Goal: Information Seeking & Learning: Learn about a topic

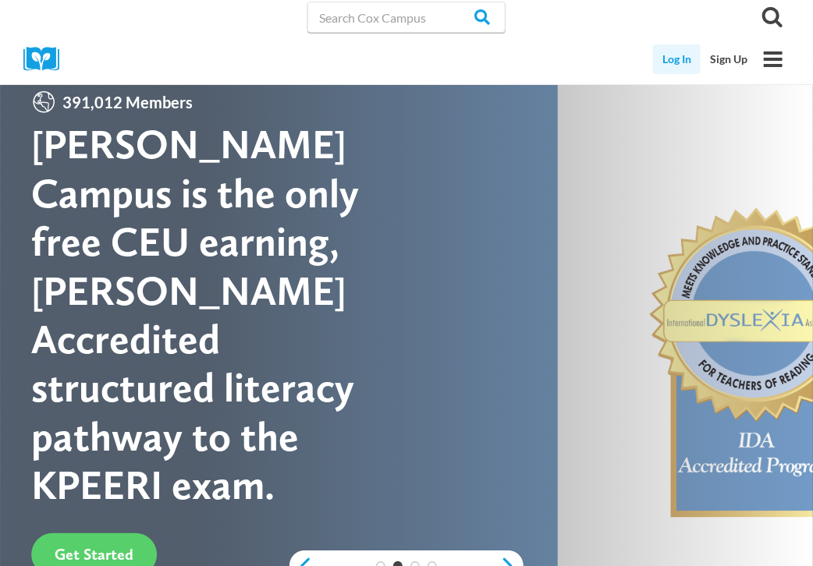
click at [686, 68] on link "Log In" at bounding box center [677, 59] width 48 height 30
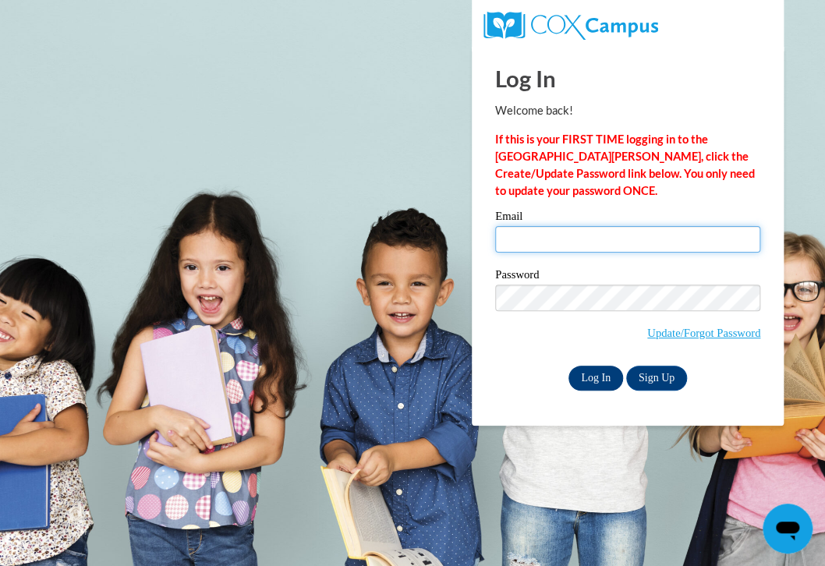
type input "hallebrewer@icloud.com"
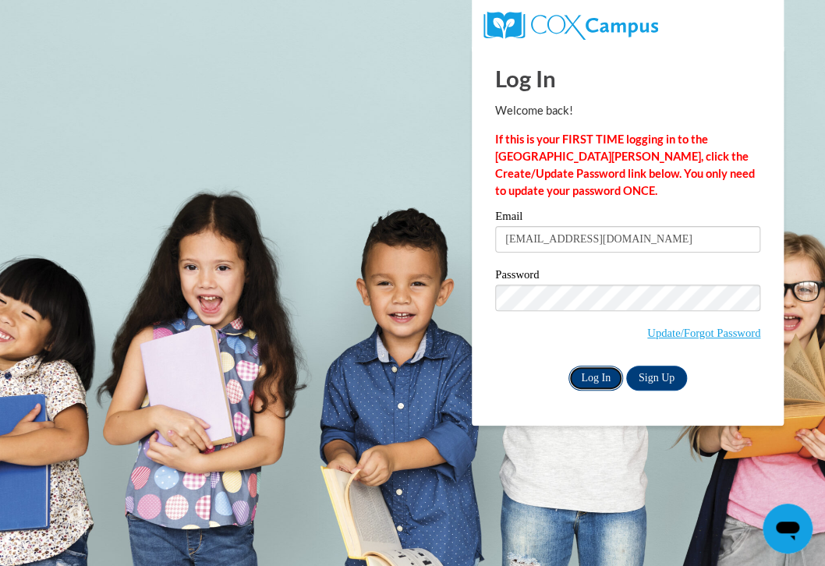
click at [593, 381] on input "Log In" at bounding box center [596, 378] width 55 height 25
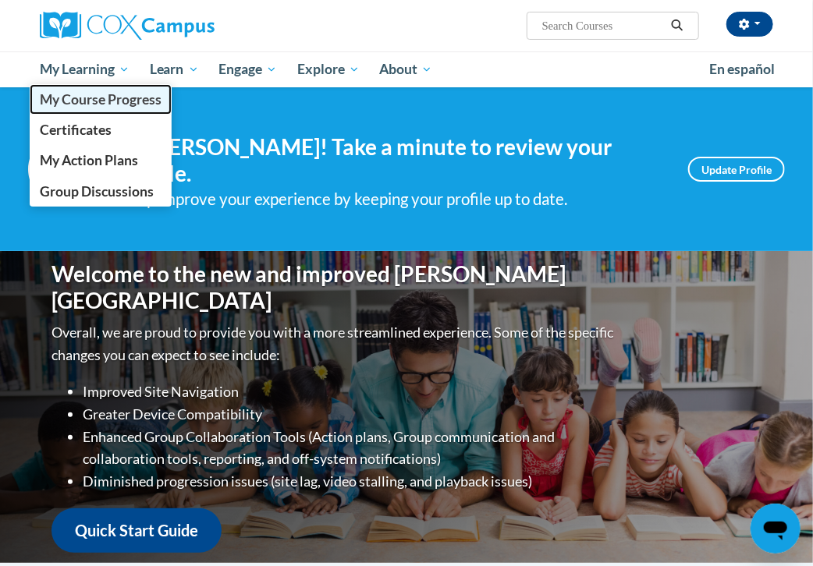
click at [97, 100] on span "My Course Progress" at bounding box center [101, 99] width 122 height 16
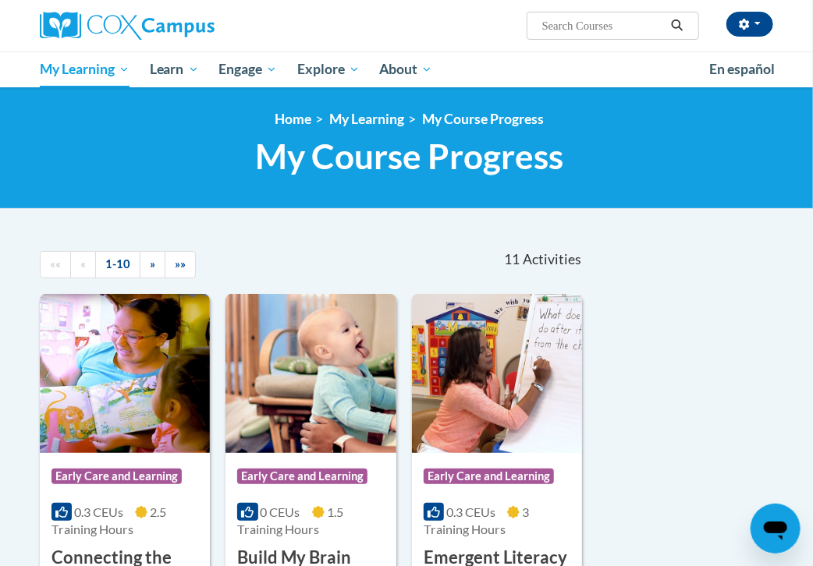
scroll to position [495, 0]
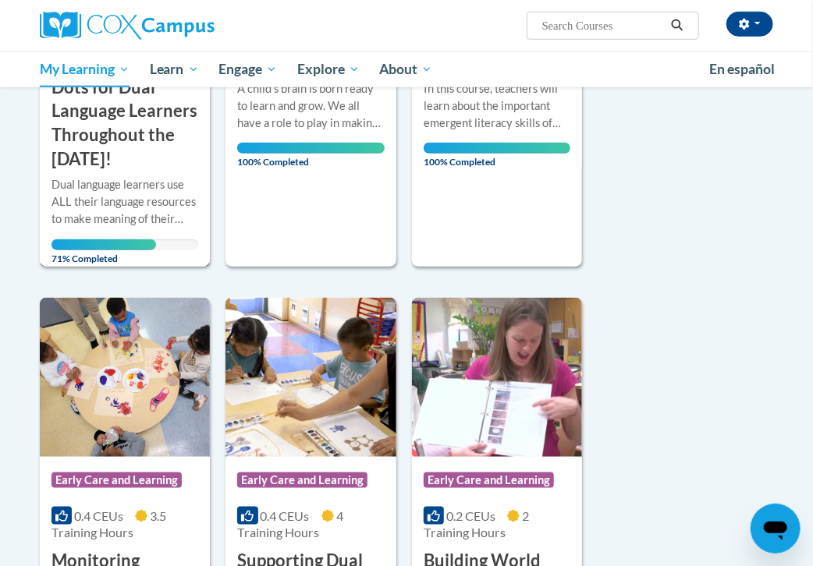
click at [154, 180] on div "Dual language learners use ALL their language resources to make meaning of thei…" at bounding box center [124, 201] width 147 height 51
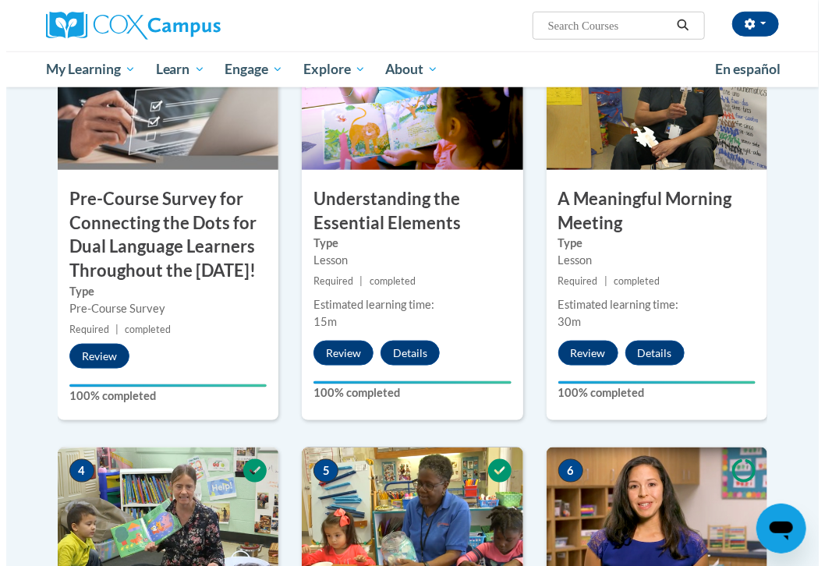
scroll to position [989, 0]
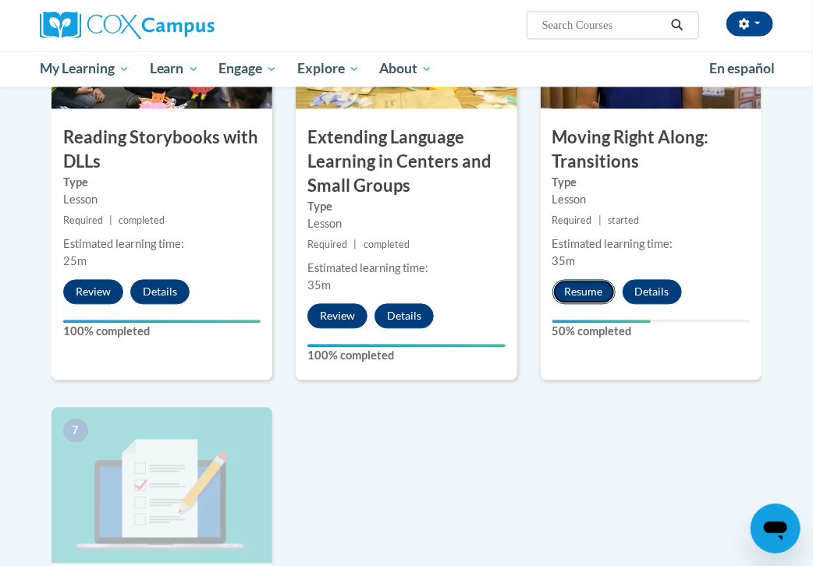
click at [594, 305] on button "Resume" at bounding box center [583, 292] width 63 height 25
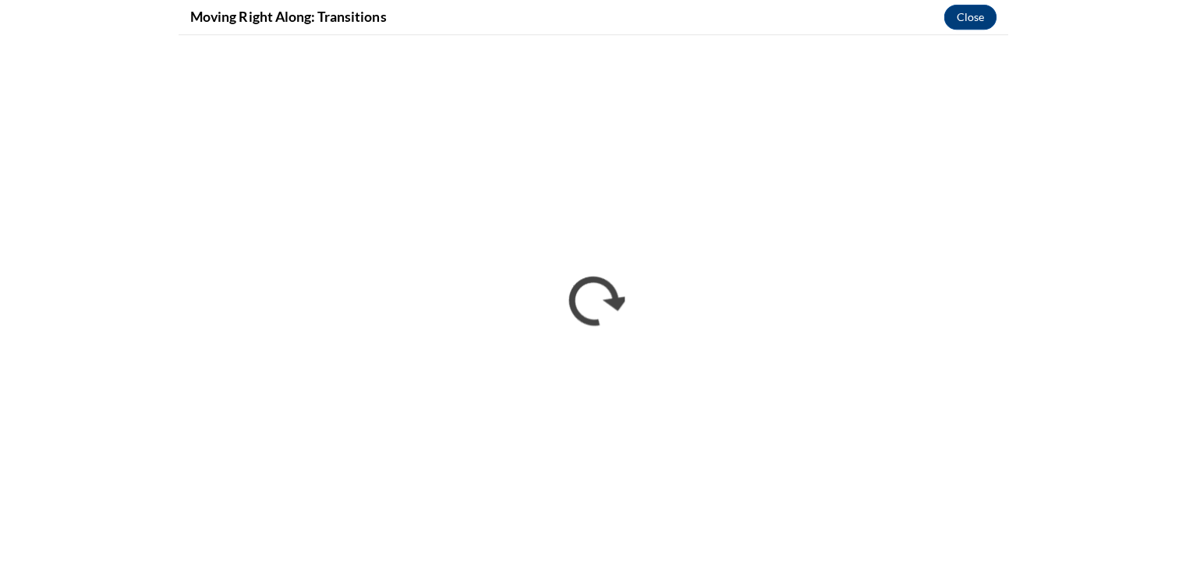
scroll to position [0, 0]
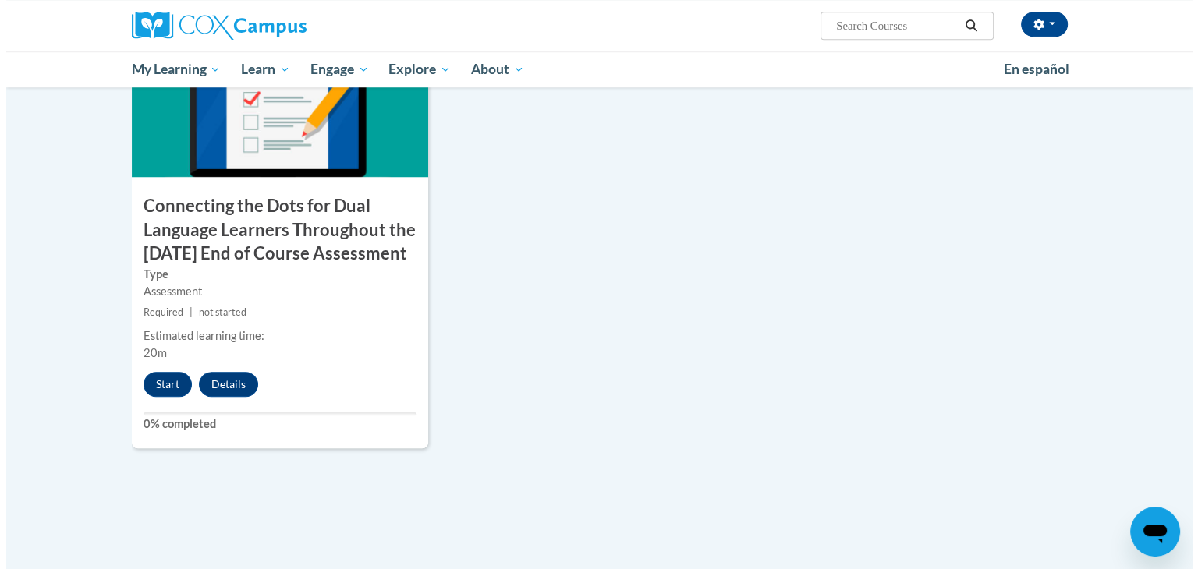
scroll to position [1310, 0]
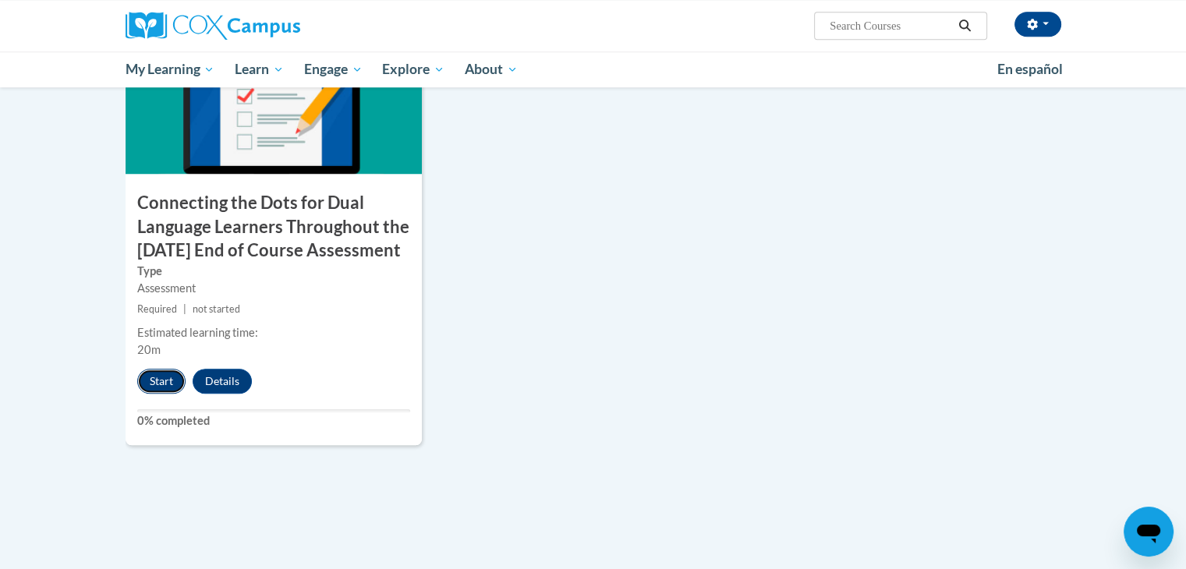
click at [162, 394] on button "Start" at bounding box center [161, 381] width 48 height 25
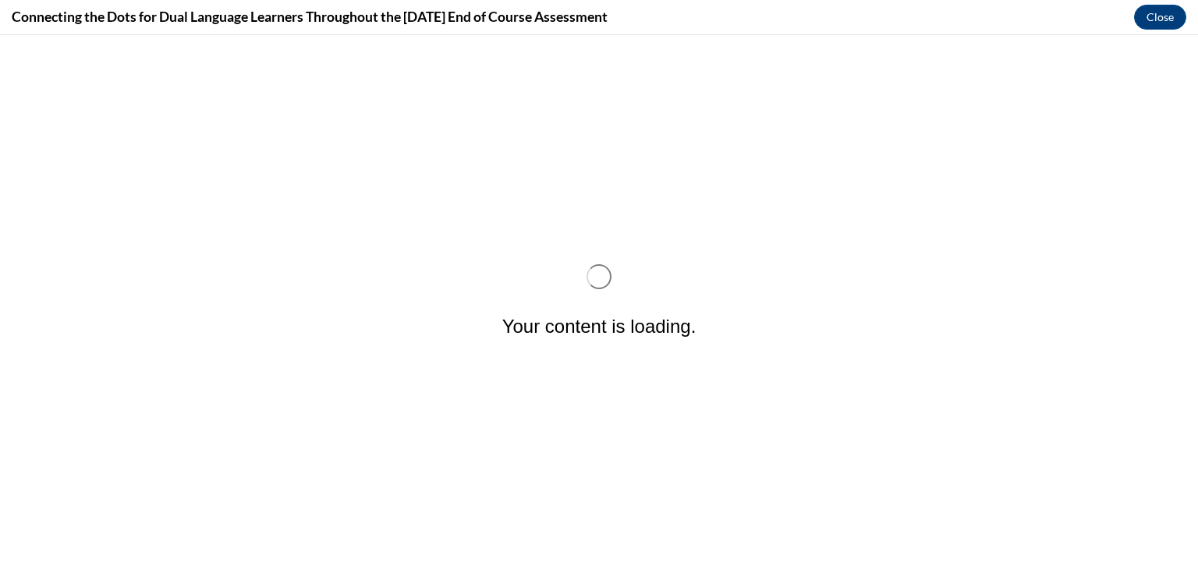
scroll to position [0, 0]
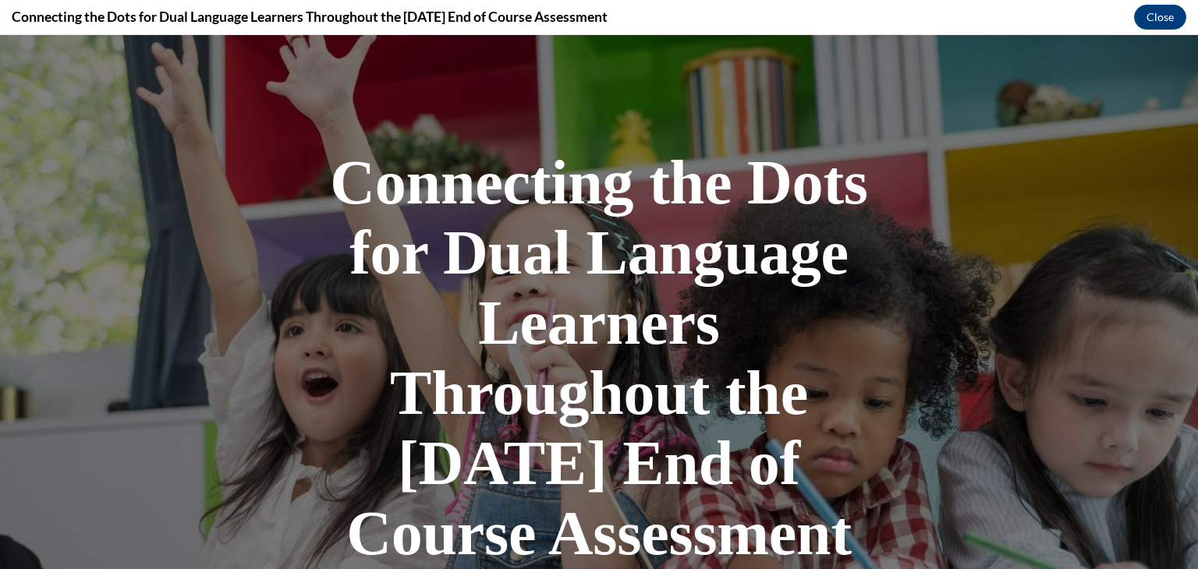
click at [686, 275] on h1 "Connecting the Dots for Dual Language Learners Throughout the [DATE] End of Cou…" at bounding box center [599, 357] width 546 height 421
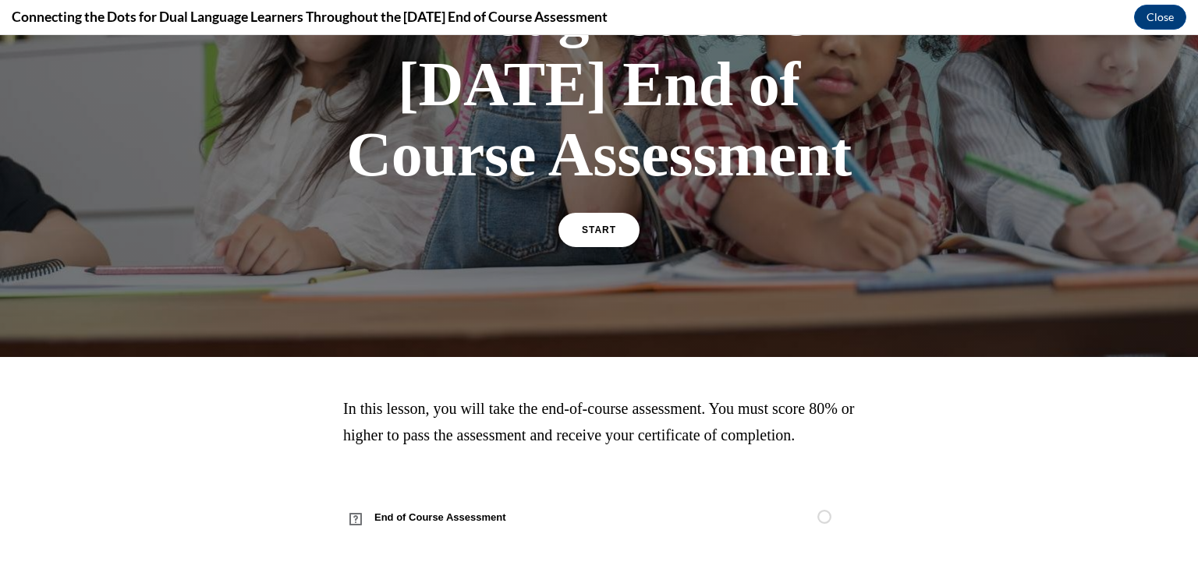
scroll to position [486, 0]
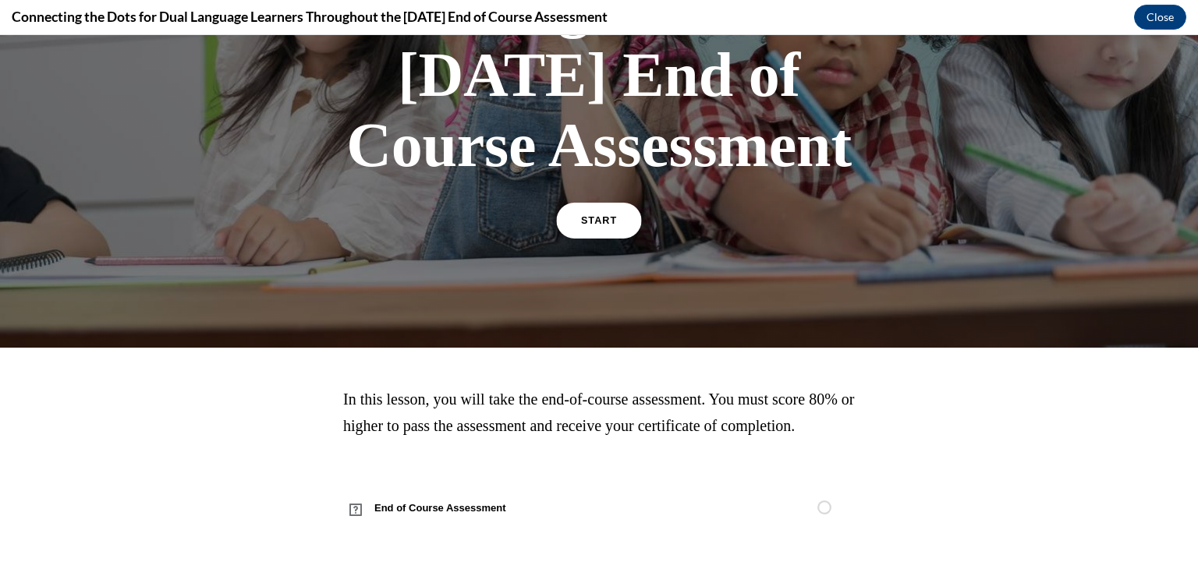
click at [580, 203] on link "START" at bounding box center [598, 221] width 85 height 36
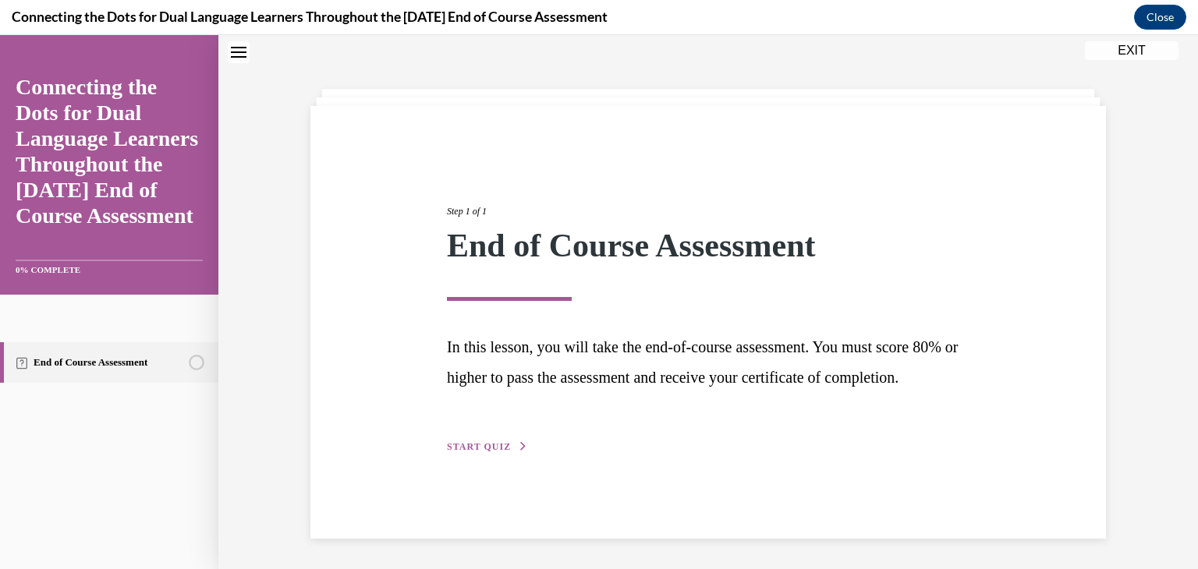
scroll to position [57, 0]
click at [463, 452] on span "START QUIZ" at bounding box center [479, 446] width 64 height 11
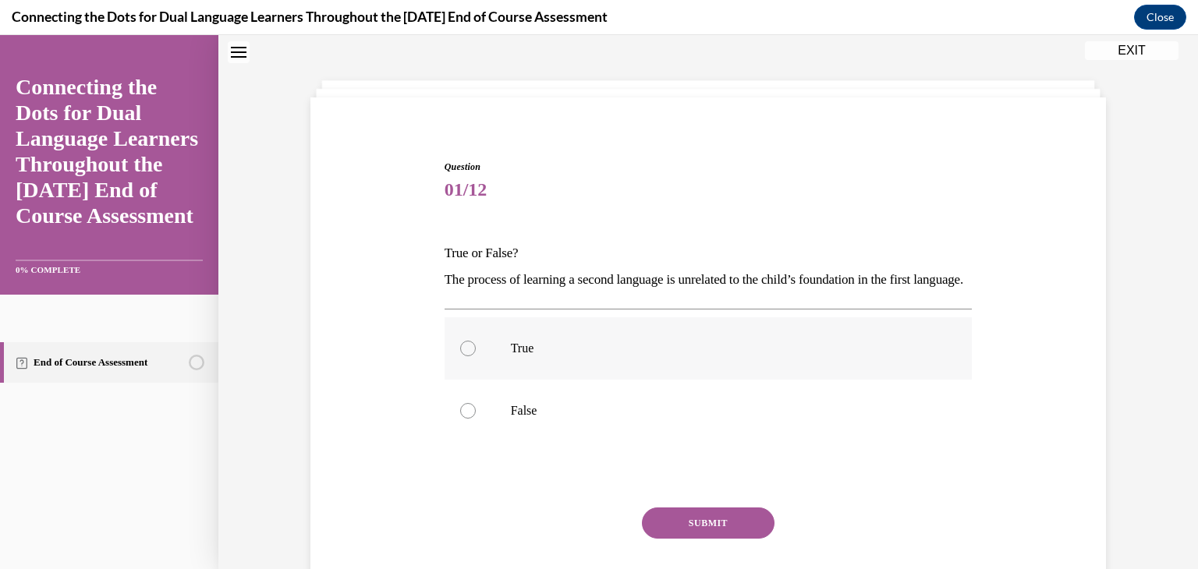
click at [474, 375] on label "True" at bounding box center [709, 348] width 528 height 62
click at [474, 356] on input "True" at bounding box center [468, 349] width 16 height 16
radio input "true"
click at [663, 539] on button "SUBMIT" at bounding box center [708, 523] width 133 height 31
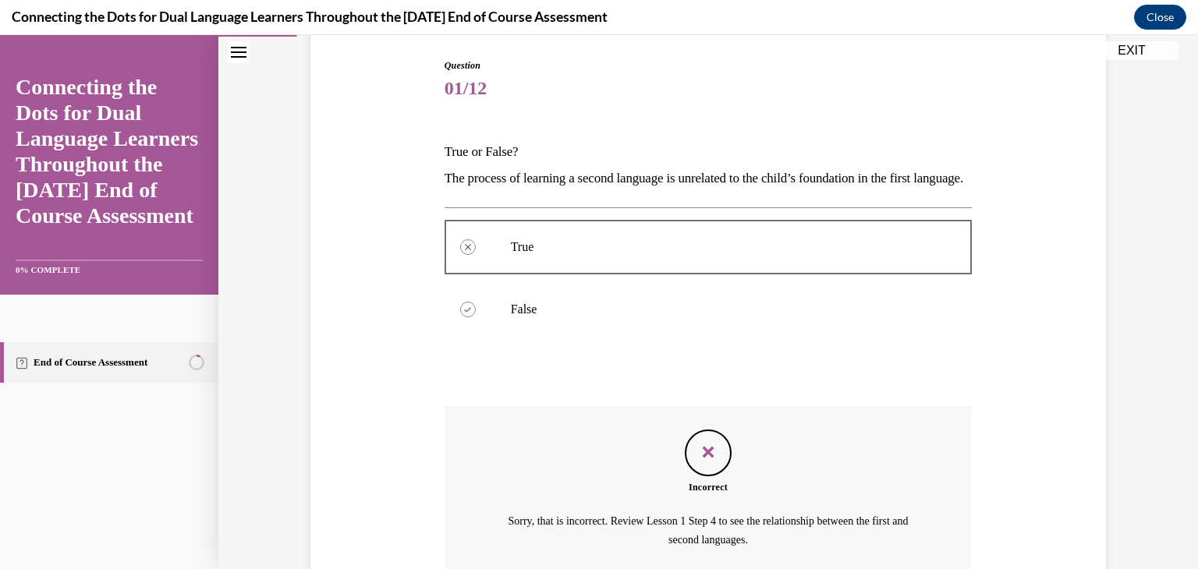
scroll to position [325, 0]
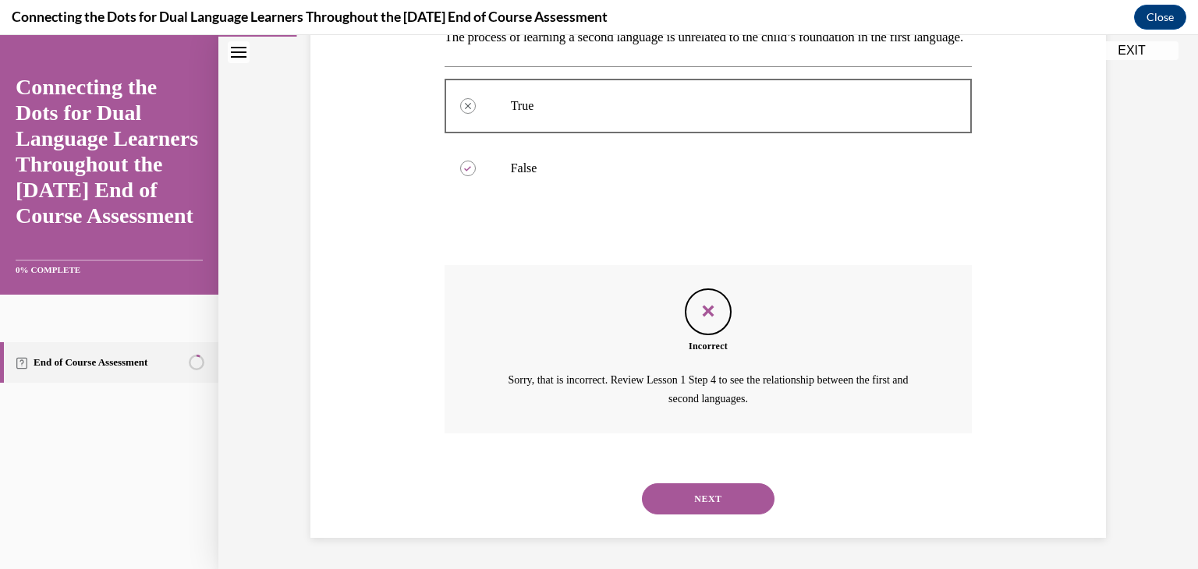
click at [672, 503] on button "NEXT" at bounding box center [708, 499] width 133 height 31
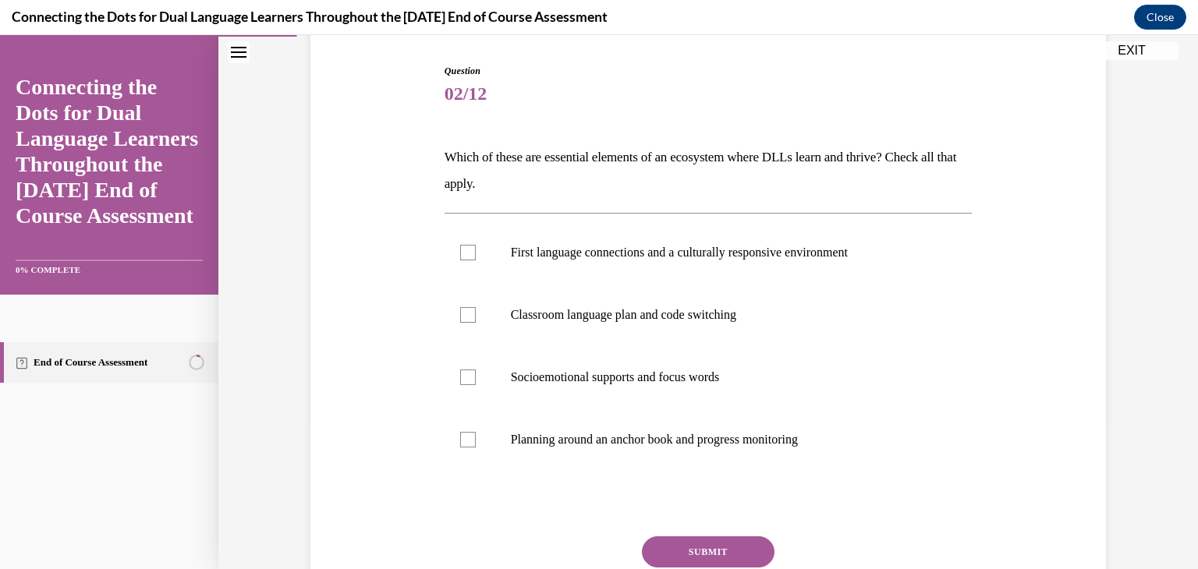
scroll to position [156, 0]
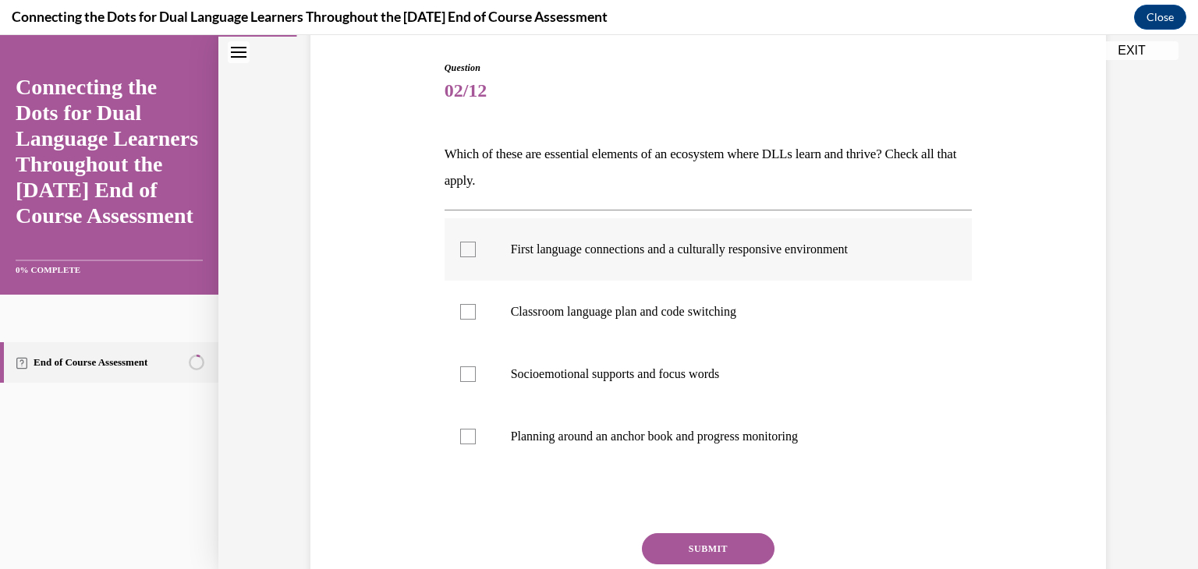
click at [683, 257] on label "First language connections and a culturally responsive environment" at bounding box center [709, 249] width 528 height 62
click at [476, 257] on input "First language connections and a culturally responsive environment" at bounding box center [468, 250] width 16 height 16
checkbox input "true"
click at [633, 318] on p "Classroom language plan and code switching" at bounding box center [722, 312] width 423 height 16
click at [476, 318] on input "Classroom language plan and code switching" at bounding box center [468, 312] width 16 height 16
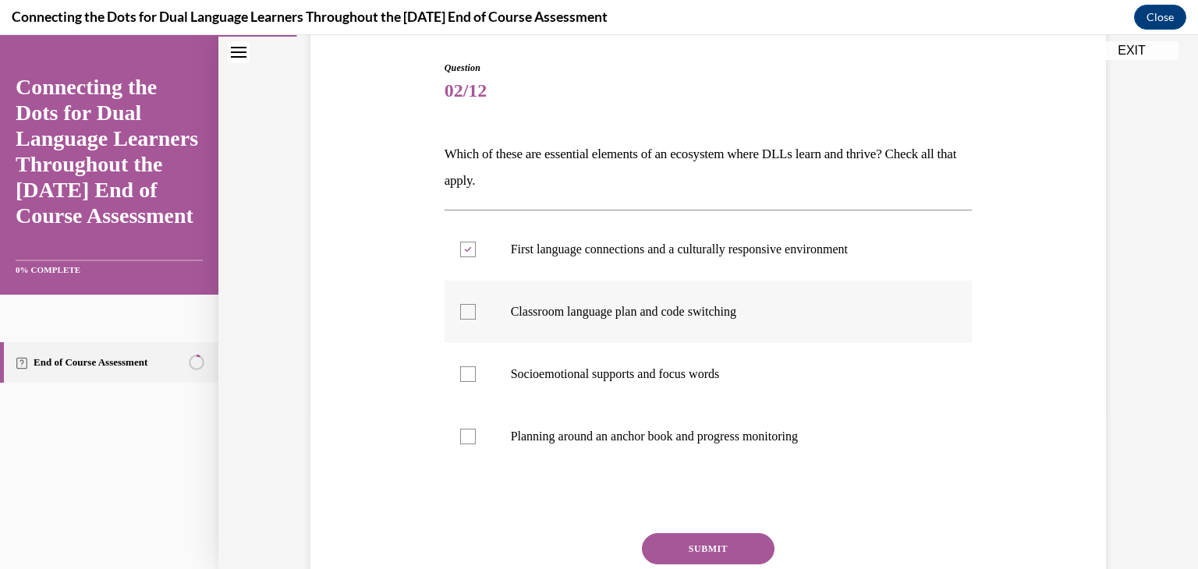
checkbox input "true"
click at [555, 443] on p "Planning around an anchor book and progress monitoring" at bounding box center [722, 437] width 423 height 16
click at [476, 443] on input "Planning around an anchor book and progress monitoring" at bounding box center [468, 437] width 16 height 16
checkbox input "true"
click at [698, 551] on button "SUBMIT" at bounding box center [708, 549] width 133 height 31
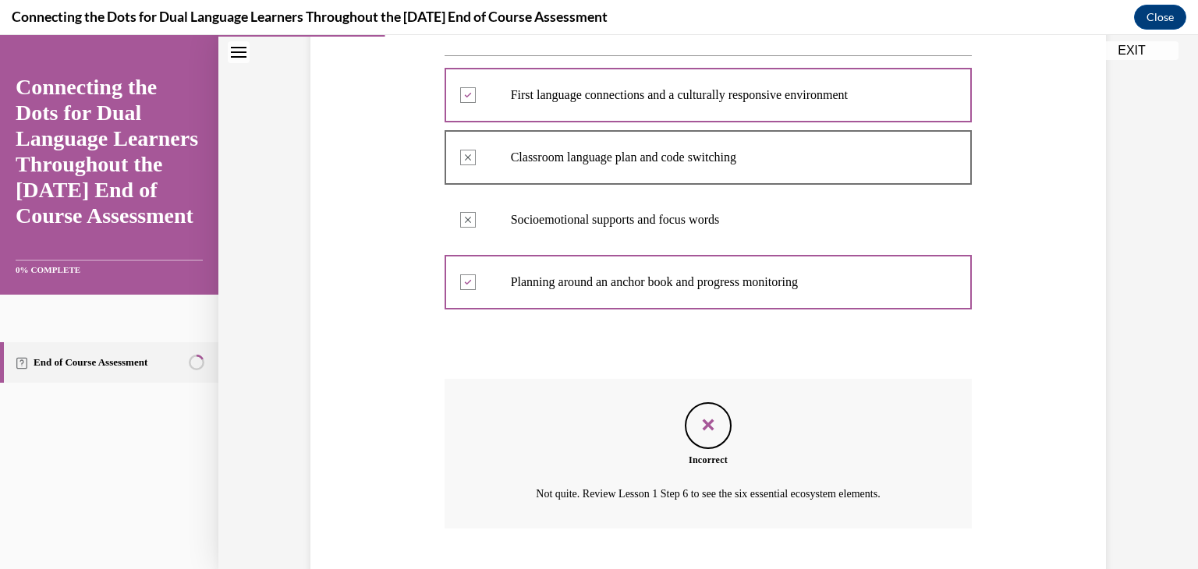
scroll to position [406, 0]
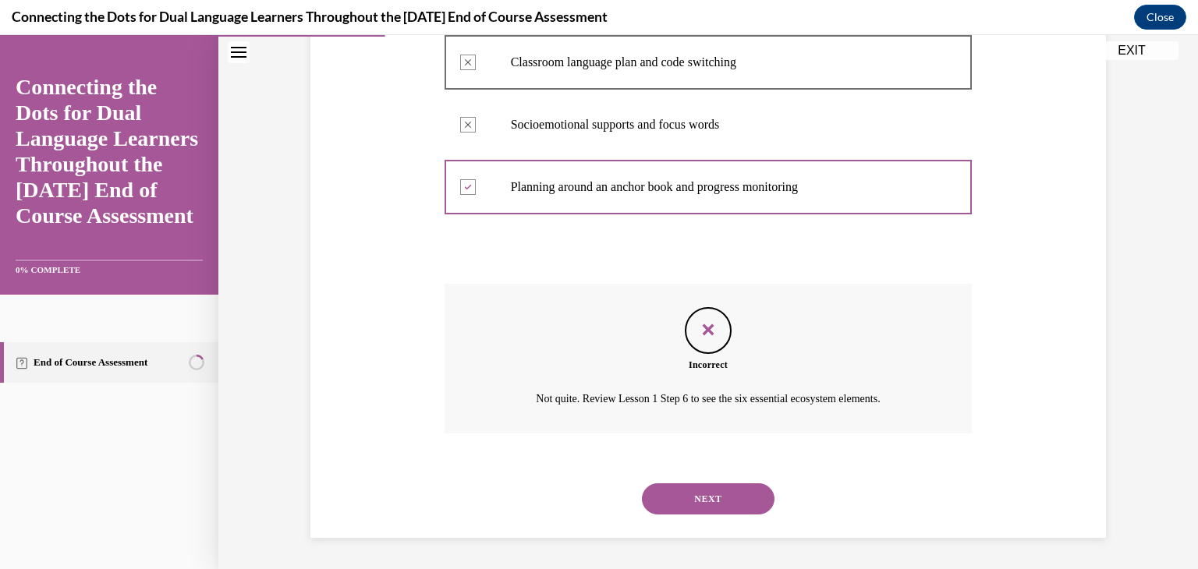
click at [660, 505] on button "NEXT" at bounding box center [708, 499] width 133 height 31
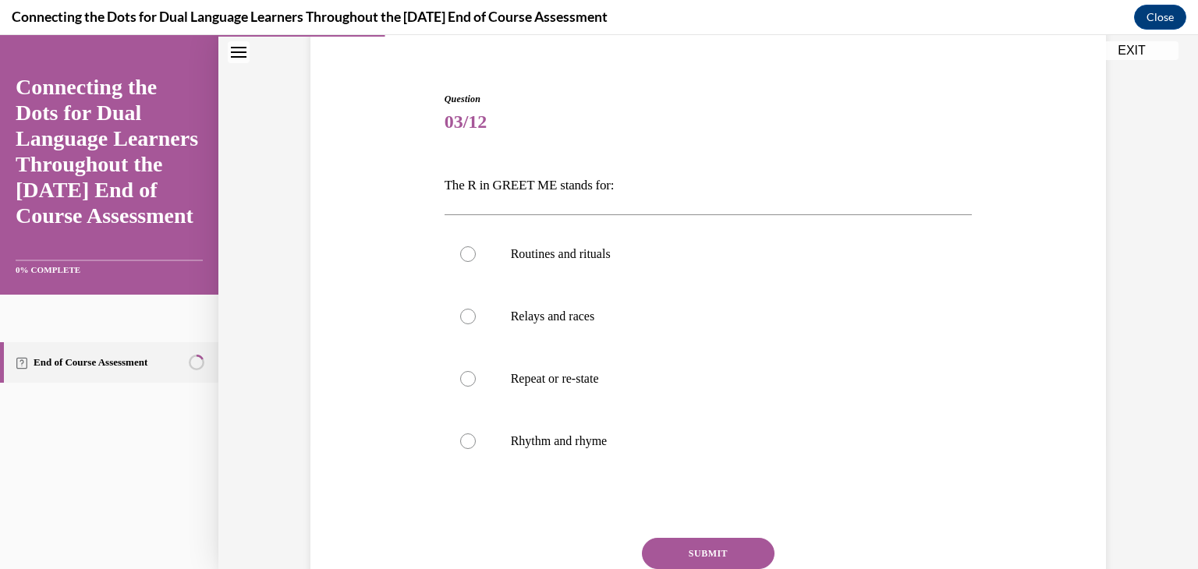
scroll to position [156, 0]
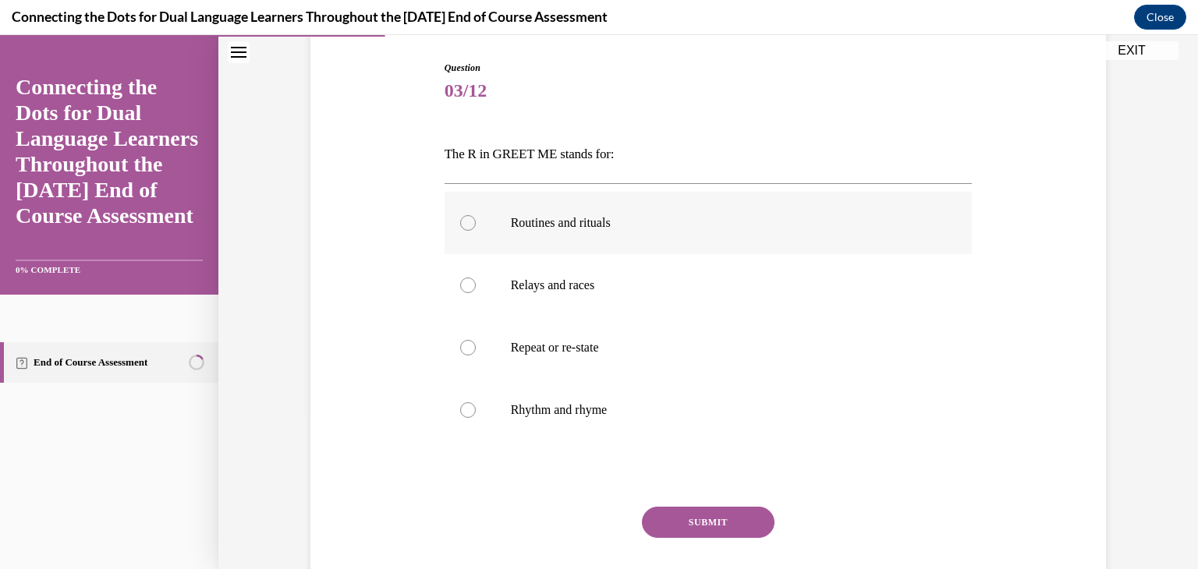
click at [578, 232] on label "Routines and rituals" at bounding box center [709, 223] width 528 height 62
click at [476, 231] on input "Routines and rituals" at bounding box center [468, 223] width 16 height 16
radio input "true"
click at [664, 534] on button "SUBMIT" at bounding box center [708, 522] width 133 height 31
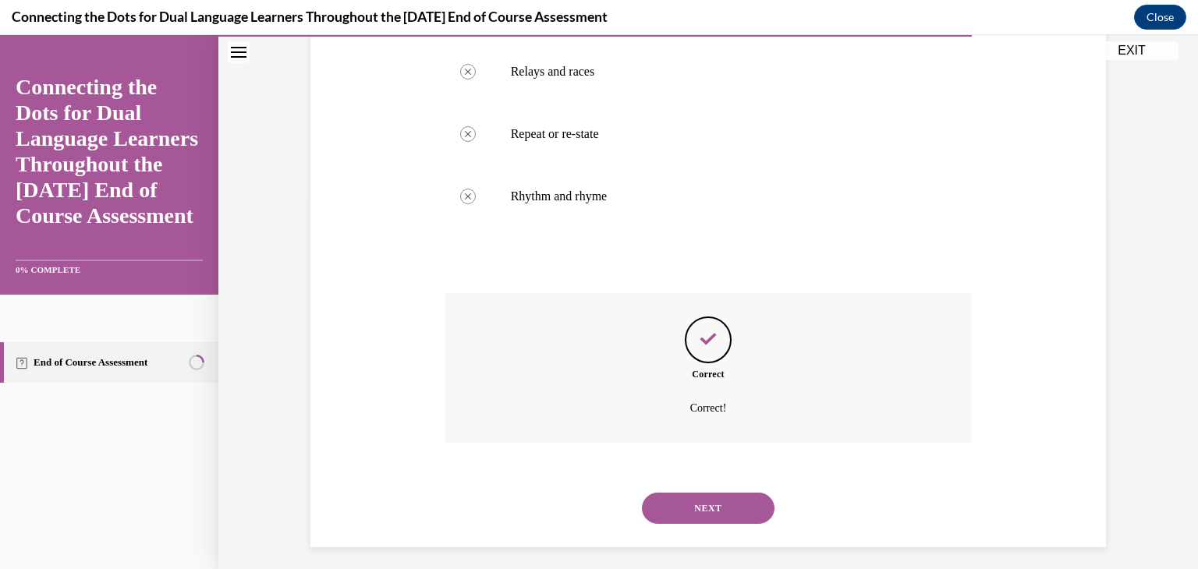
scroll to position [378, 0]
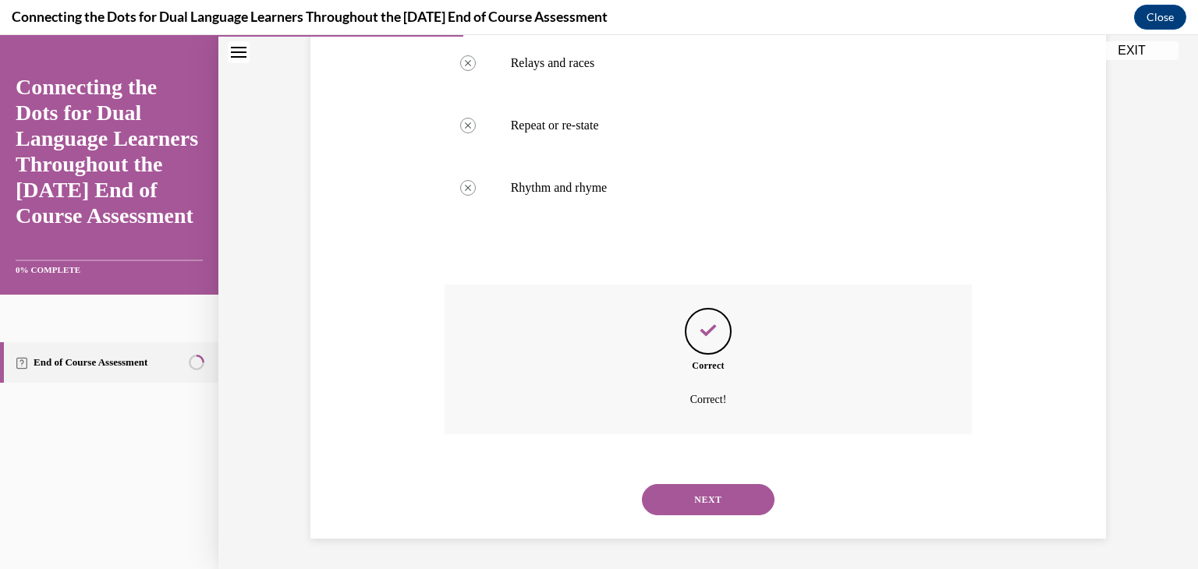
click at [659, 509] on button "NEXT" at bounding box center [708, 499] width 133 height 31
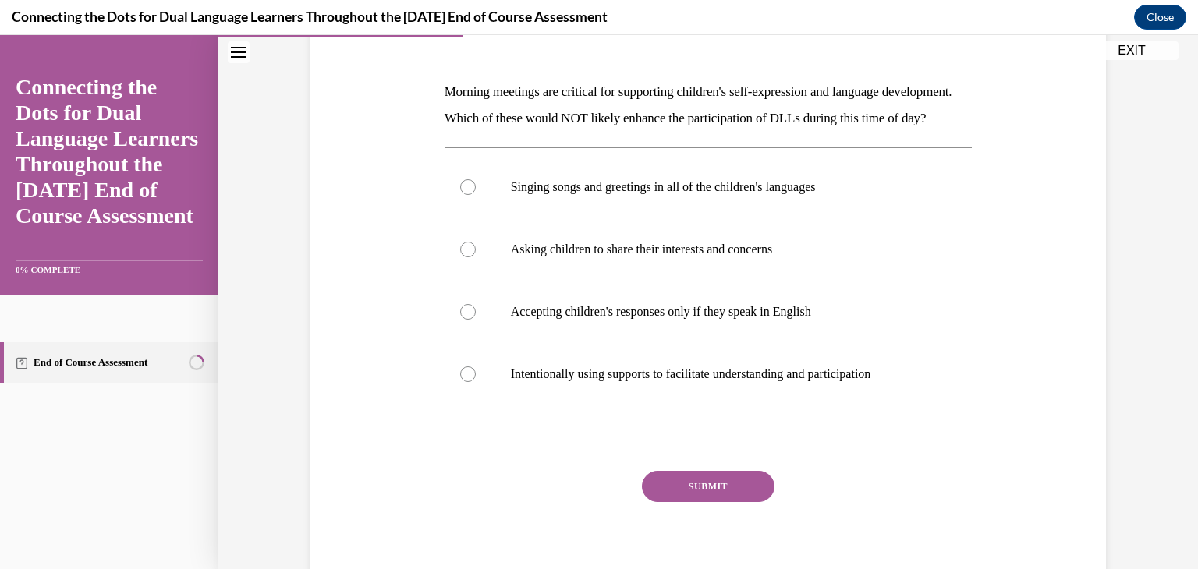
scroll to position [250, 0]
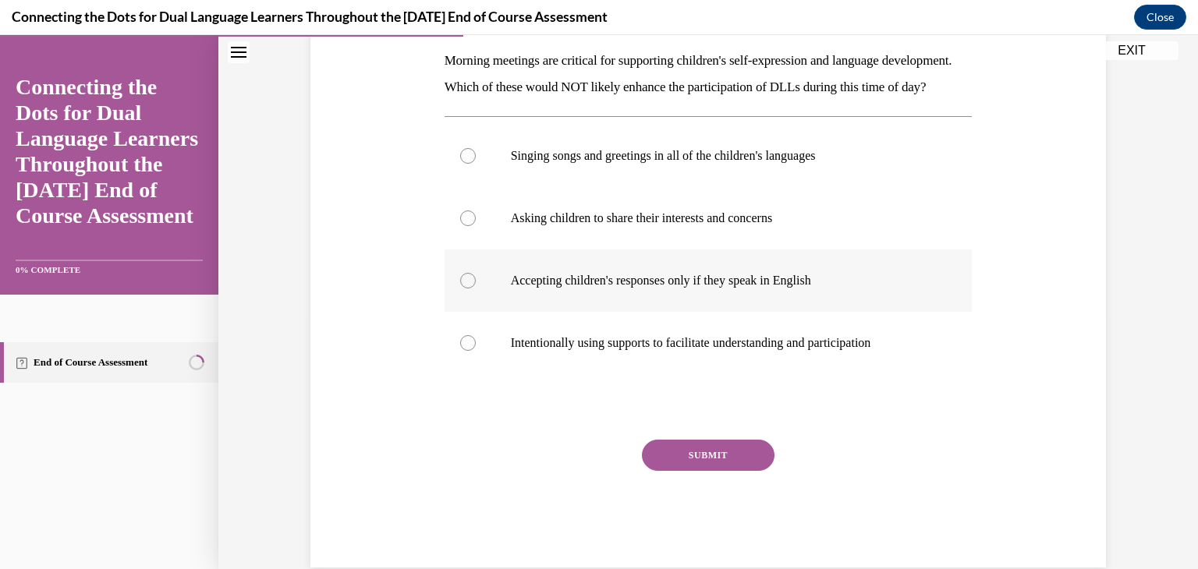
click at [867, 297] on label "Accepting children's responses only if they speak in English" at bounding box center [709, 281] width 528 height 62
click at [476, 289] on input "Accepting children's responses only if they speak in English" at bounding box center [468, 281] width 16 height 16
radio input "true"
click at [681, 471] on button "SUBMIT" at bounding box center [708, 455] width 133 height 31
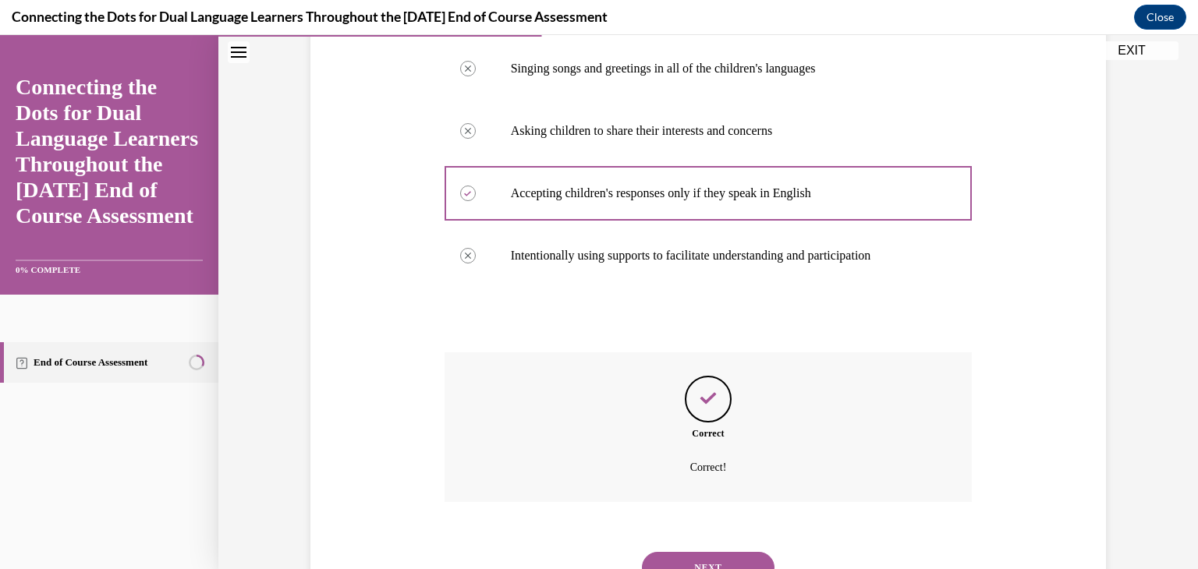
scroll to position [431, 0]
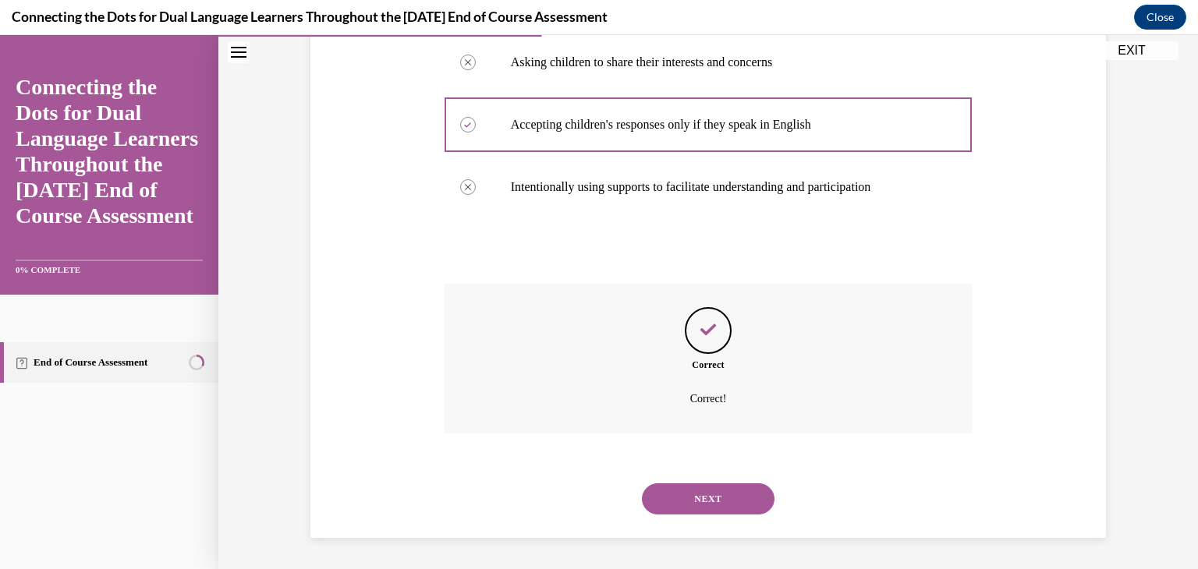
click at [676, 503] on button "NEXT" at bounding box center [708, 499] width 133 height 31
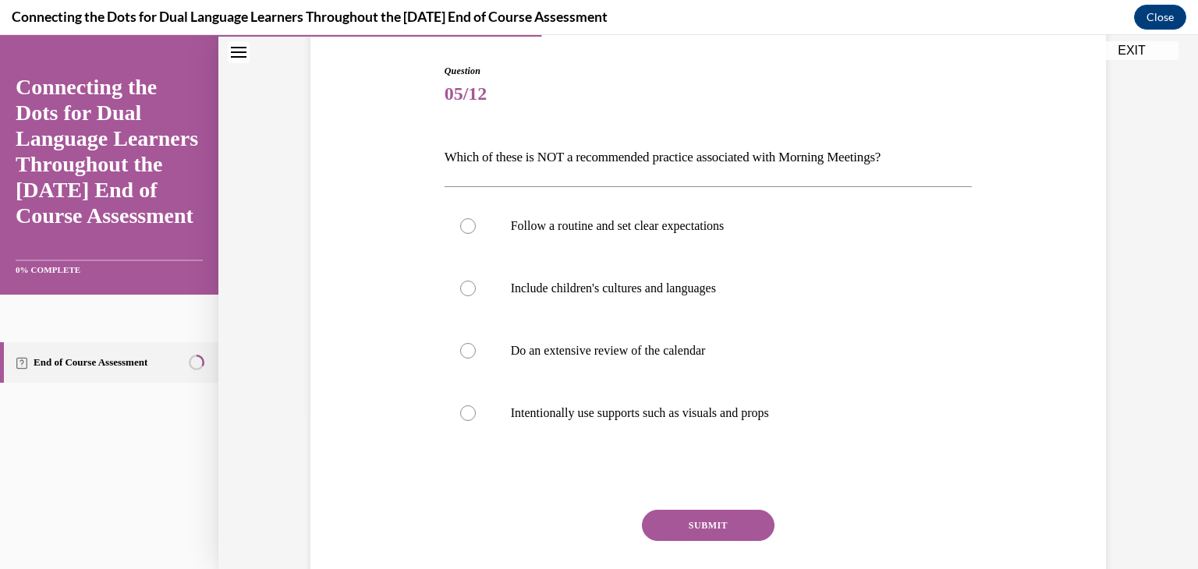
scroll to position [156, 0]
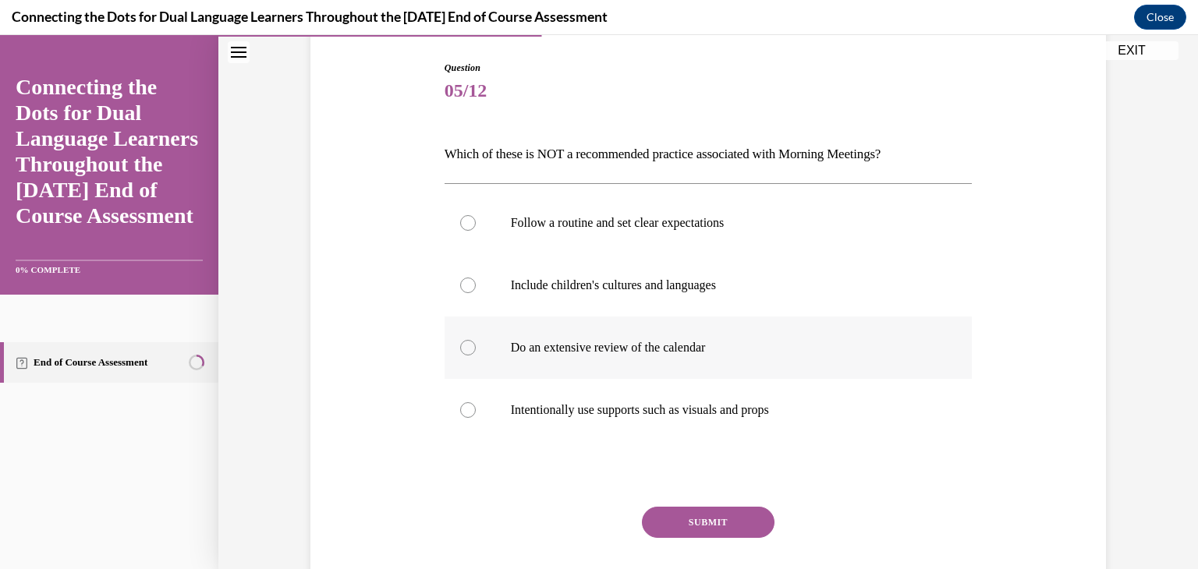
click at [643, 359] on label "Do an extensive review of the calendar" at bounding box center [709, 348] width 528 height 62
click at [476, 356] on input "Do an extensive review of the calendar" at bounding box center [468, 348] width 16 height 16
radio input "true"
click at [653, 521] on button "SUBMIT" at bounding box center [708, 522] width 133 height 31
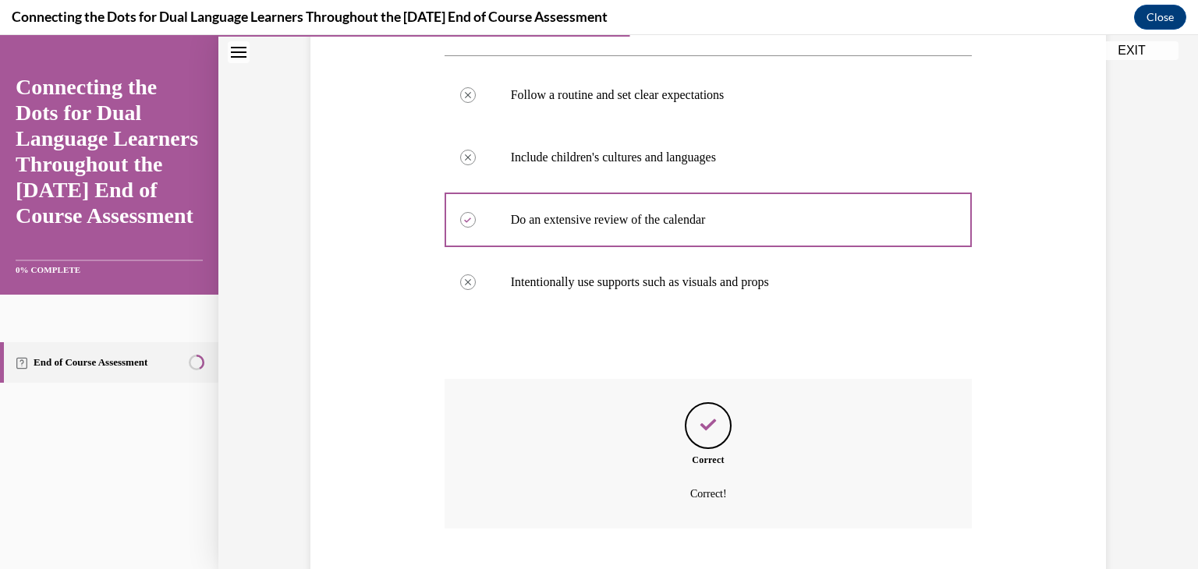
scroll to position [378, 0]
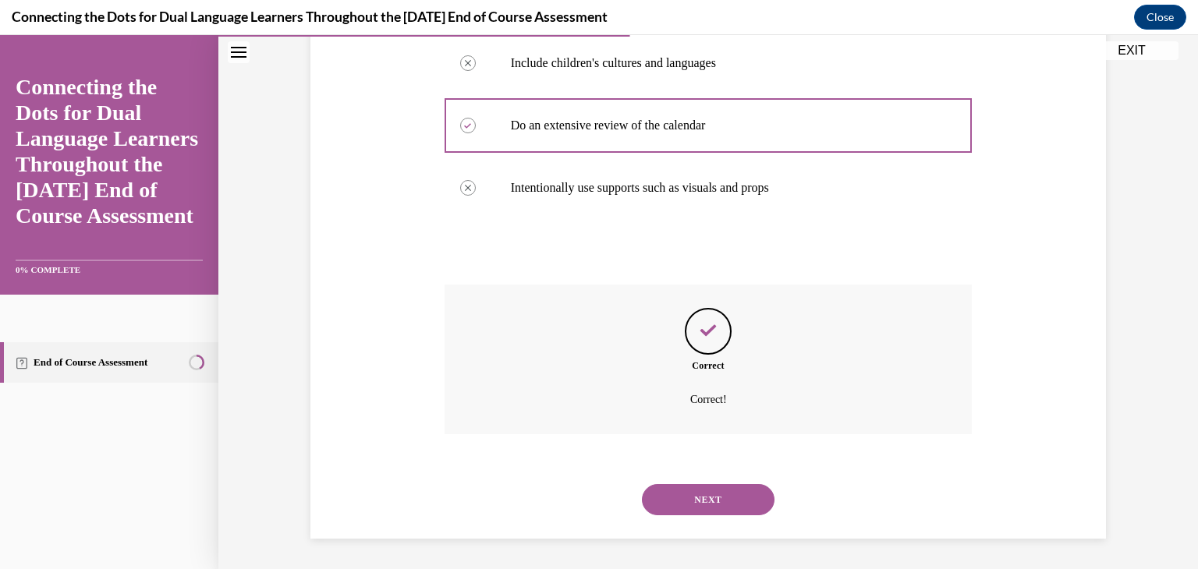
click at [679, 512] on button "NEXT" at bounding box center [708, 499] width 133 height 31
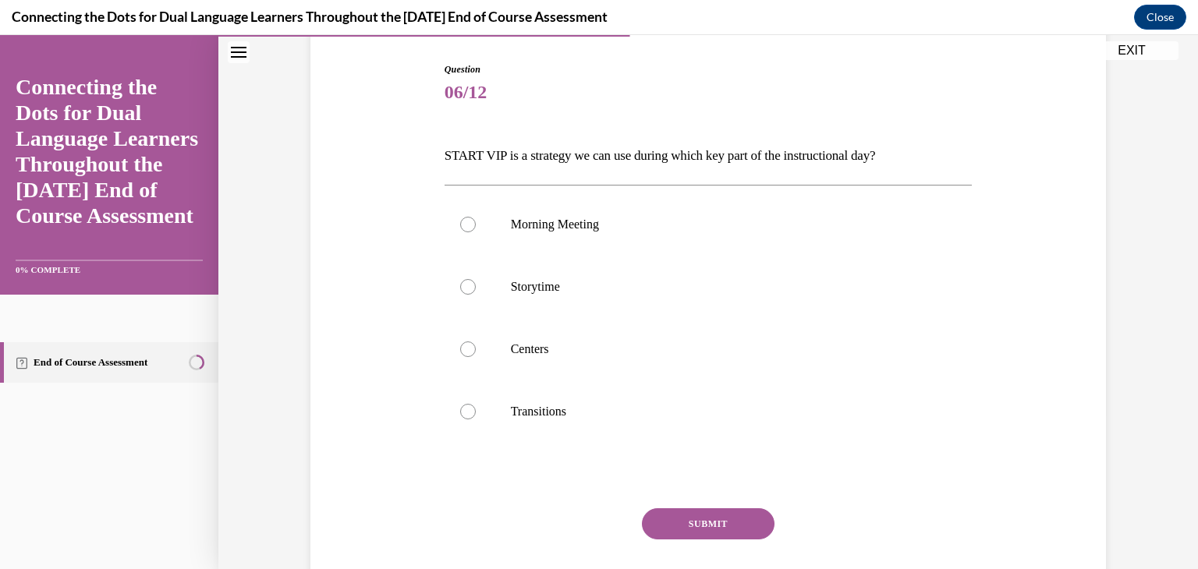
scroll to position [156, 0]
click at [535, 345] on p "Centers" at bounding box center [722, 348] width 423 height 16
click at [476, 345] on input "Centers" at bounding box center [468, 348] width 16 height 16
radio input "true"
click at [672, 516] on button "SUBMIT" at bounding box center [708, 522] width 133 height 31
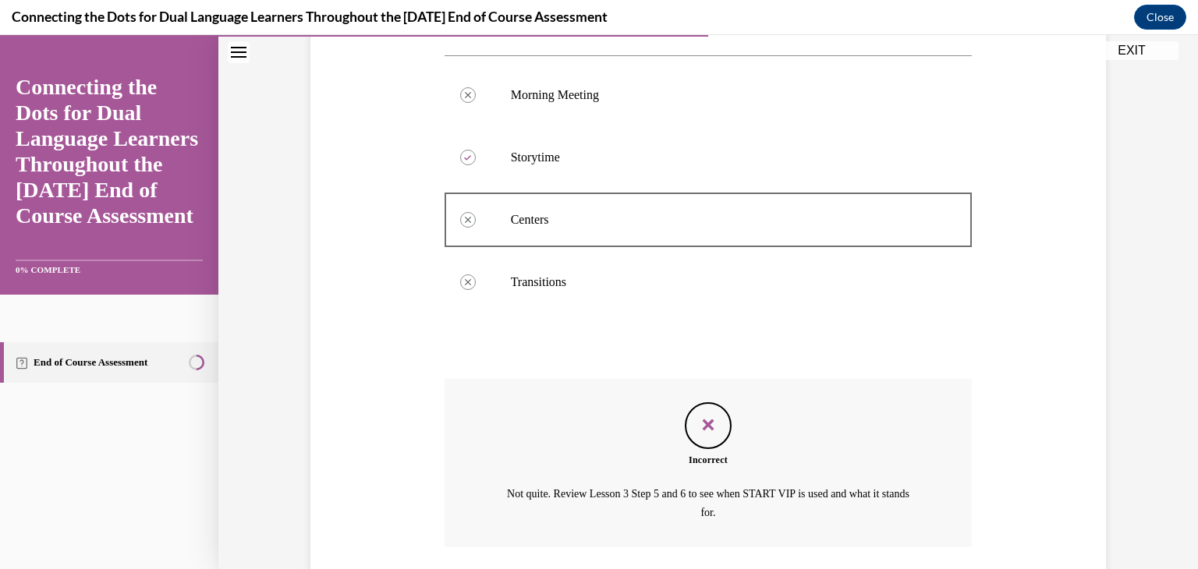
scroll to position [397, 0]
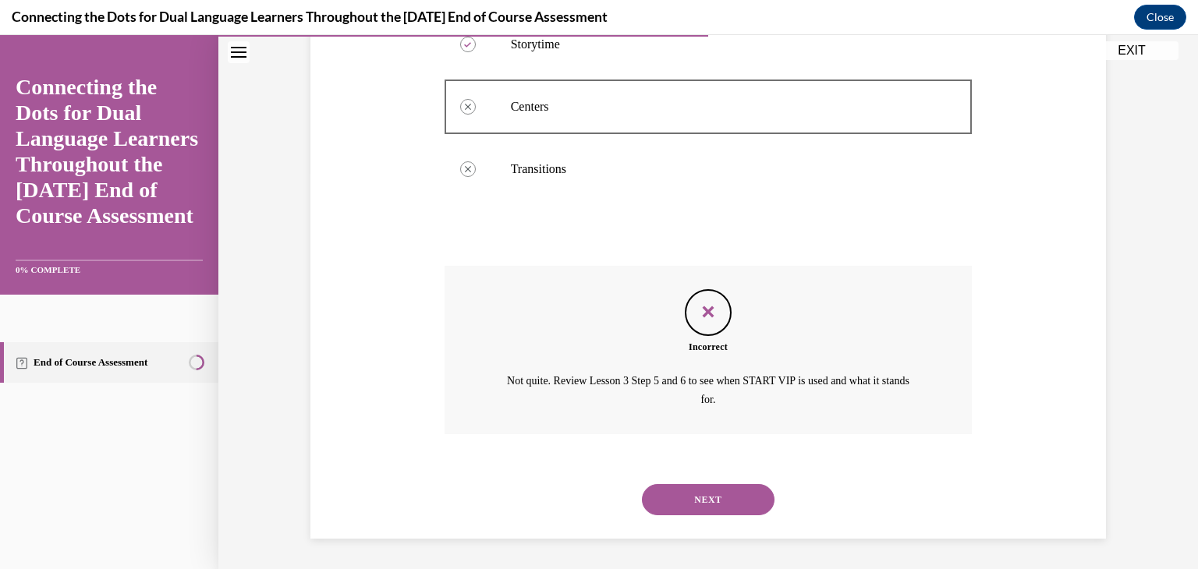
click at [674, 494] on button "NEXT" at bounding box center [708, 499] width 133 height 31
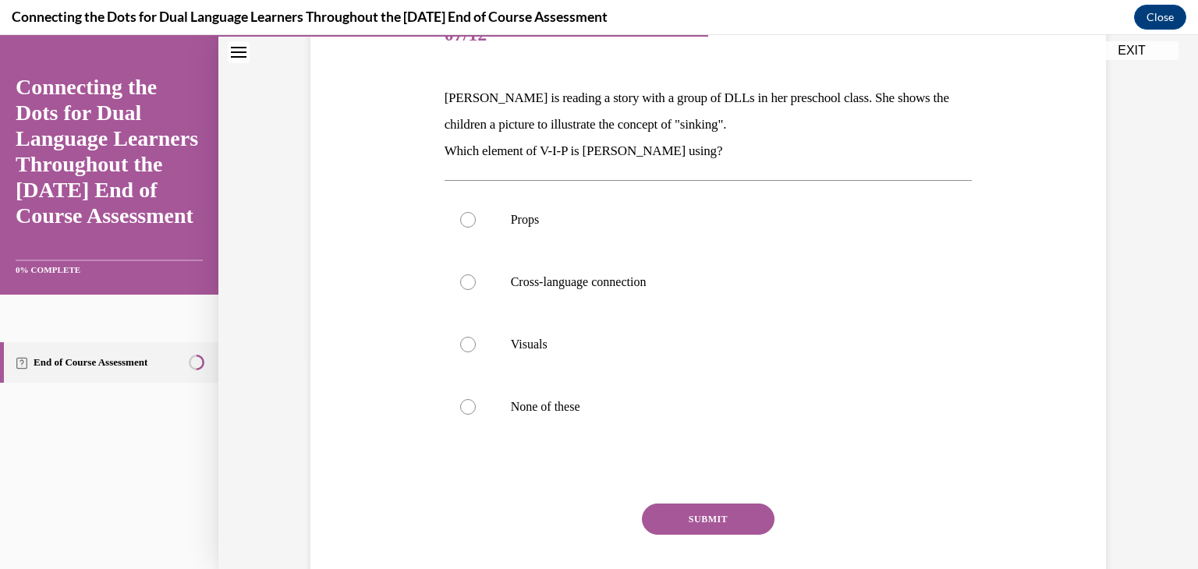
scroll to position [218, 0]
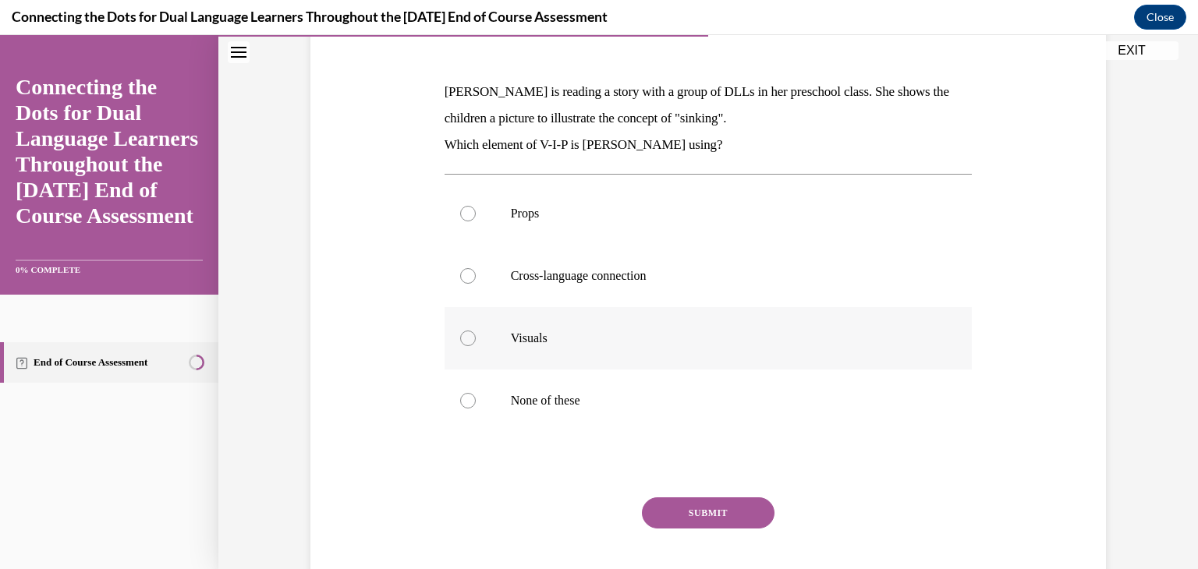
click at [552, 353] on label "Visuals" at bounding box center [709, 338] width 528 height 62
click at [476, 346] on input "Visuals" at bounding box center [468, 339] width 16 height 16
radio input "true"
click at [672, 517] on button "SUBMIT" at bounding box center [708, 513] width 133 height 31
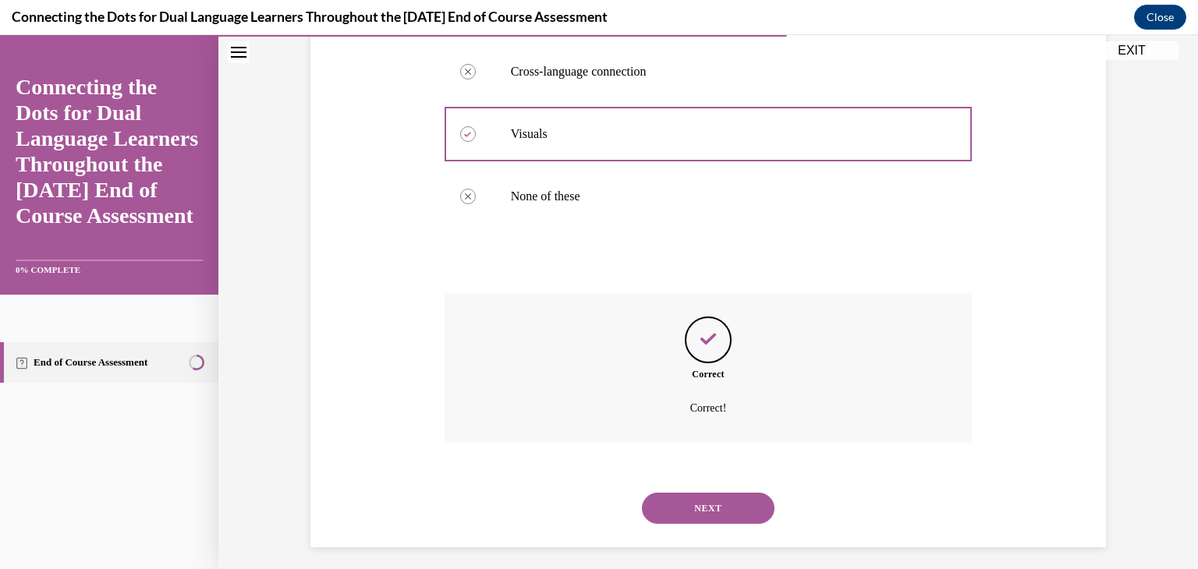
scroll to position [431, 0]
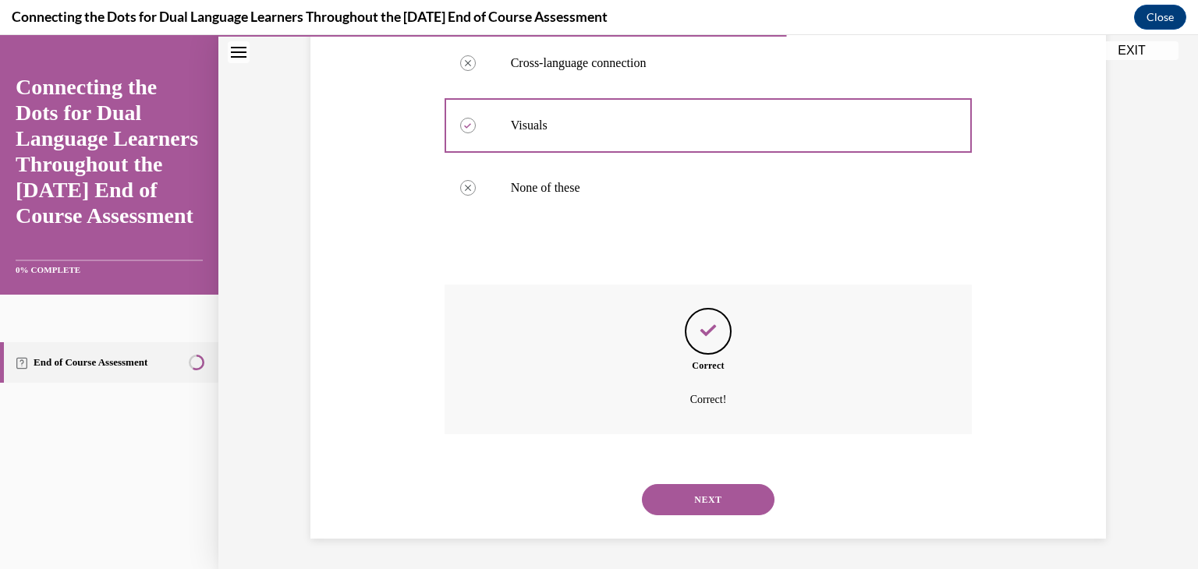
click at [672, 503] on button "NEXT" at bounding box center [708, 499] width 133 height 31
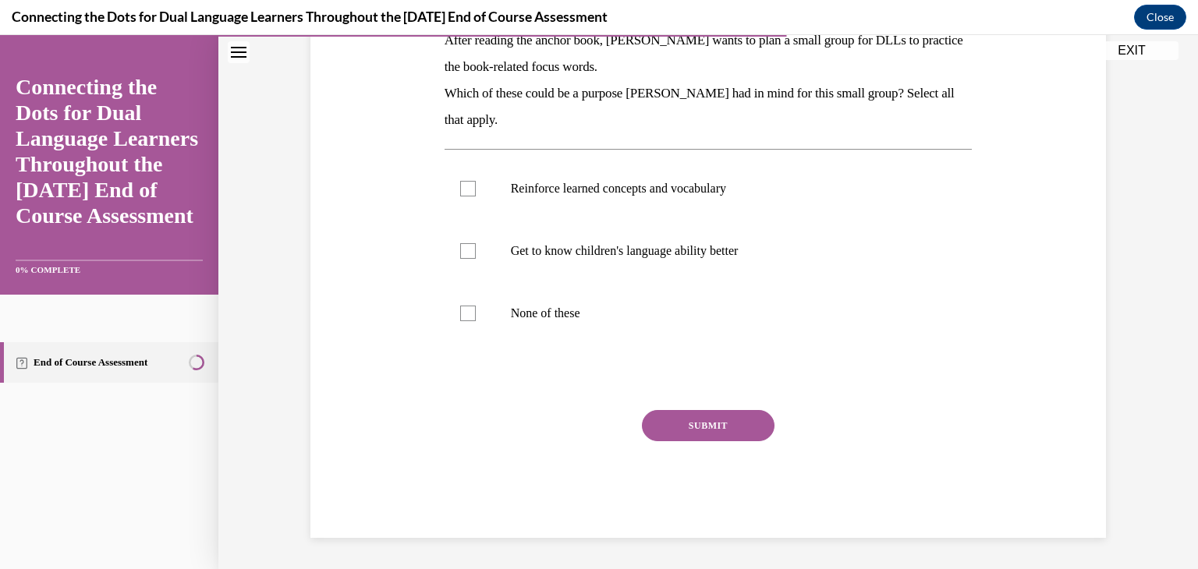
scroll to position [239, 0]
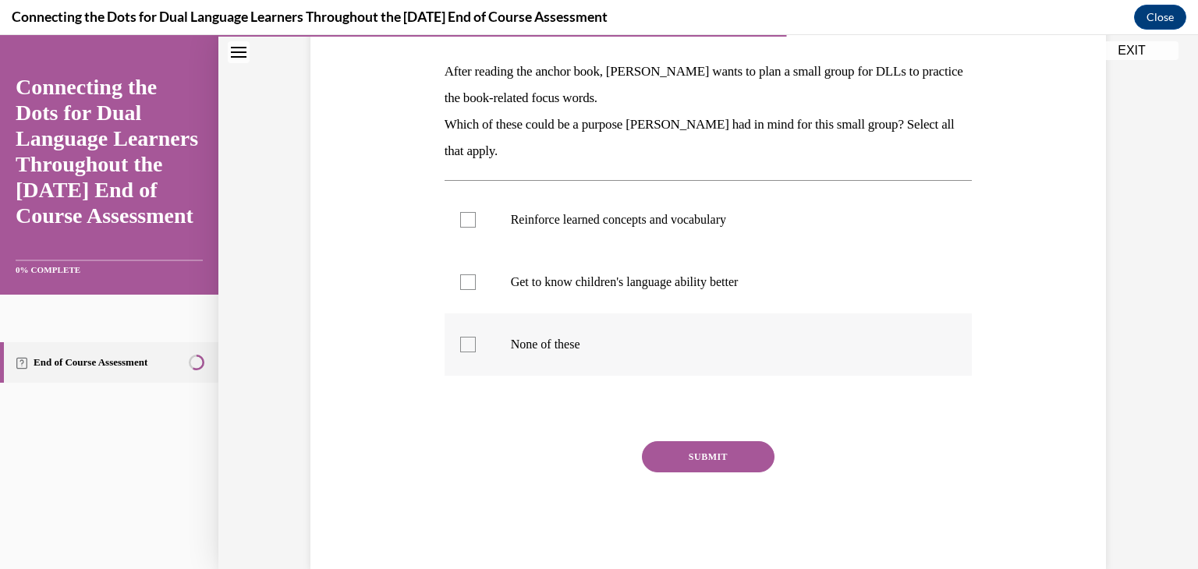
click at [511, 342] on p "None of these" at bounding box center [722, 345] width 423 height 16
click at [476, 342] on input "None of these" at bounding box center [468, 345] width 16 height 16
checkbox input "true"
click at [590, 247] on label "Reinforce learned concepts and vocabulary" at bounding box center [709, 220] width 528 height 62
click at [476, 228] on input "Reinforce learned concepts and vocabulary" at bounding box center [468, 220] width 16 height 16
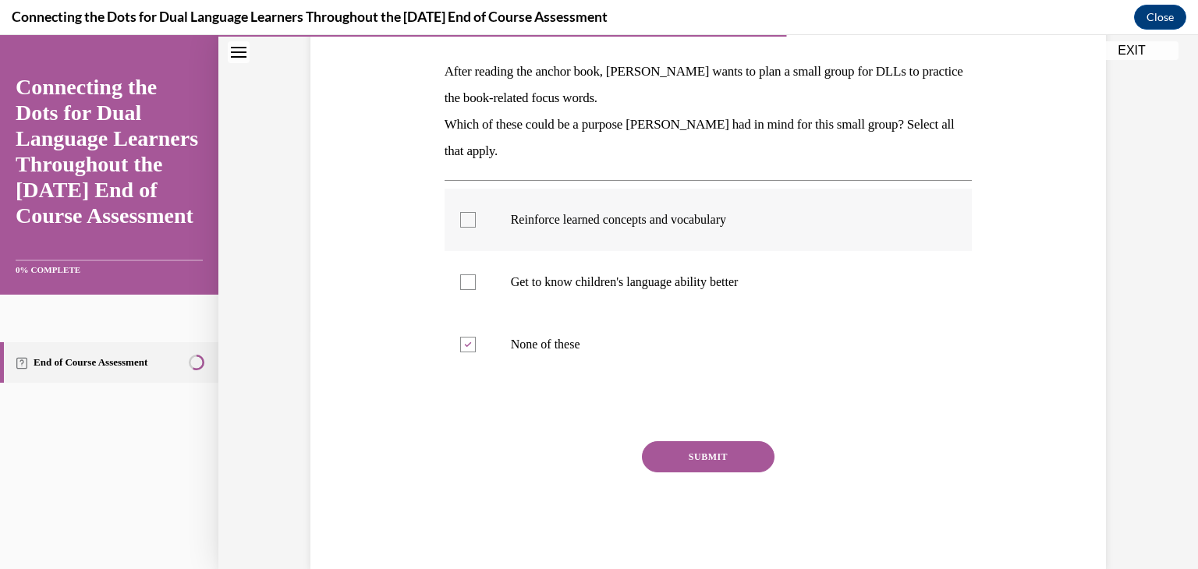
checkbox input "true"
click at [661, 450] on button "SUBMIT" at bounding box center [708, 456] width 133 height 31
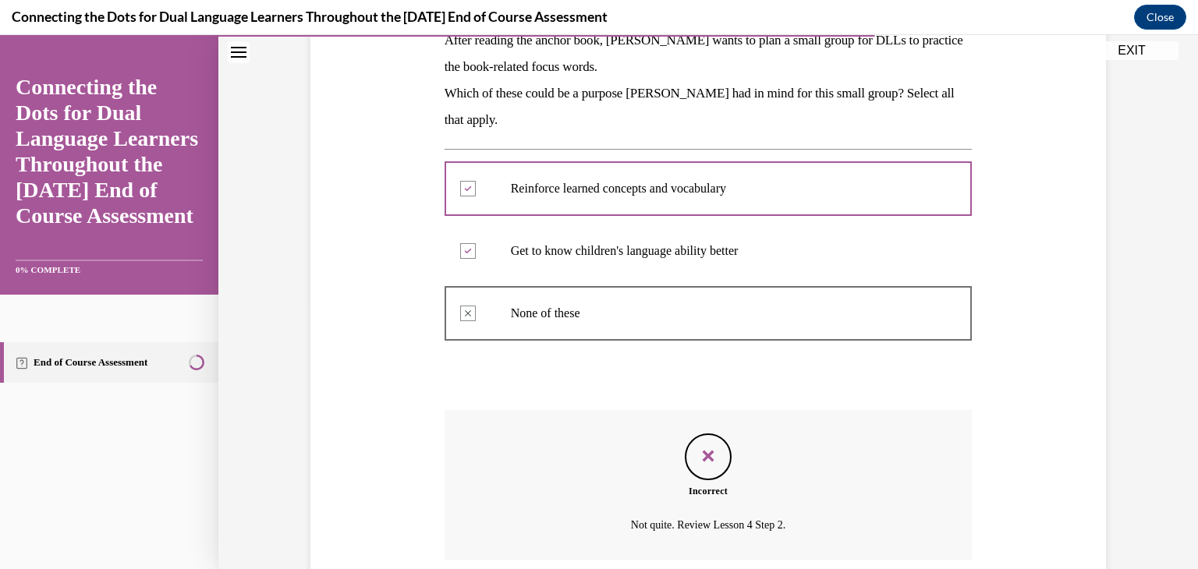
scroll to position [396, 0]
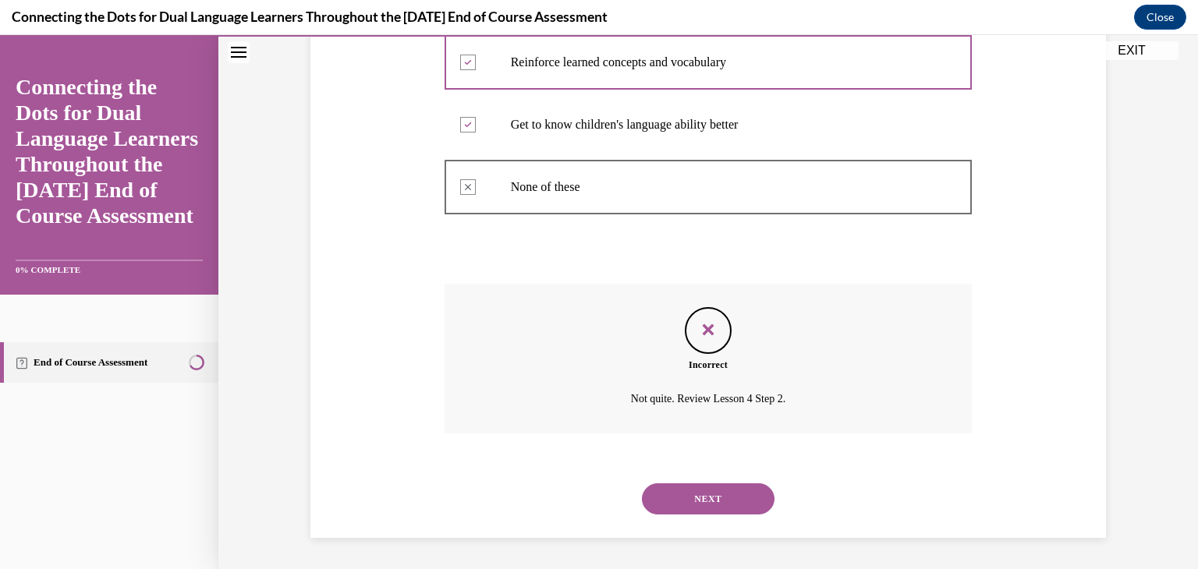
click at [658, 509] on button "NEXT" at bounding box center [708, 499] width 133 height 31
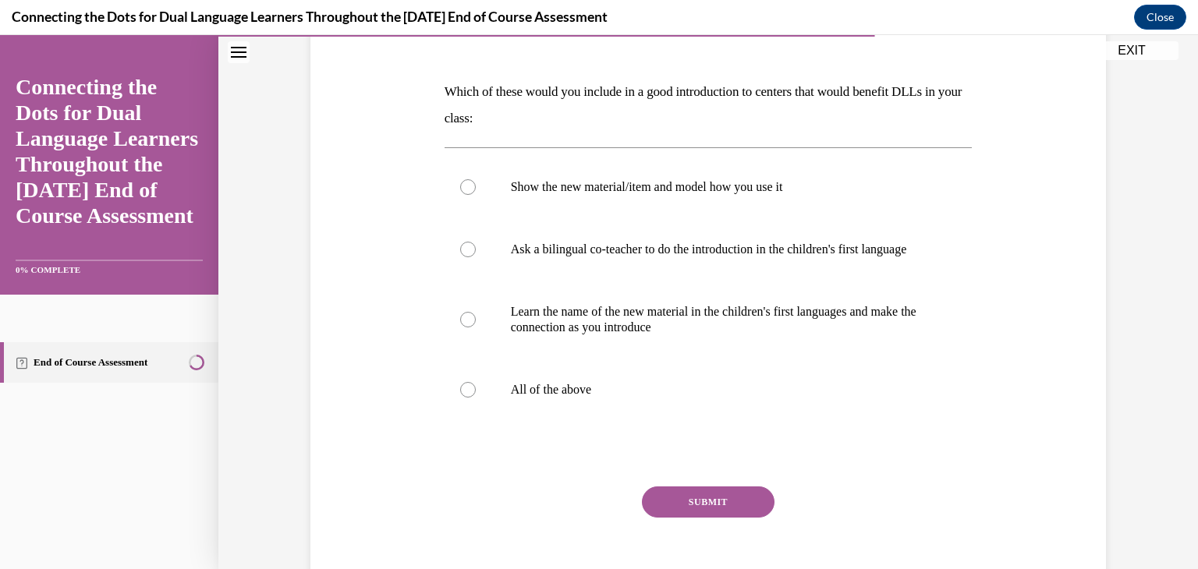
scroll to position [187, 0]
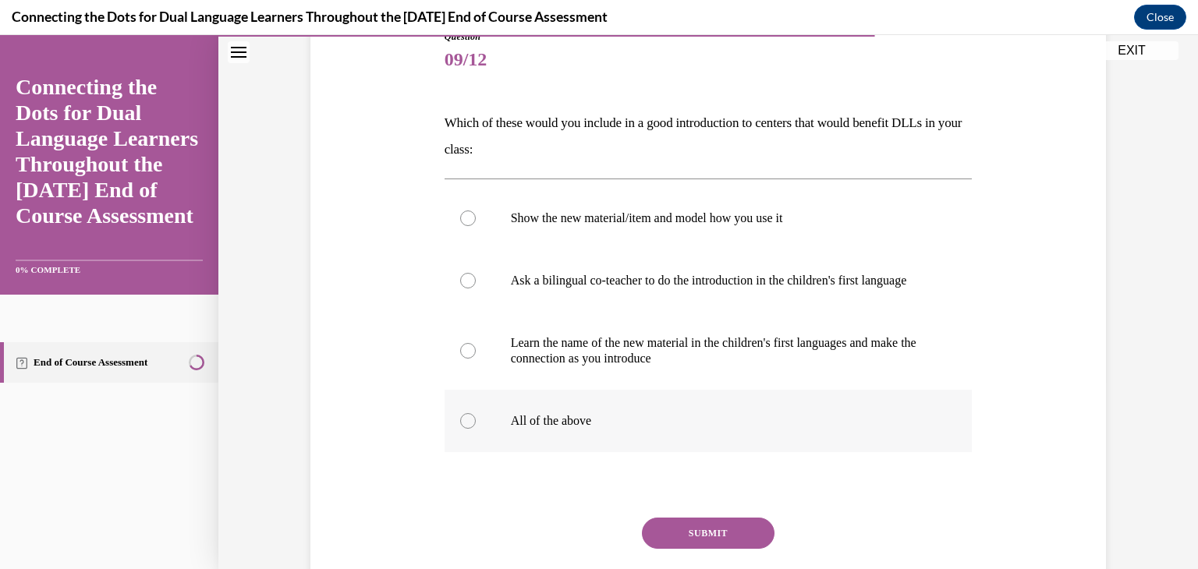
click at [502, 434] on label "All of the above" at bounding box center [709, 421] width 528 height 62
click at [476, 429] on input "All of the above" at bounding box center [468, 421] width 16 height 16
radio input "true"
click at [711, 549] on button "SUBMIT" at bounding box center [708, 533] width 133 height 31
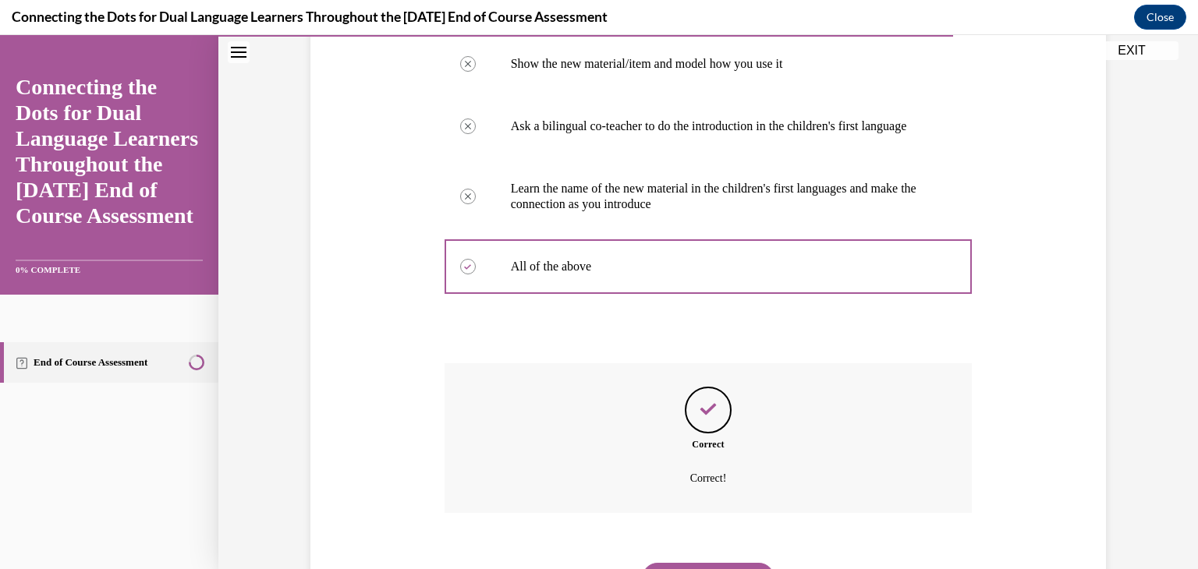
scroll to position [437, 0]
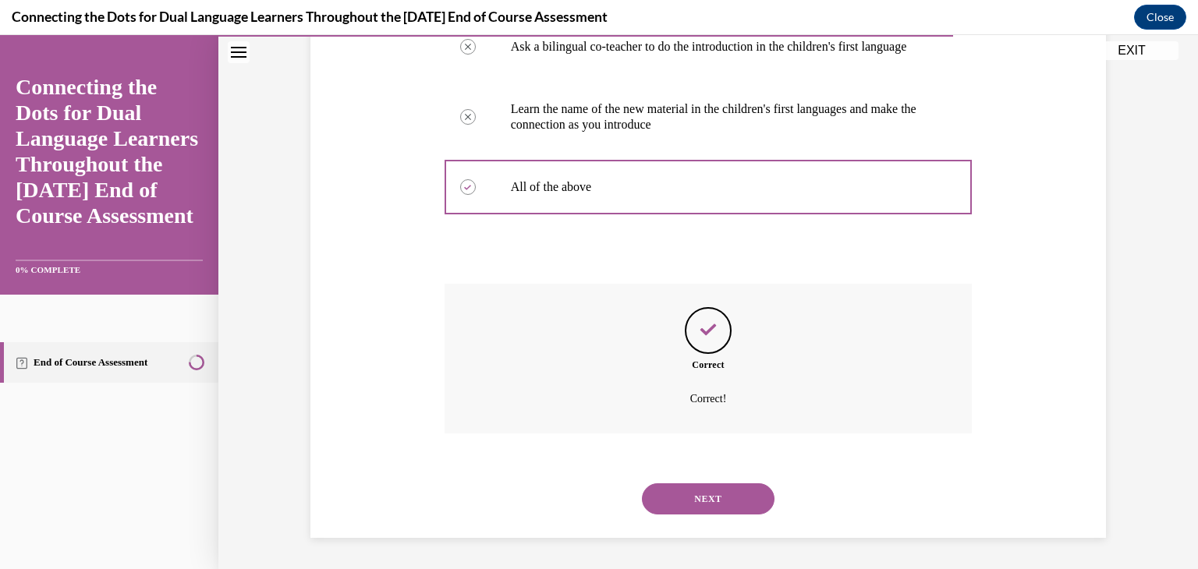
click at [680, 506] on button "NEXT" at bounding box center [708, 499] width 133 height 31
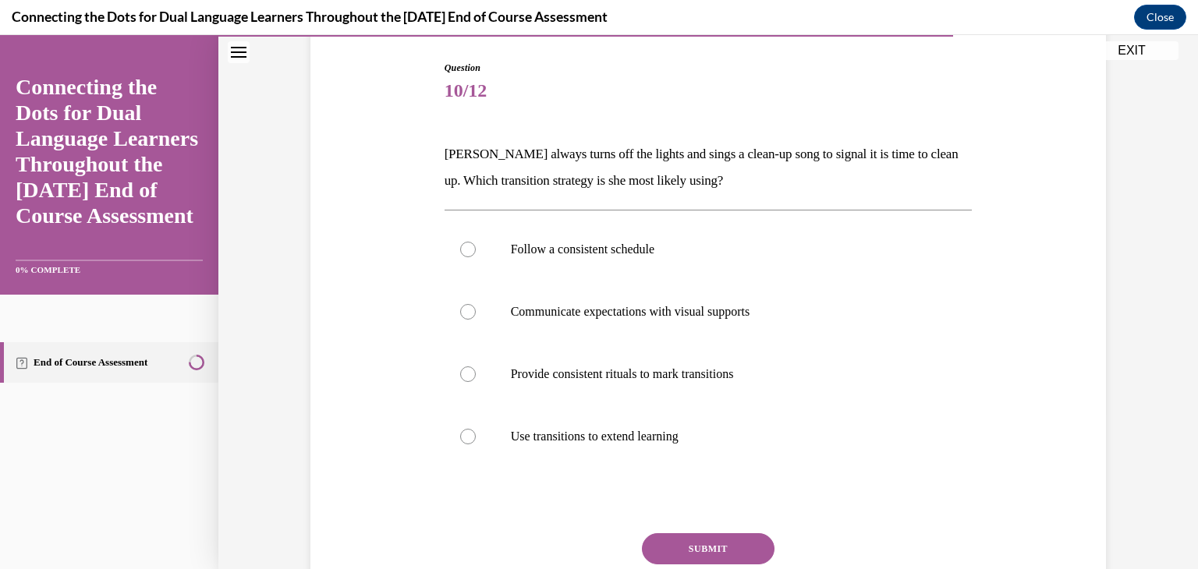
scroll to position [187, 0]
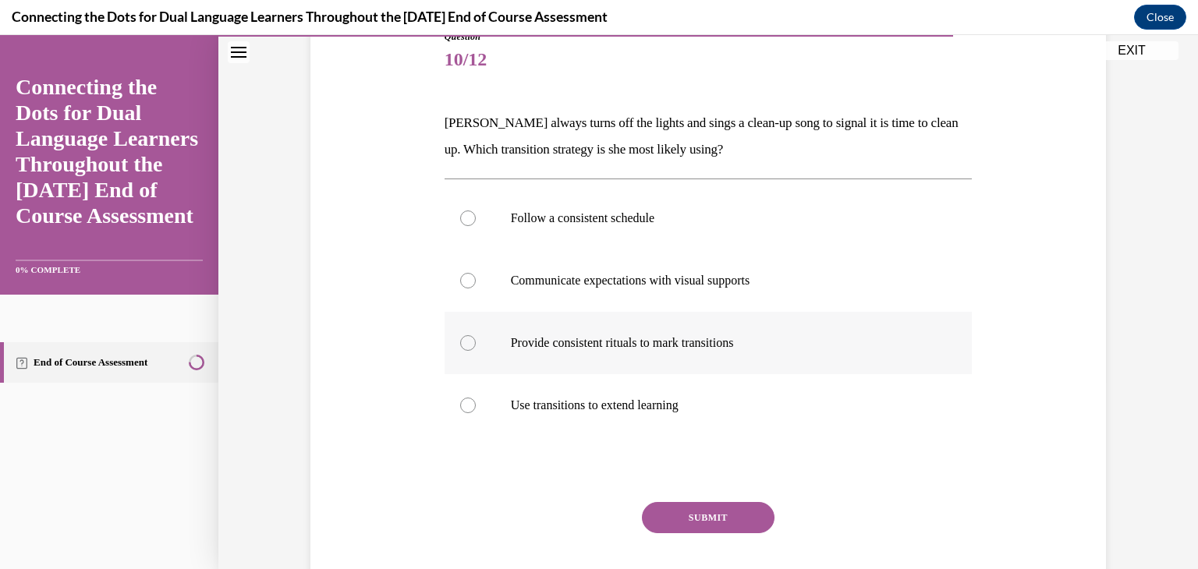
click at [677, 342] on p "Provide consistent rituals to mark transitions" at bounding box center [722, 343] width 423 height 16
click at [476, 342] on input "Provide consistent rituals to mark transitions" at bounding box center [468, 343] width 16 height 16
radio input "true"
click at [665, 525] on button "SUBMIT" at bounding box center [708, 517] width 133 height 31
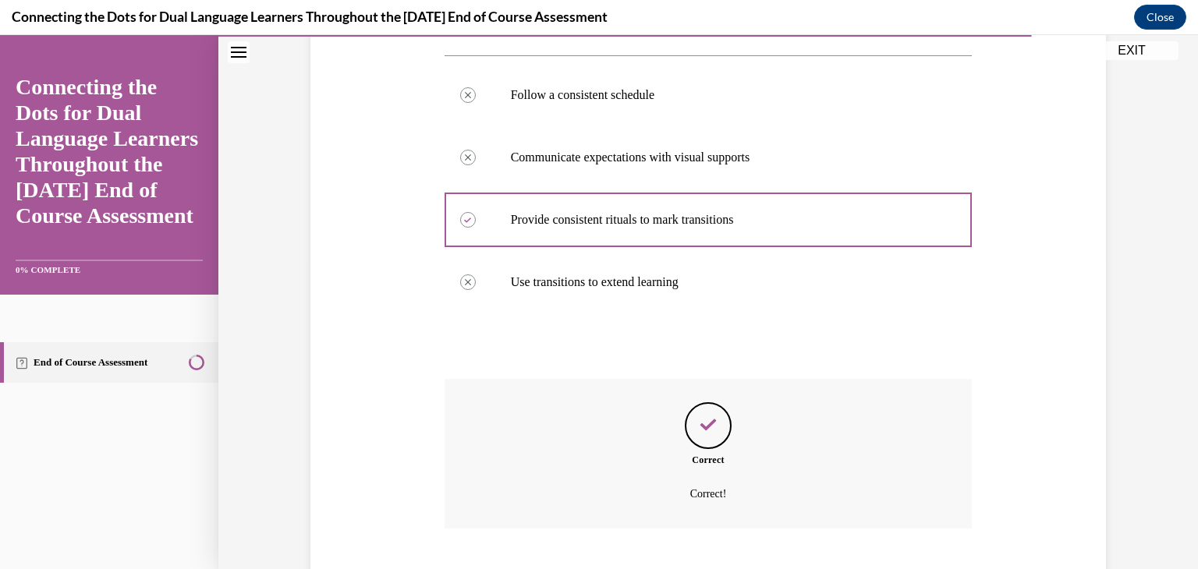
scroll to position [406, 0]
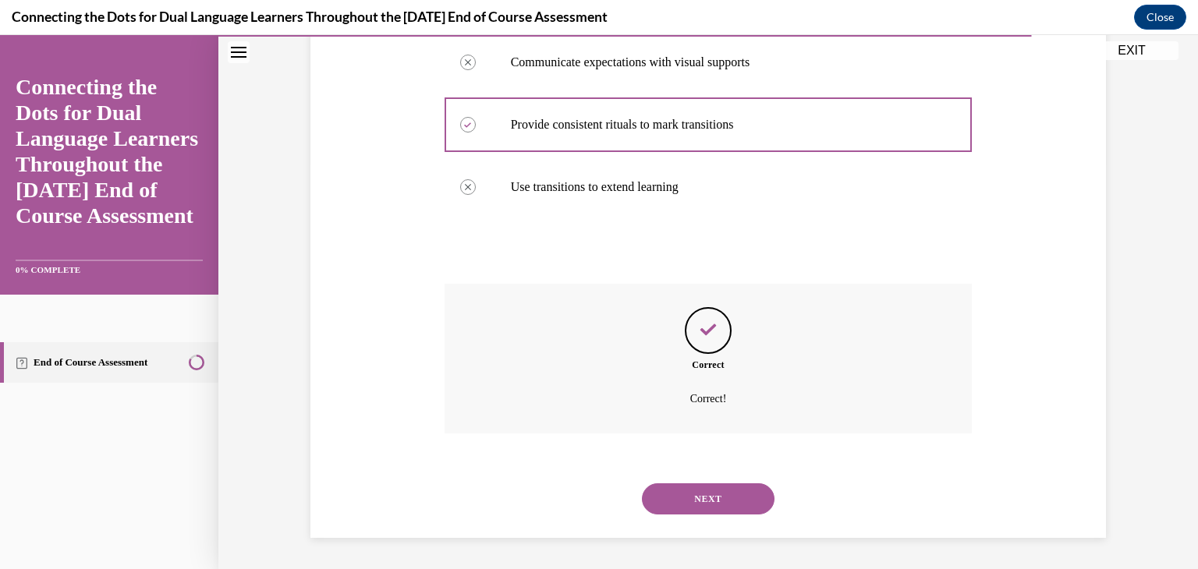
click at [665, 496] on button "NEXT" at bounding box center [708, 499] width 133 height 31
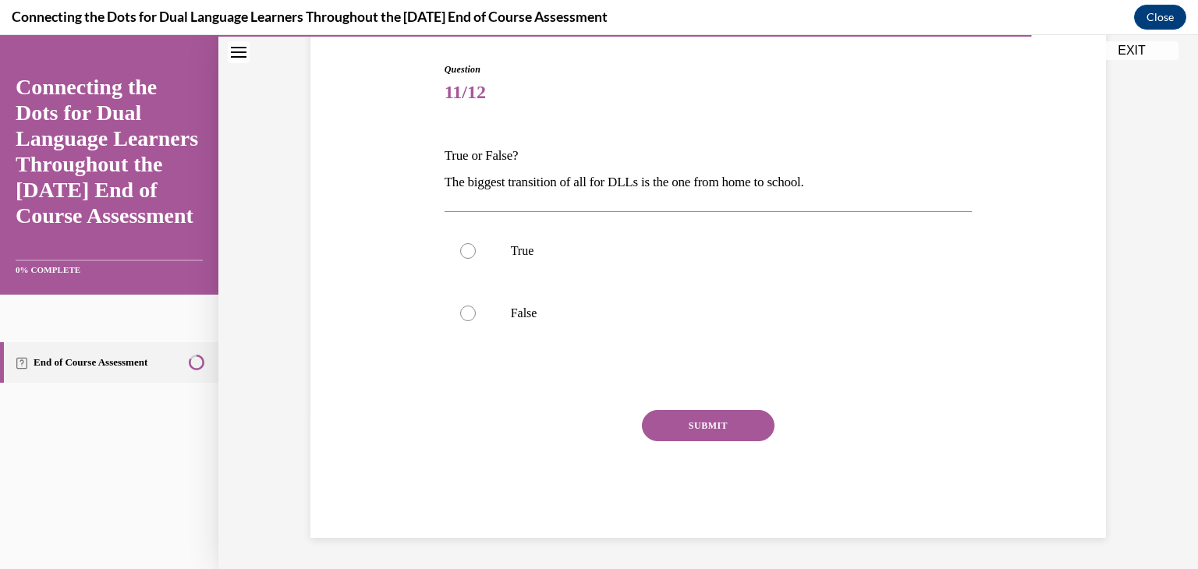
scroll to position [154, 0]
click at [568, 250] on p "True" at bounding box center [722, 251] width 423 height 16
click at [476, 250] on input "True" at bounding box center [468, 251] width 16 height 16
radio input "true"
click at [665, 431] on button "SUBMIT" at bounding box center [708, 425] width 133 height 31
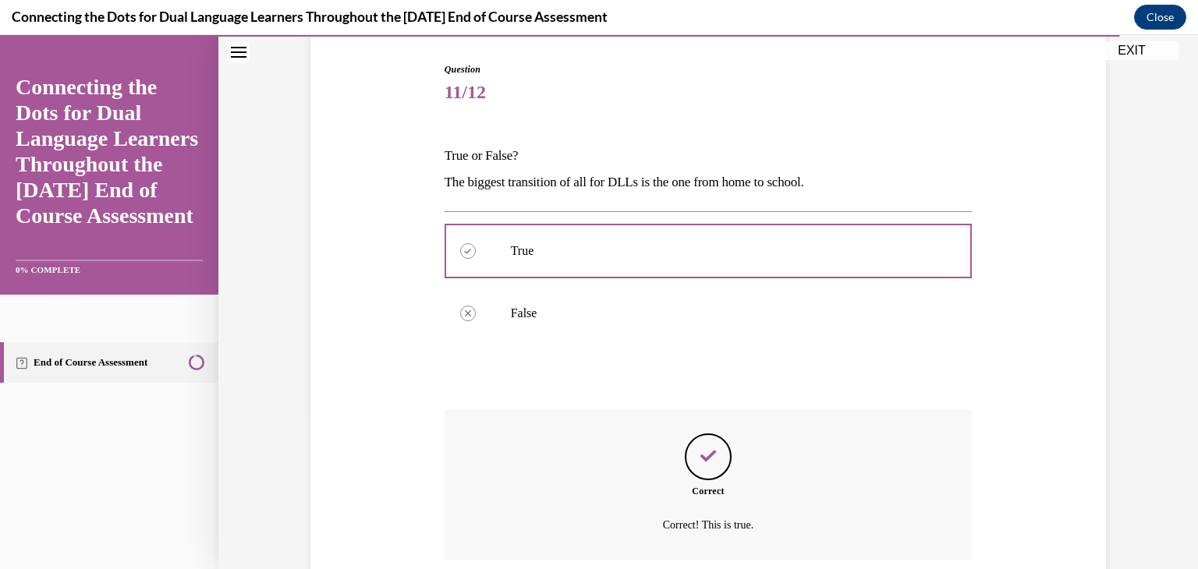
scroll to position [281, 0]
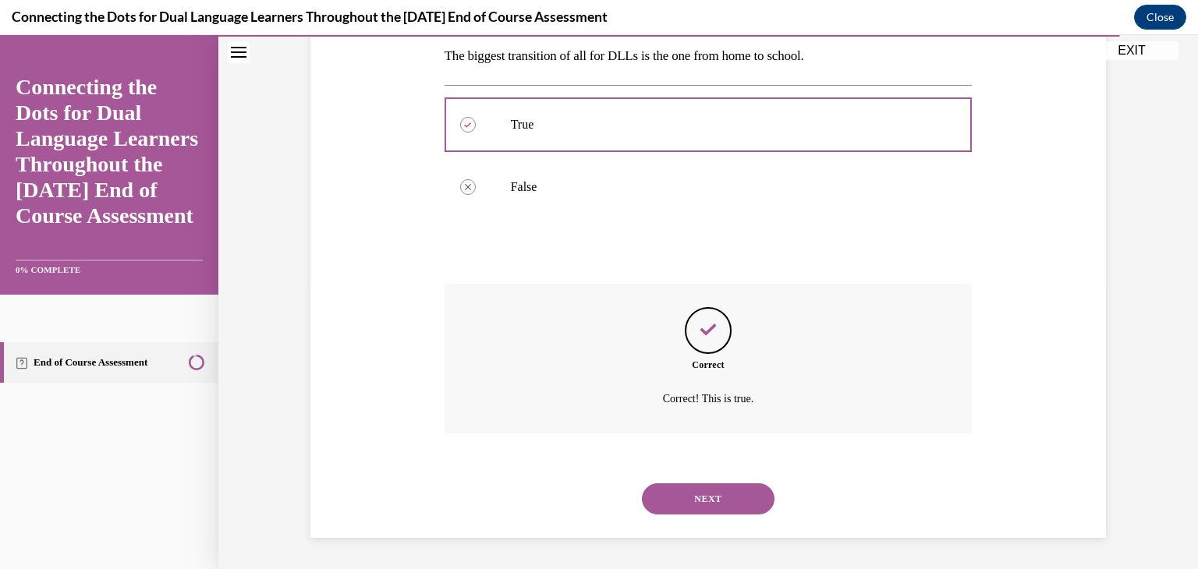
click at [668, 498] on button "NEXT" at bounding box center [708, 499] width 133 height 31
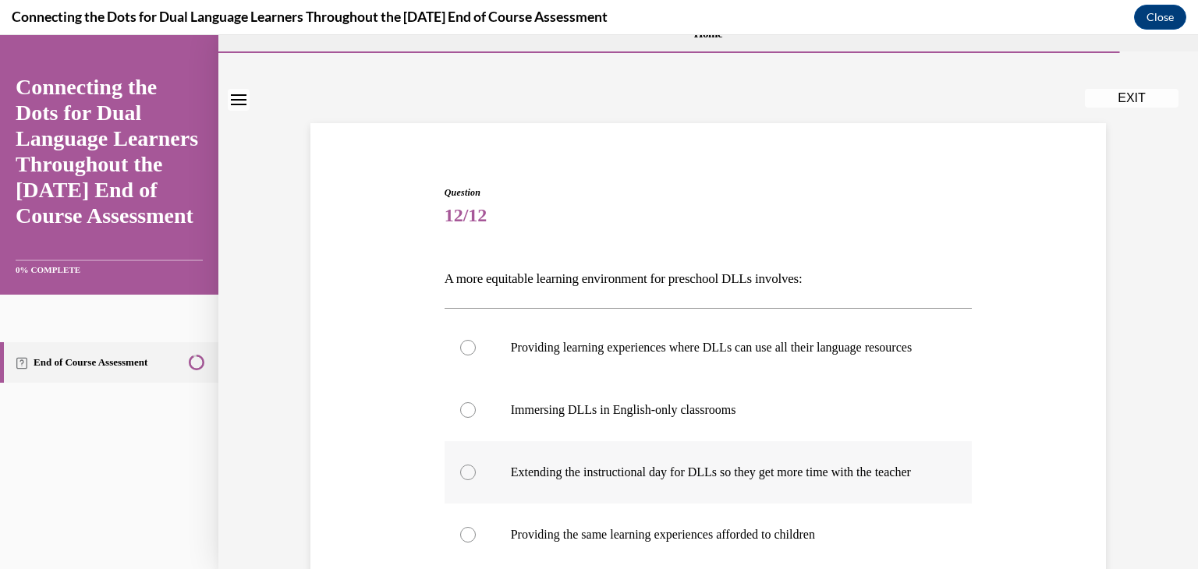
click at [668, 496] on label "Extending the instructional day for DLLs so they get more time with the teacher" at bounding box center [709, 472] width 528 height 62
click at [476, 480] on input "Extending the instructional day for DLLs so they get more time with the teacher" at bounding box center [468, 473] width 16 height 16
radio input "true"
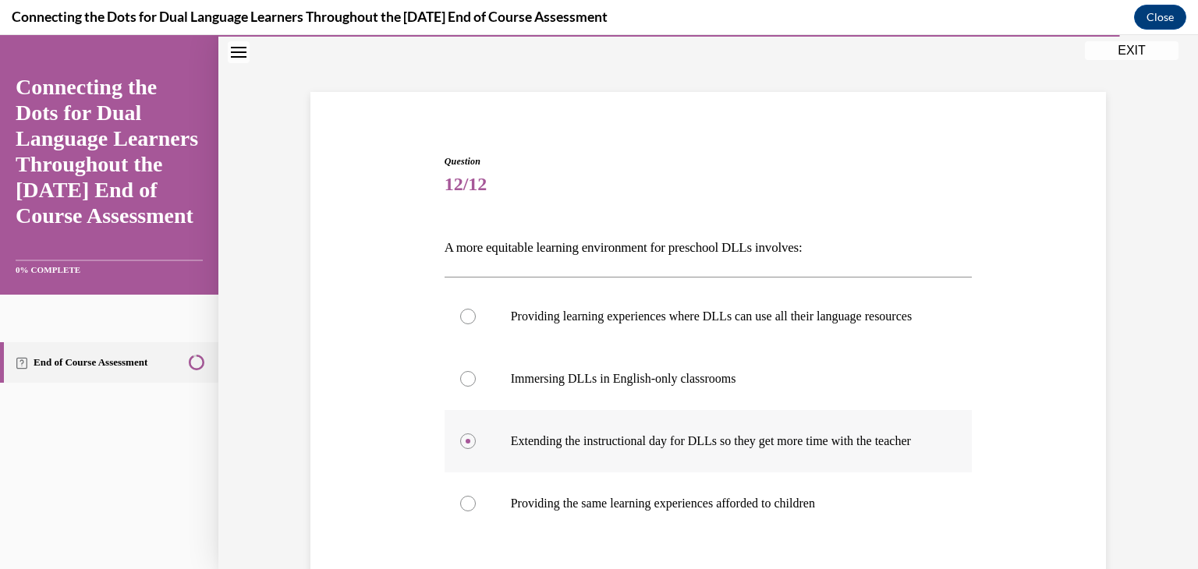
click at [460, 496] on input "Providing the same learning experiences afforded to children" at bounding box center [468, 504] width 16 height 16
radio input "true"
click at [460, 309] on input "Providing learning experiences where DLLs can use all their language resources" at bounding box center [468, 317] width 16 height 16
radio input "true"
click at [460, 371] on input "Immersing DLLs in English-only classrooms" at bounding box center [468, 379] width 16 height 16
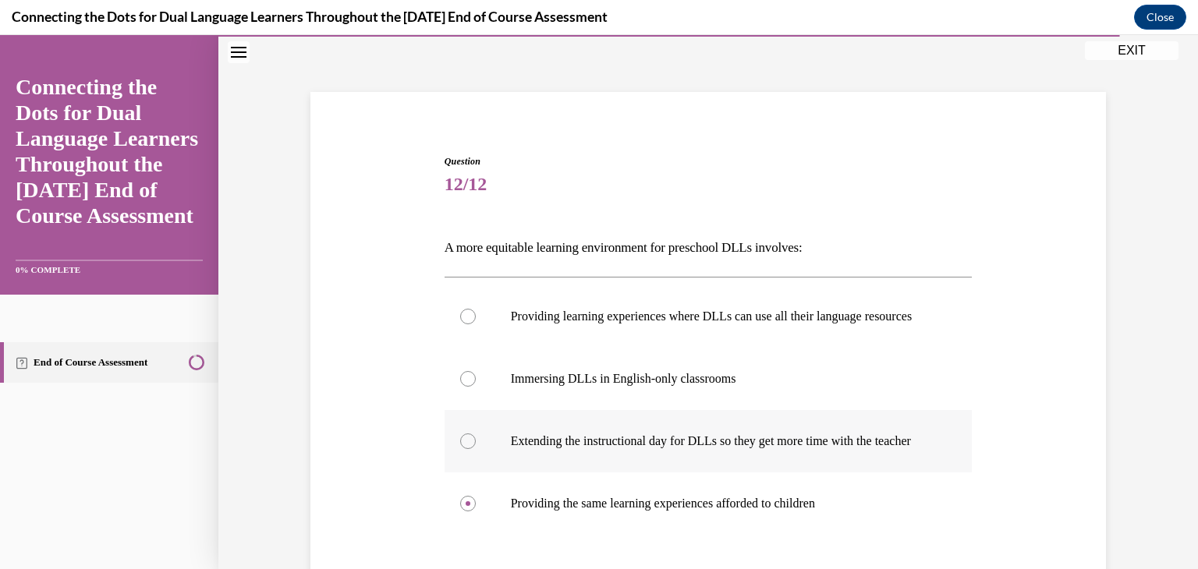
radio input "true"
click at [460, 434] on input "Extending the instructional day for DLLs so they get more time with the teacher" at bounding box center [468, 442] width 16 height 16
radio input "true"
click at [460, 496] on input "Providing the same learning experiences afforded to children" at bounding box center [468, 504] width 16 height 16
radio input "true"
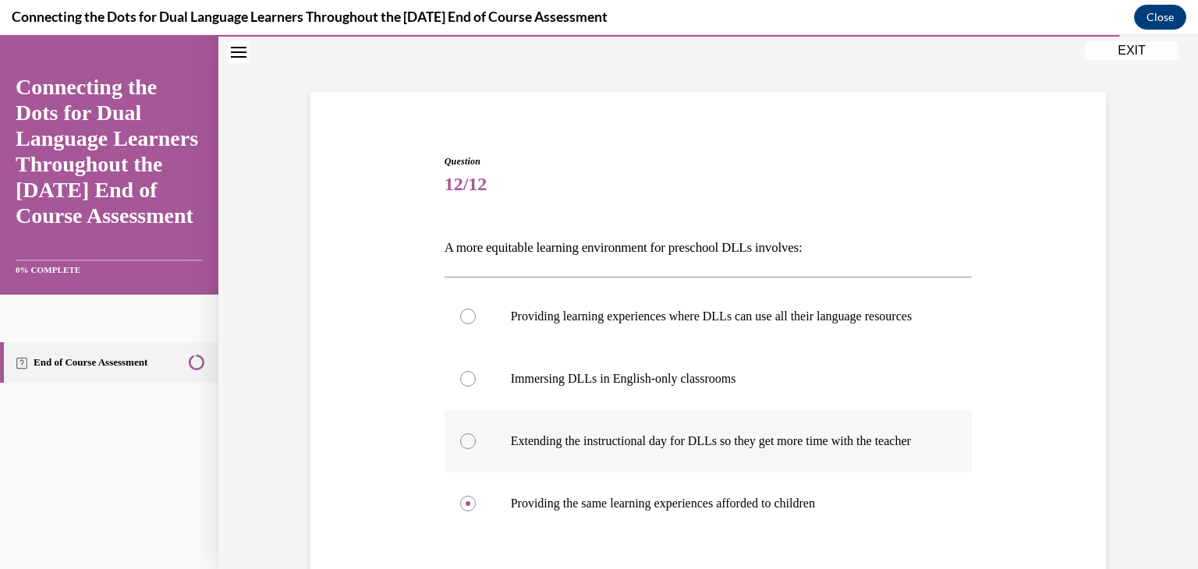
click at [460, 309] on input "Providing learning experiences where DLLs can use all their language resources" at bounding box center [468, 317] width 16 height 16
radio input "true"
click at [1023, 257] on div "Question 12/12 A more equitable learning environment for preschool DLLs involve…" at bounding box center [708, 418] width 803 height 621
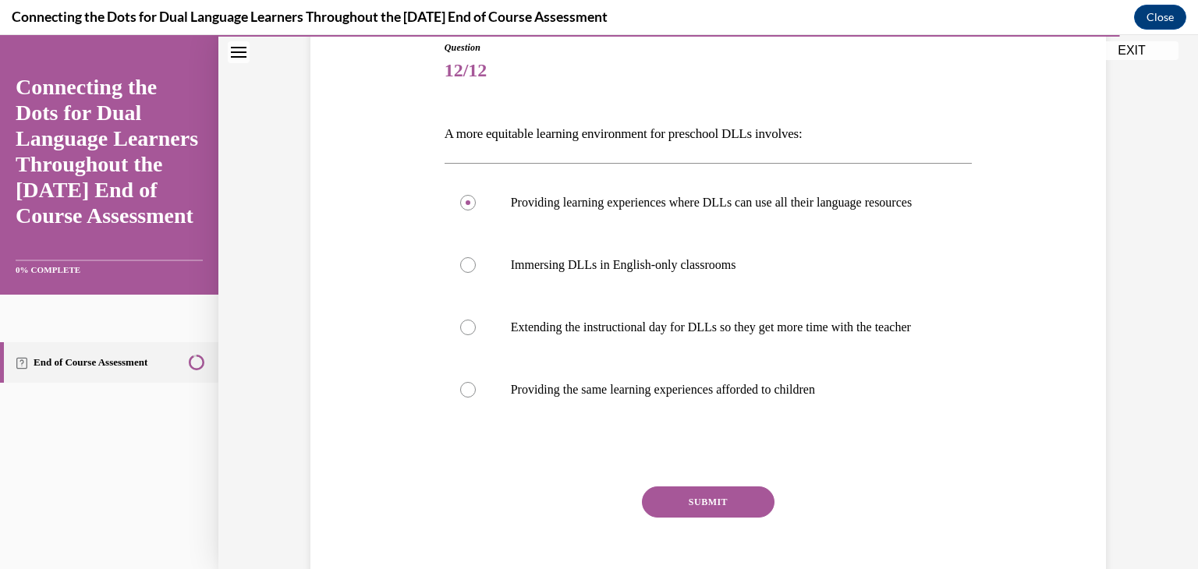
scroll to position [187, 0]
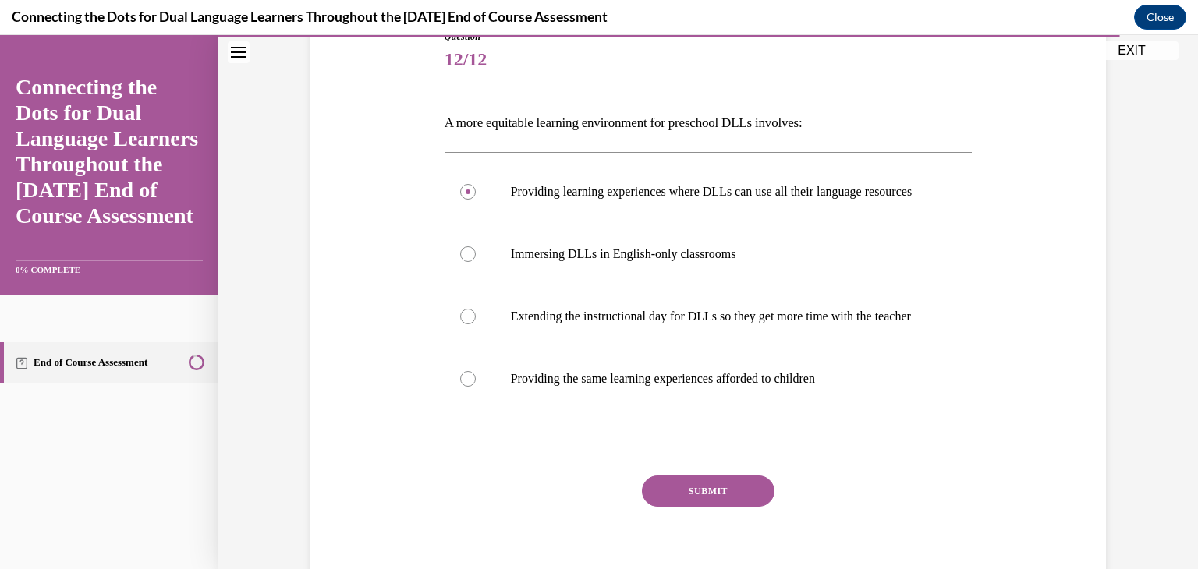
click at [704, 507] on button "SUBMIT" at bounding box center [708, 491] width 133 height 31
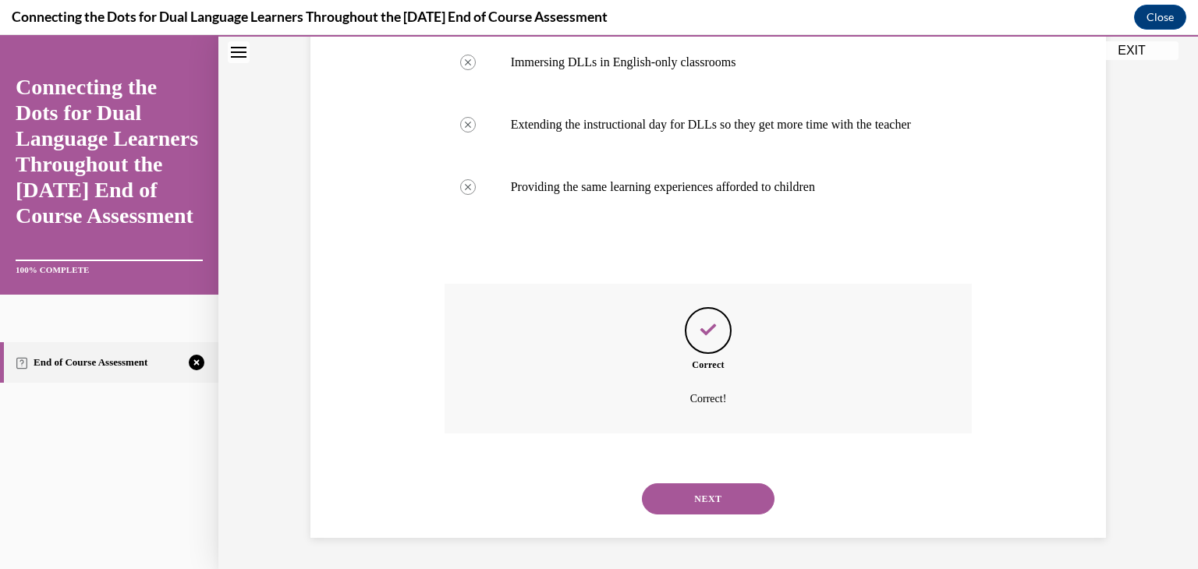
scroll to position [409, 0]
click at [717, 497] on button "NEXT" at bounding box center [708, 499] width 133 height 31
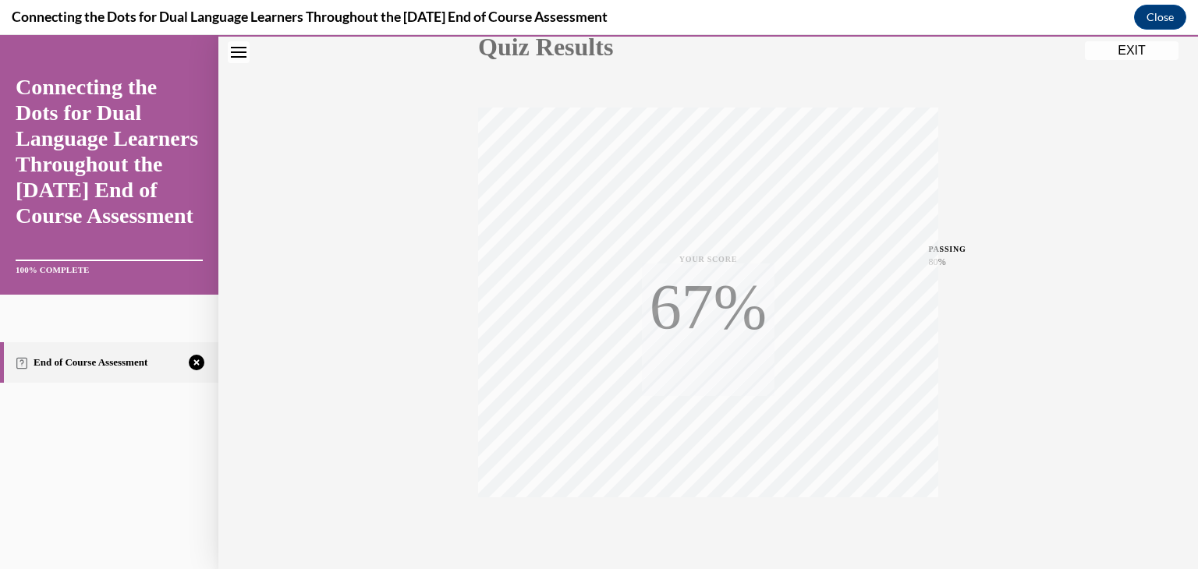
scroll to position [265, 0]
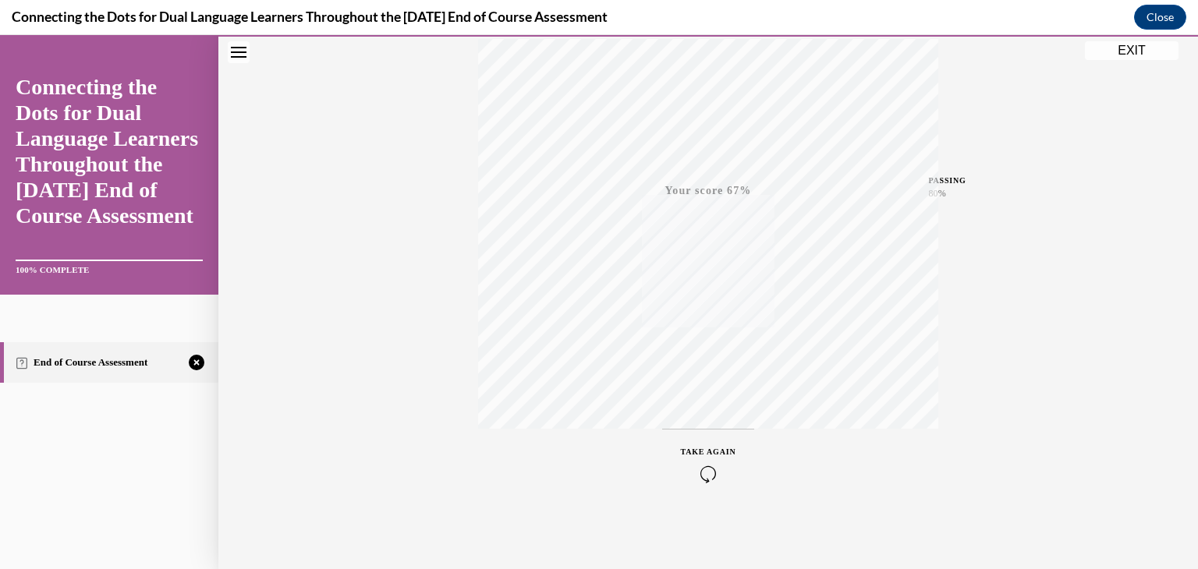
click at [714, 450] on span "TAKE AGAIN" at bounding box center [708, 452] width 55 height 9
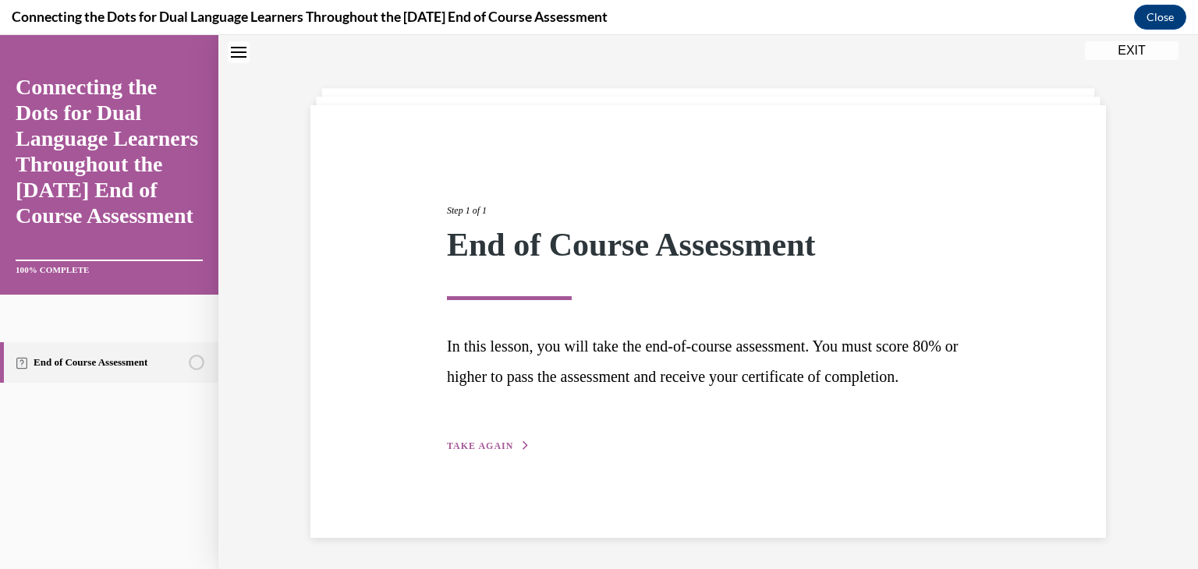
scroll to position [57, 0]
click at [472, 452] on span "TAKE AGAIN" at bounding box center [480, 446] width 66 height 11
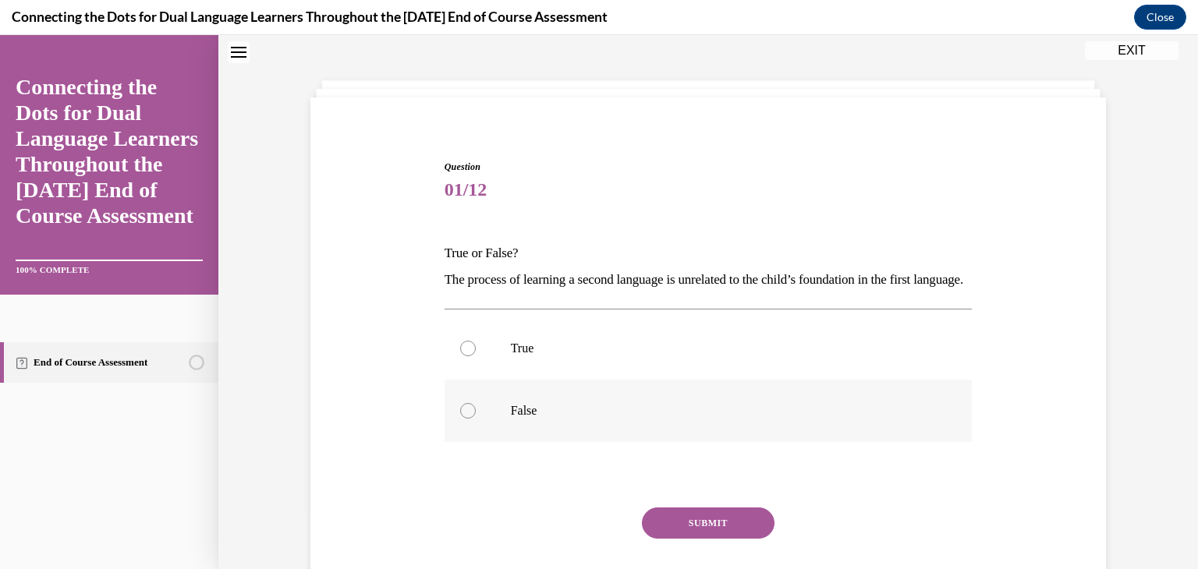
click at [568, 422] on label "False" at bounding box center [709, 411] width 528 height 62
click at [476, 419] on input "False" at bounding box center [468, 411] width 16 height 16
radio input "true"
click at [693, 539] on button "SUBMIT" at bounding box center [708, 523] width 133 height 31
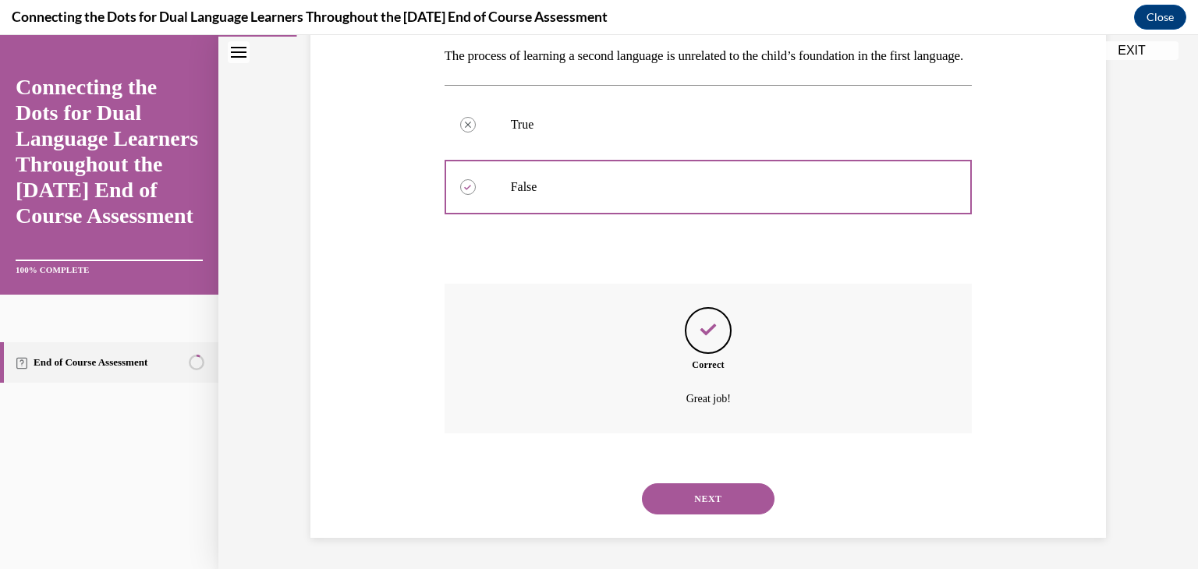
scroll to position [307, 0]
click at [693, 497] on button "NEXT" at bounding box center [708, 499] width 133 height 31
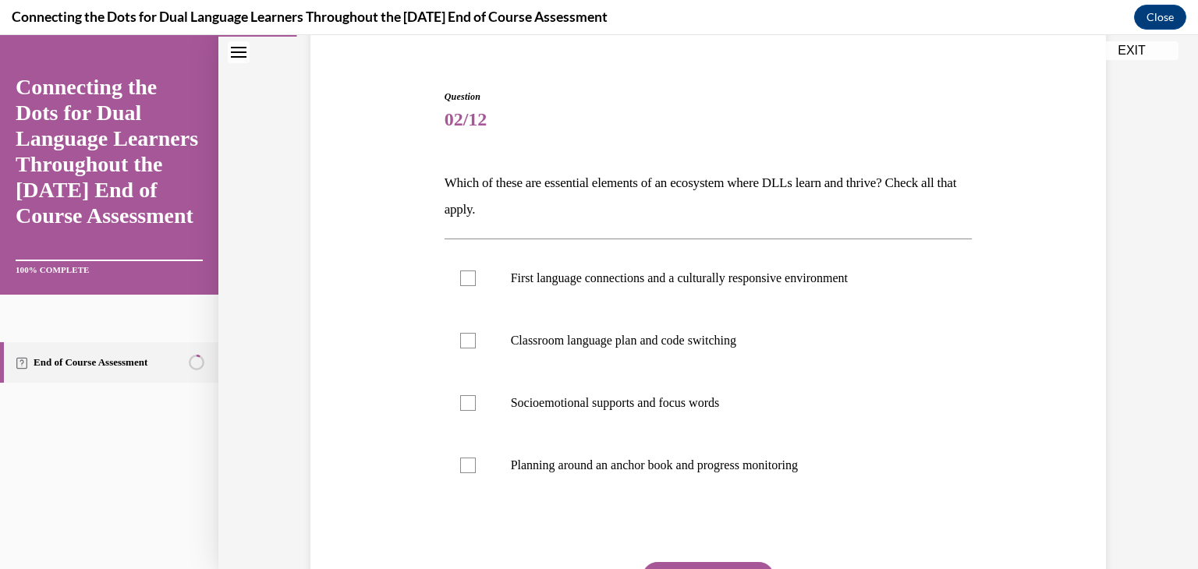
scroll to position [156, 0]
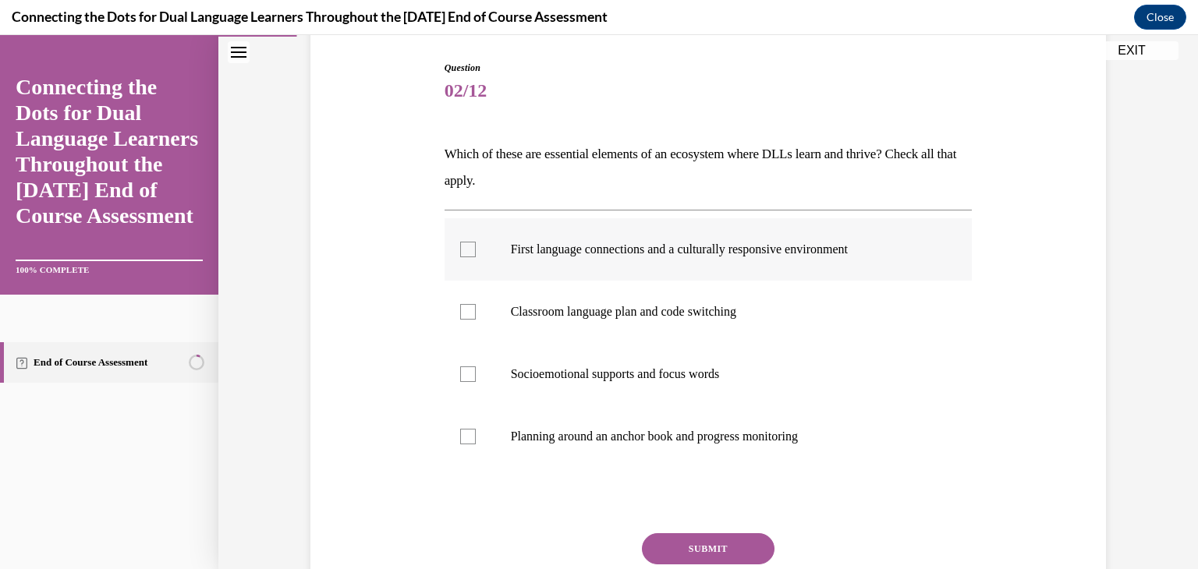
click at [690, 267] on label "First language connections and a culturally responsive environment" at bounding box center [709, 249] width 528 height 62
click at [476, 257] on input "First language connections and a culturally responsive environment" at bounding box center [468, 250] width 16 height 16
checkbox input "true"
click at [672, 449] on label "Planning around an anchor book and progress monitoring" at bounding box center [709, 437] width 528 height 62
click at [476, 445] on input "Planning around an anchor book and progress monitoring" at bounding box center [468, 437] width 16 height 16
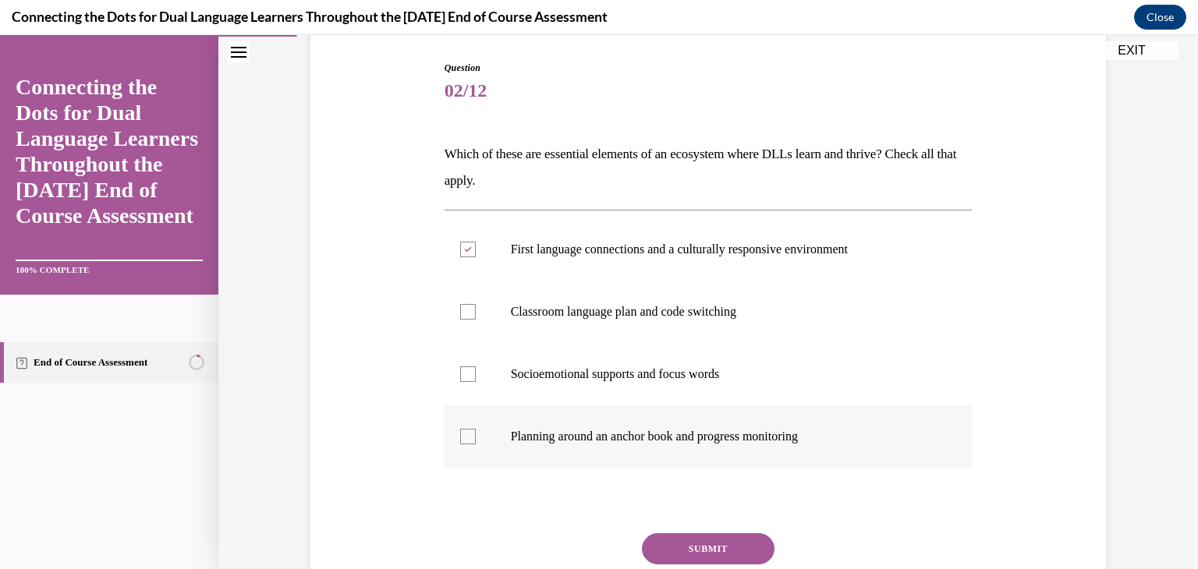
checkbox input "true"
click at [679, 380] on p "Socioemotional supports and focus words" at bounding box center [722, 375] width 423 height 16
click at [476, 380] on input "Socioemotional supports and focus words" at bounding box center [468, 375] width 16 height 16
checkbox input "true"
click at [670, 546] on button "SUBMIT" at bounding box center [708, 549] width 133 height 31
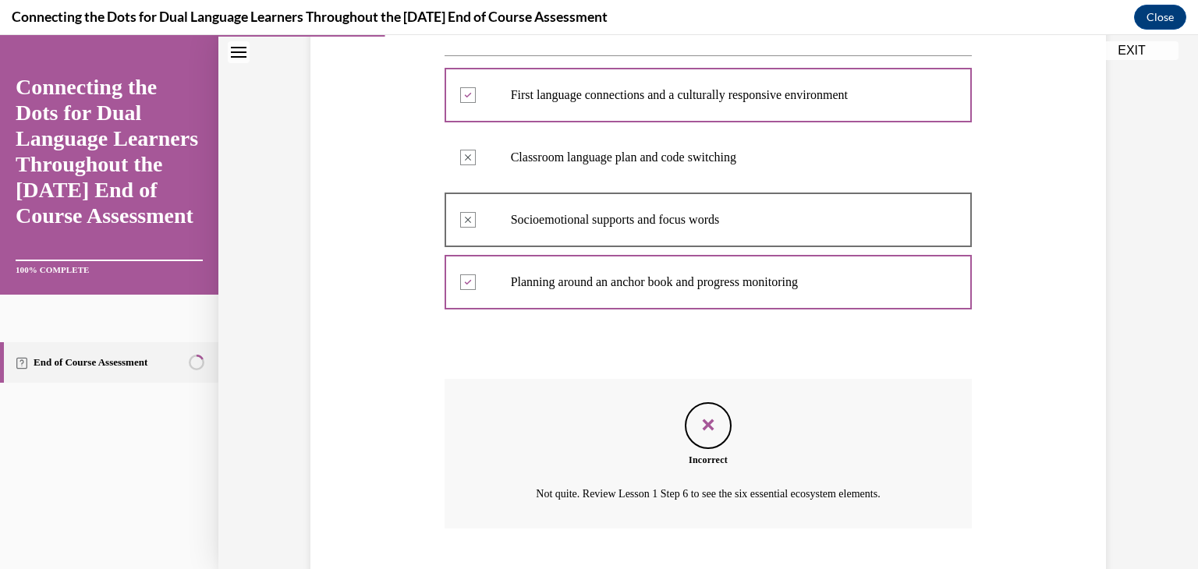
scroll to position [406, 0]
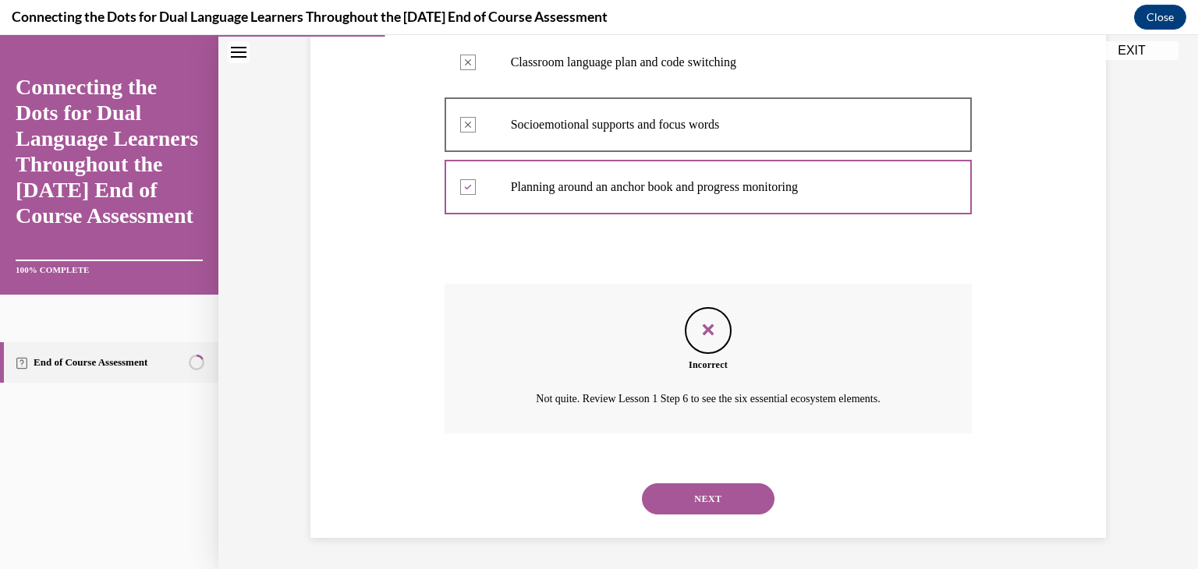
click at [655, 501] on button "NEXT" at bounding box center [708, 499] width 133 height 31
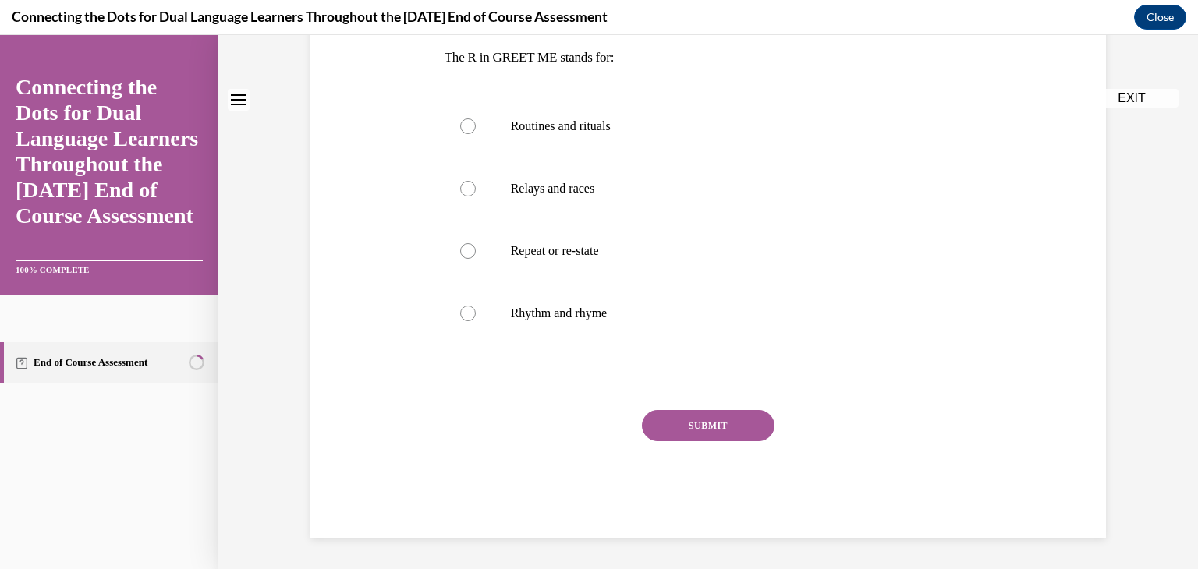
scroll to position [0, 0]
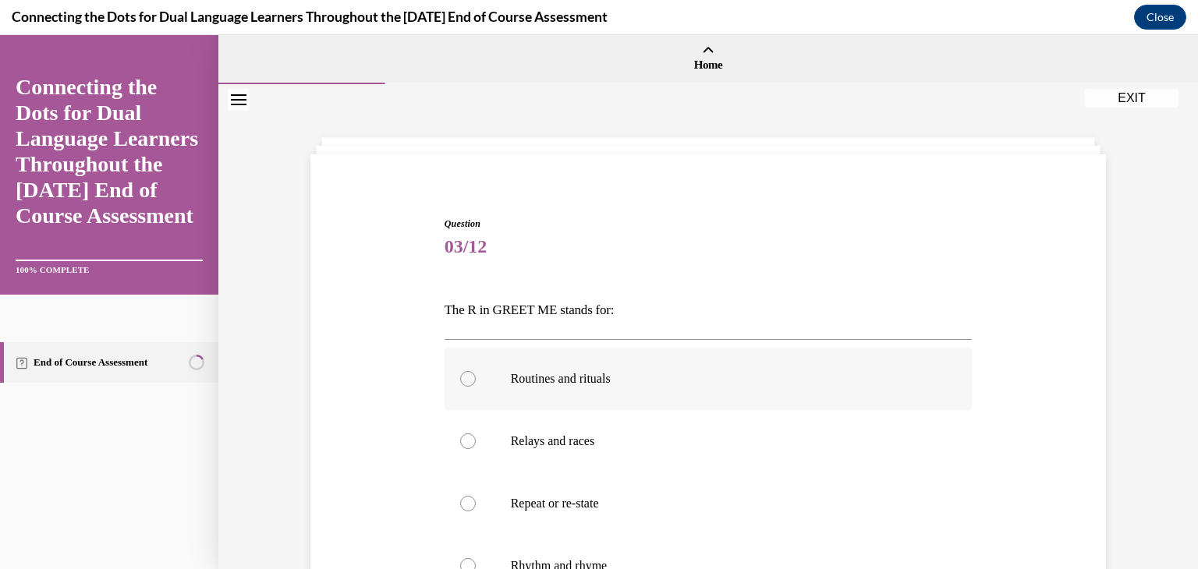
click at [575, 400] on label "Routines and rituals" at bounding box center [709, 379] width 528 height 62
click at [476, 387] on input "Routines and rituals" at bounding box center [468, 379] width 16 height 16
radio input "true"
click at [1068, 511] on div "Question 03/12 The R in GREET ME stands for: Routines and rituals Relays and ra…" at bounding box center [708, 480] width 803 height 621
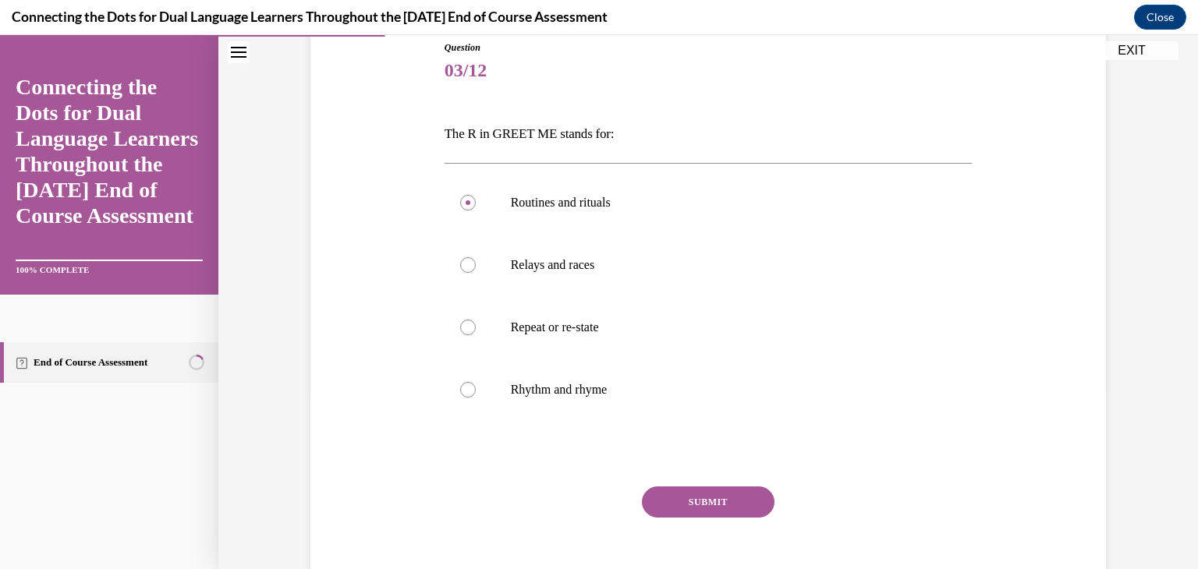
scroll to position [187, 0]
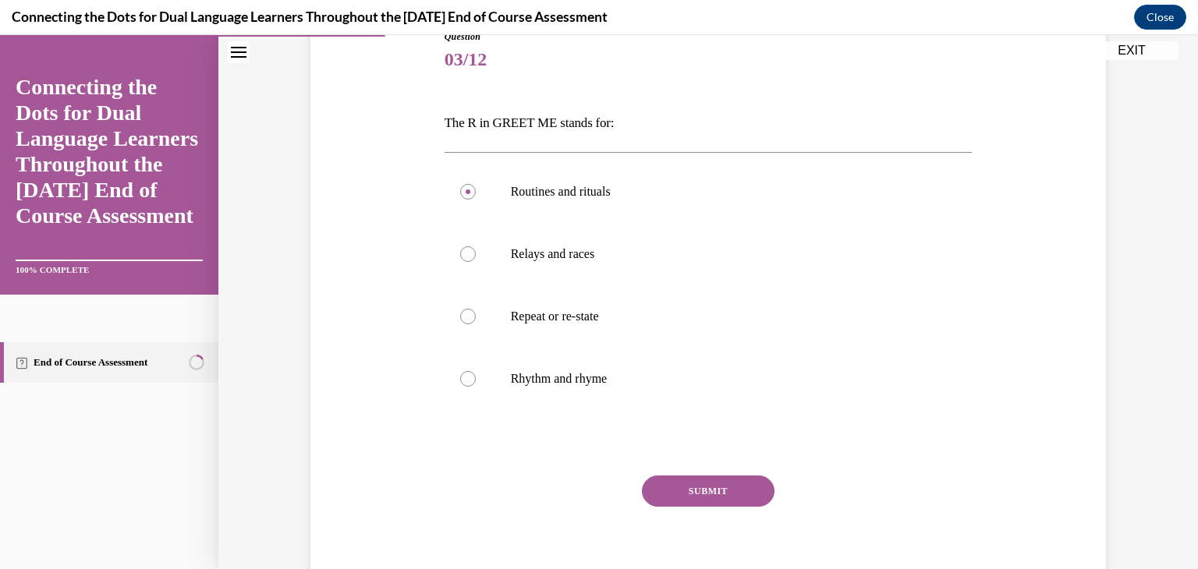
click at [731, 506] on button "SUBMIT" at bounding box center [708, 491] width 133 height 31
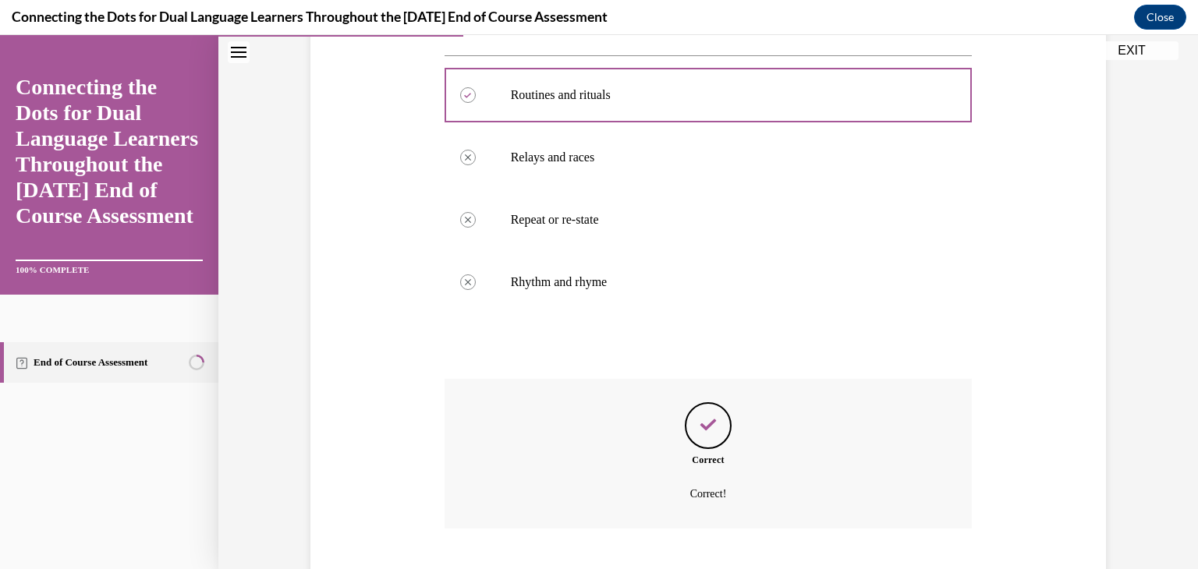
scroll to position [378, 0]
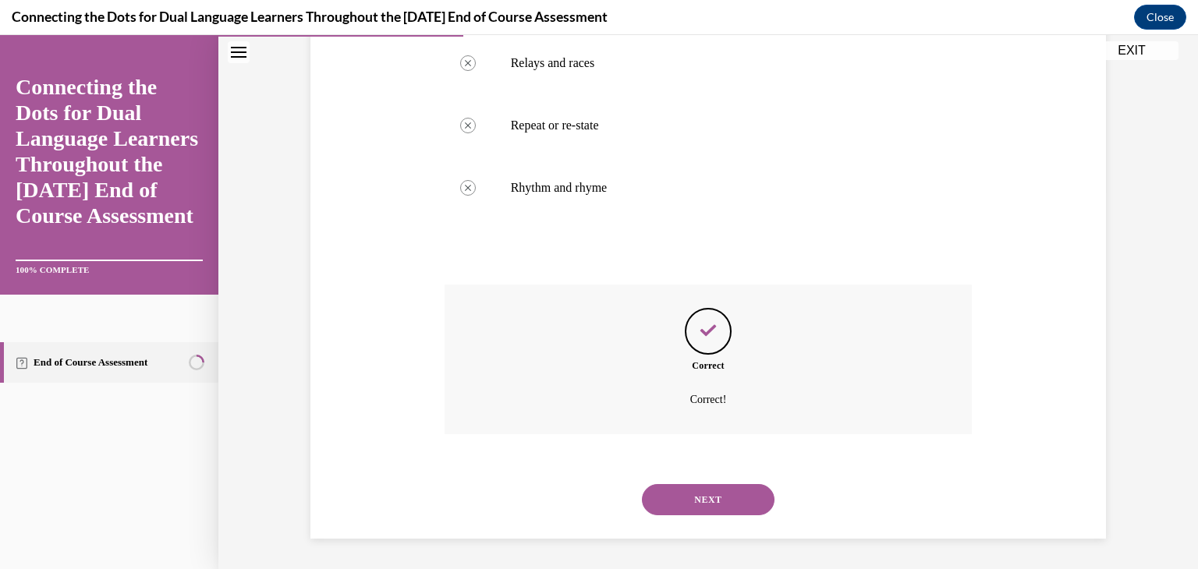
click at [731, 506] on button "NEXT" at bounding box center [708, 499] width 133 height 31
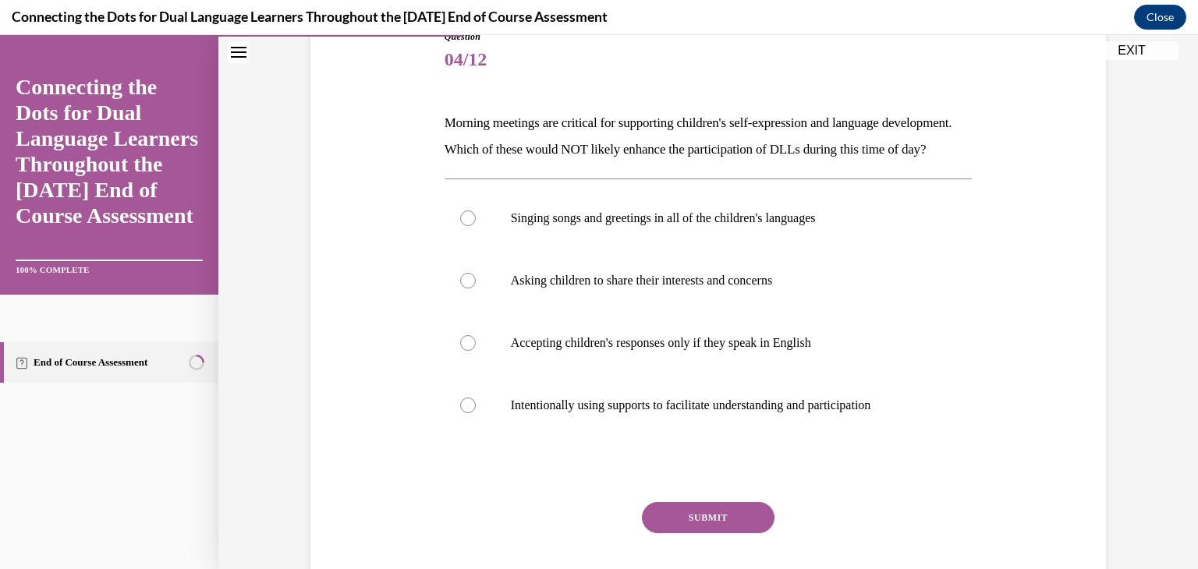
scroll to position [218, 0]
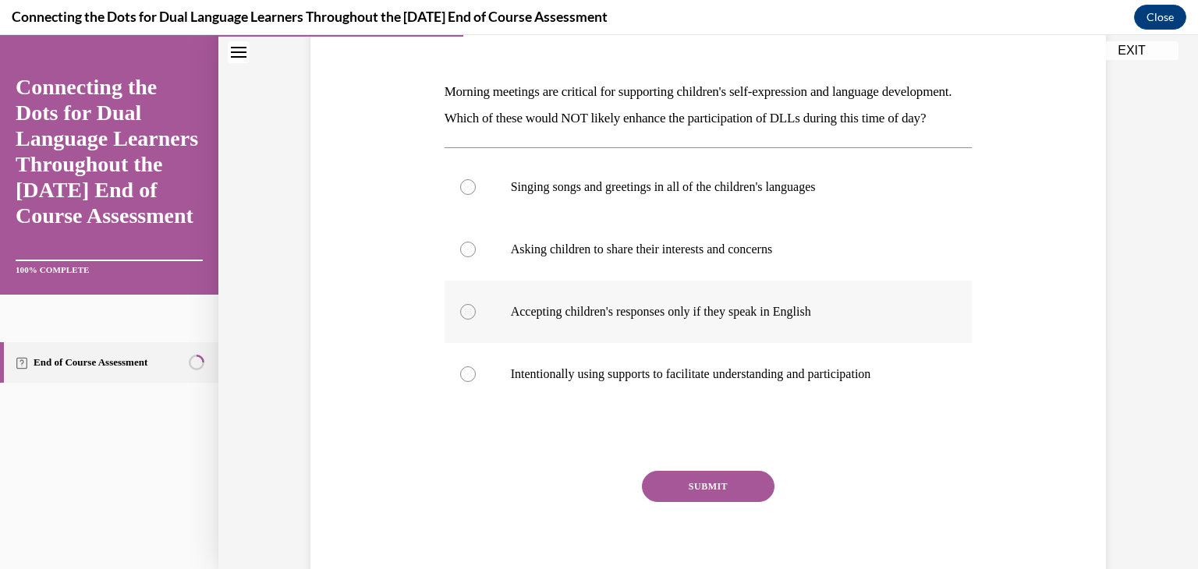
click at [646, 343] on label "Accepting children's responses only if they speak in English" at bounding box center [709, 312] width 528 height 62
click at [476, 320] on input "Accepting children's responses only if they speak in English" at bounding box center [468, 312] width 16 height 16
radio input "true"
click at [658, 502] on button "SUBMIT" at bounding box center [708, 486] width 133 height 31
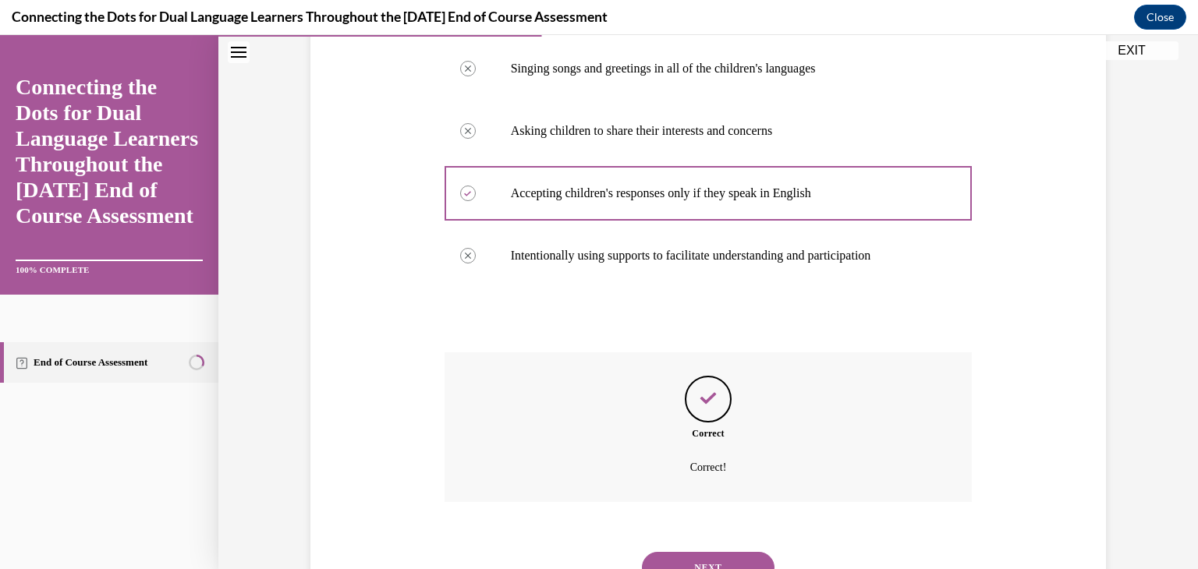
scroll to position [431, 0]
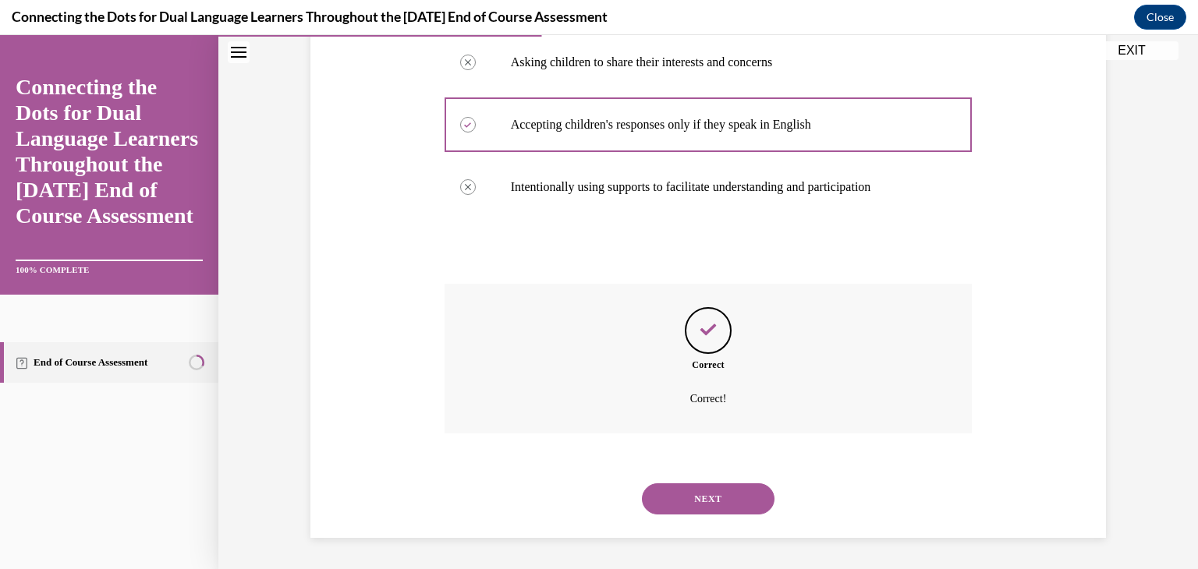
click at [678, 507] on button "NEXT" at bounding box center [708, 499] width 133 height 31
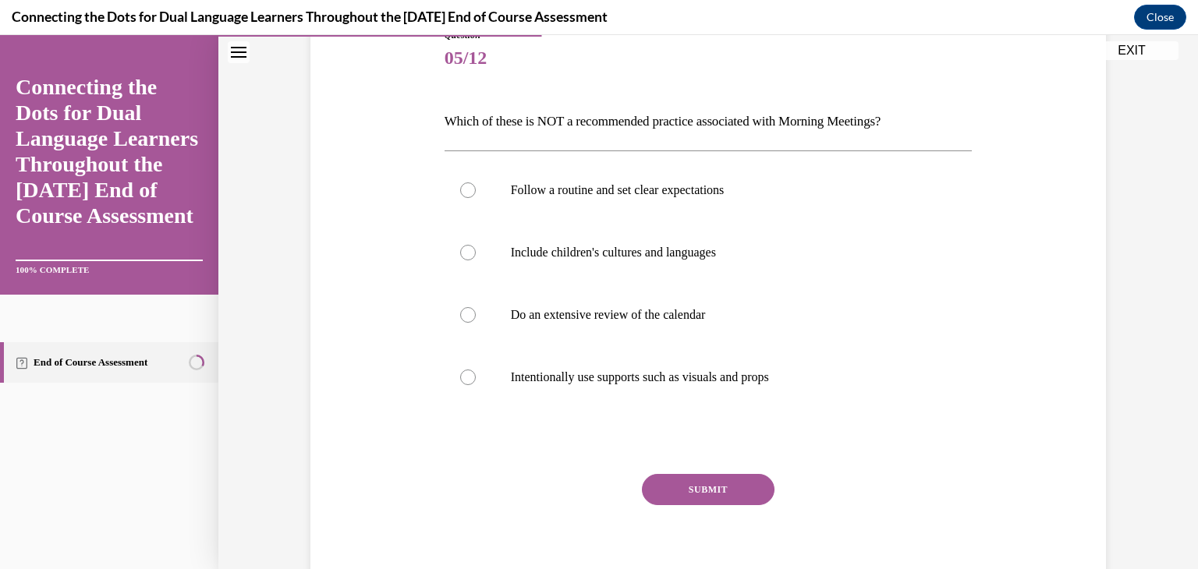
scroll to position [187, 0]
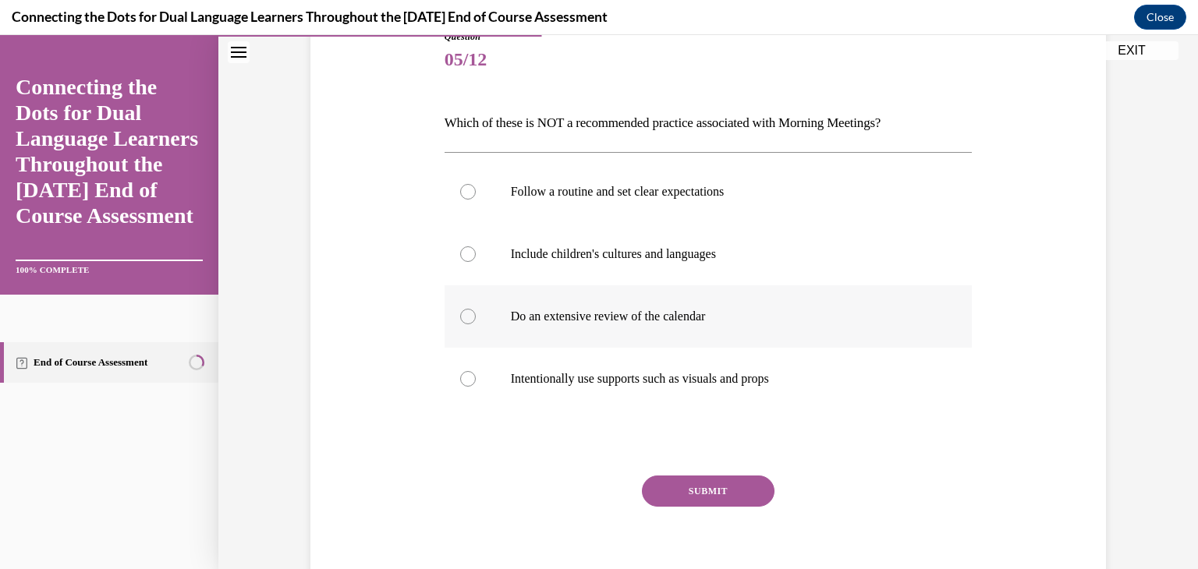
click at [618, 315] on p "Do an extensive review of the calendar" at bounding box center [722, 317] width 423 height 16
click at [476, 315] on input "Do an extensive review of the calendar" at bounding box center [468, 317] width 16 height 16
radio input "true"
click at [677, 496] on button "SUBMIT" at bounding box center [708, 491] width 133 height 31
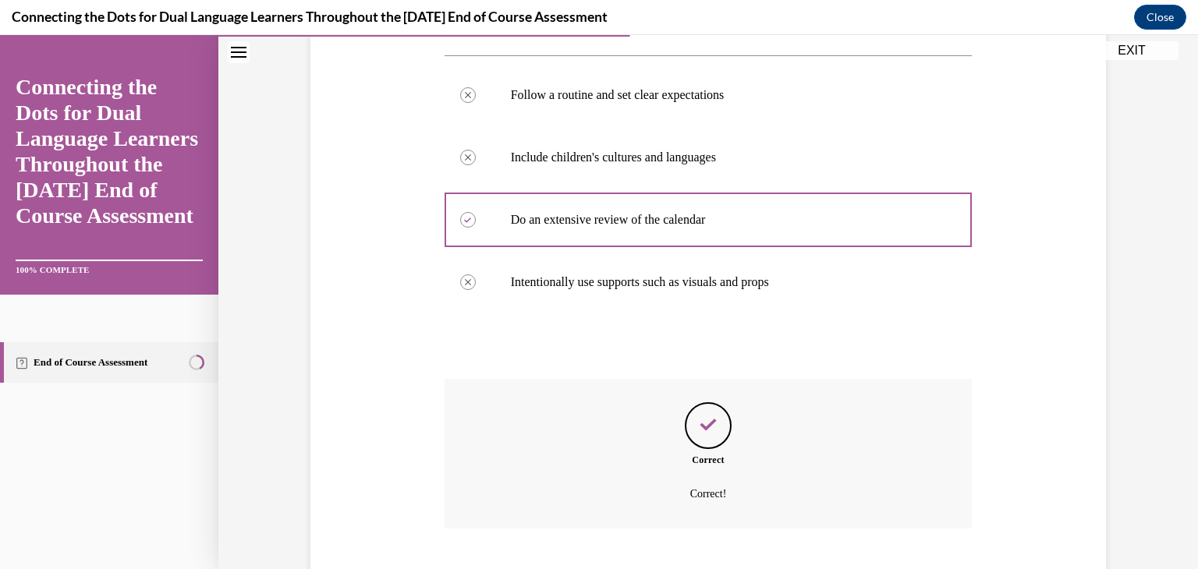
scroll to position [378, 0]
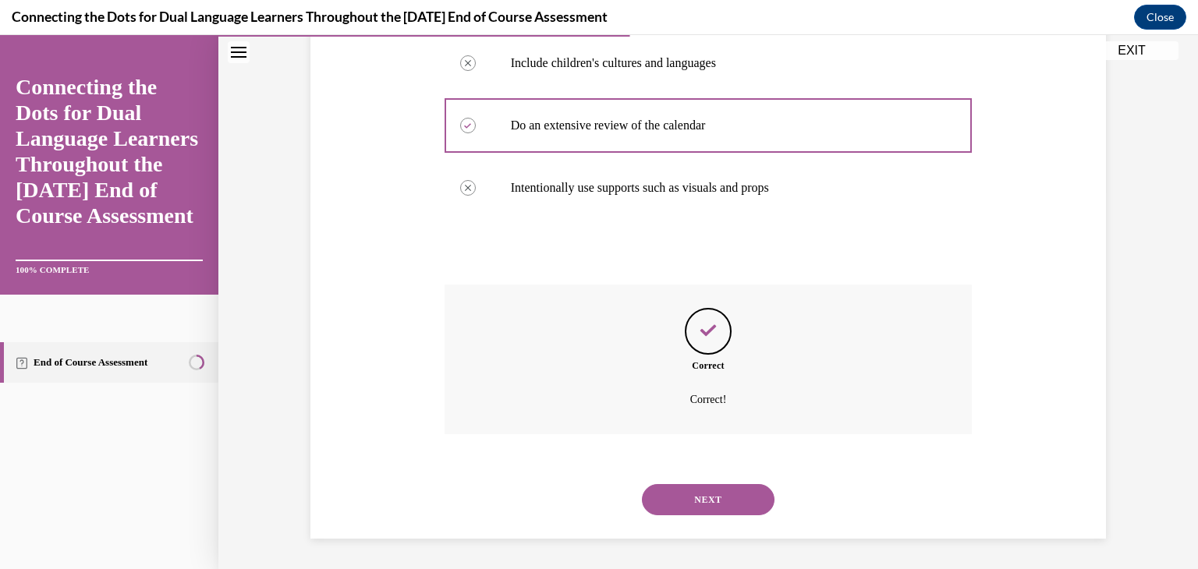
click at [674, 497] on button "NEXT" at bounding box center [708, 499] width 133 height 31
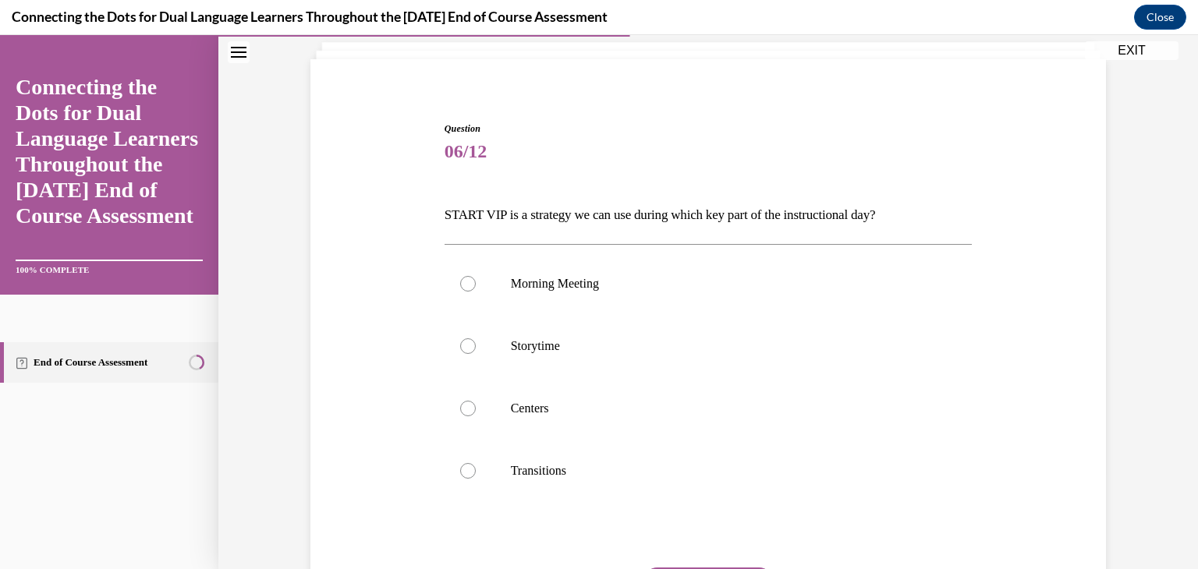
scroll to position [125, 0]
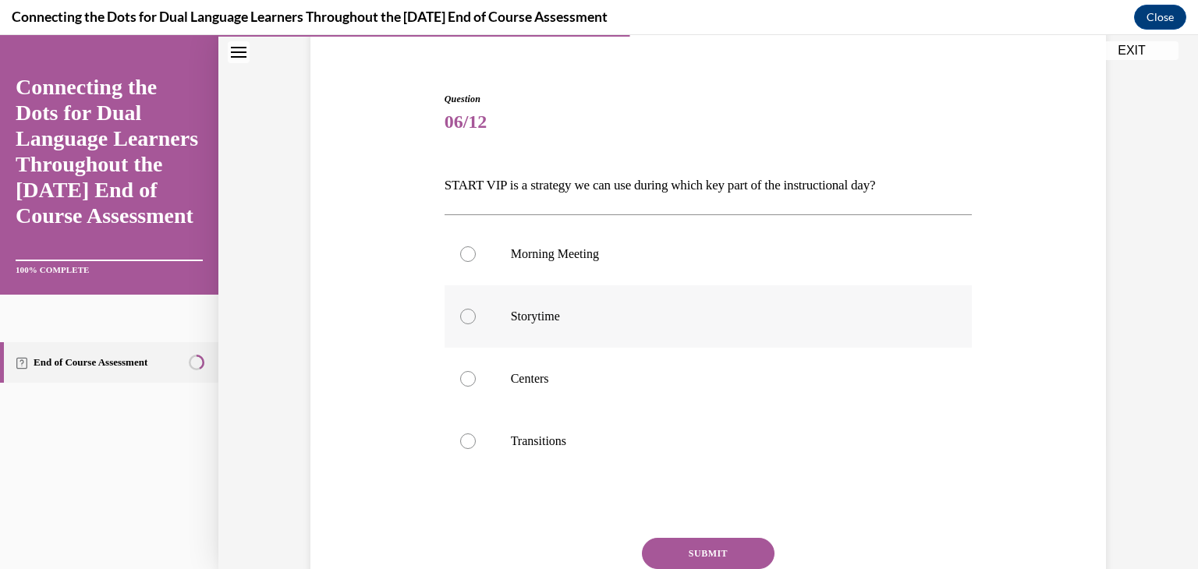
click at [544, 322] on p "Storytime" at bounding box center [722, 317] width 423 height 16
click at [476, 322] on input "Storytime" at bounding box center [468, 317] width 16 height 16
radio input "true"
click at [671, 552] on button "SUBMIT" at bounding box center [708, 553] width 133 height 31
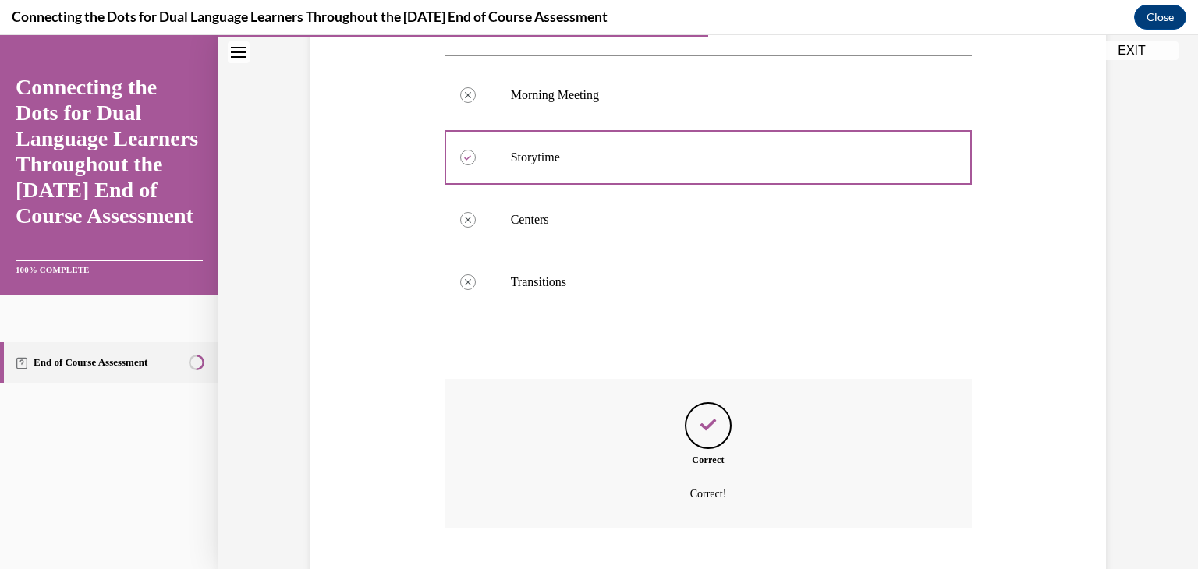
scroll to position [378, 0]
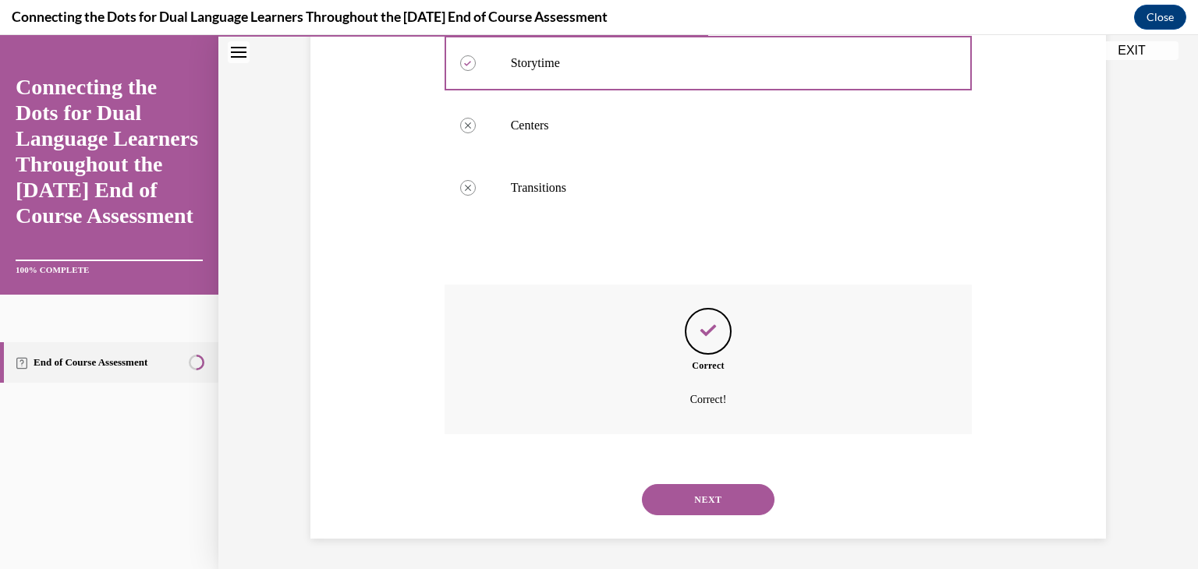
click at [657, 499] on button "NEXT" at bounding box center [708, 499] width 133 height 31
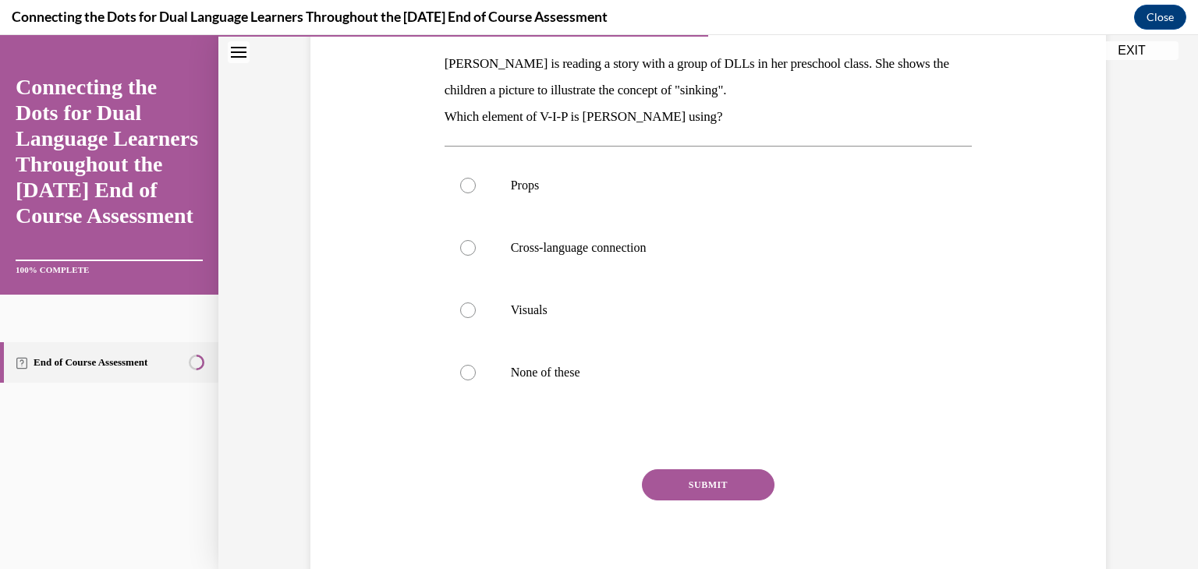
scroll to position [250, 0]
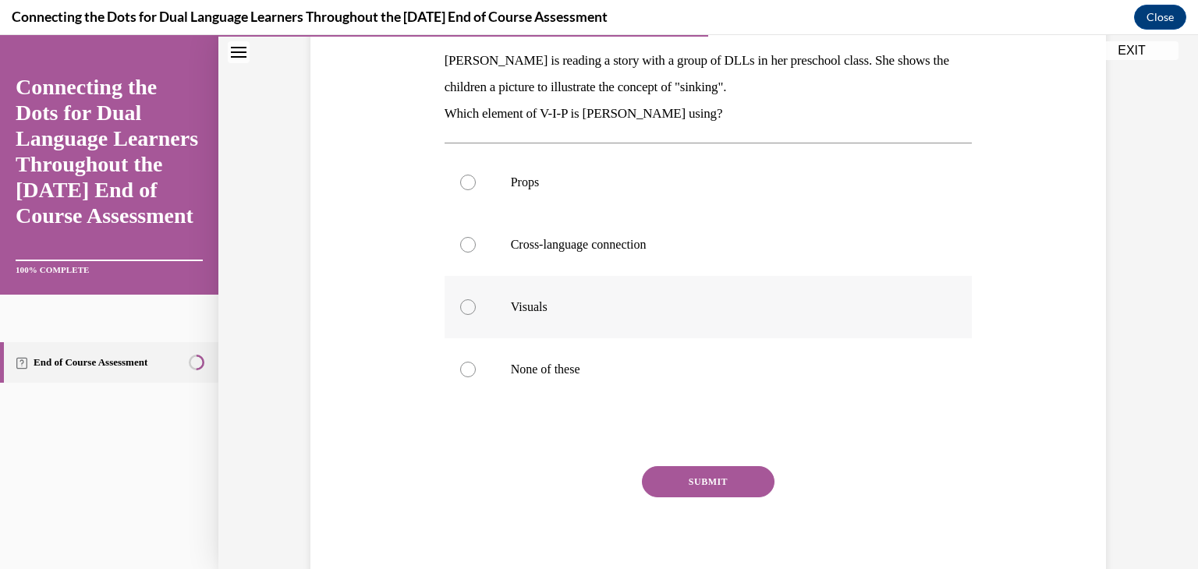
click at [509, 297] on label "Visuals" at bounding box center [709, 307] width 528 height 62
click at [476, 300] on input "Visuals" at bounding box center [468, 308] width 16 height 16
radio input "true"
click at [496, 176] on label "Props" at bounding box center [709, 182] width 528 height 62
click at [476, 176] on input "Props" at bounding box center [468, 183] width 16 height 16
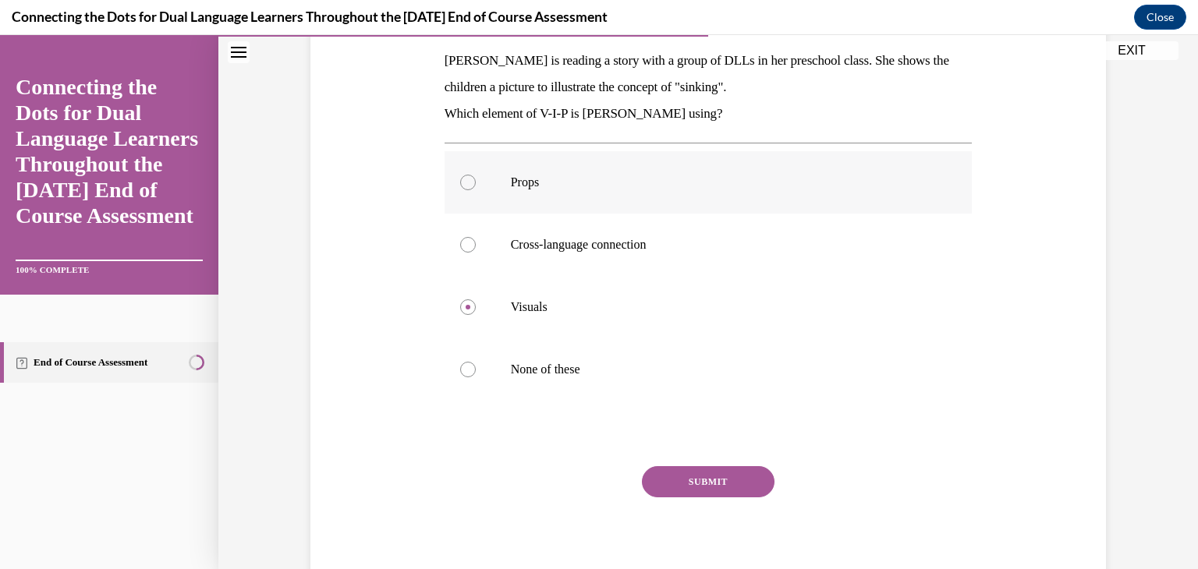
radio input "true"
click at [515, 314] on p "Visuals" at bounding box center [722, 308] width 423 height 16
click at [476, 314] on input "Visuals" at bounding box center [468, 308] width 16 height 16
radio input "true"
click at [690, 494] on button "SUBMIT" at bounding box center [708, 481] width 133 height 31
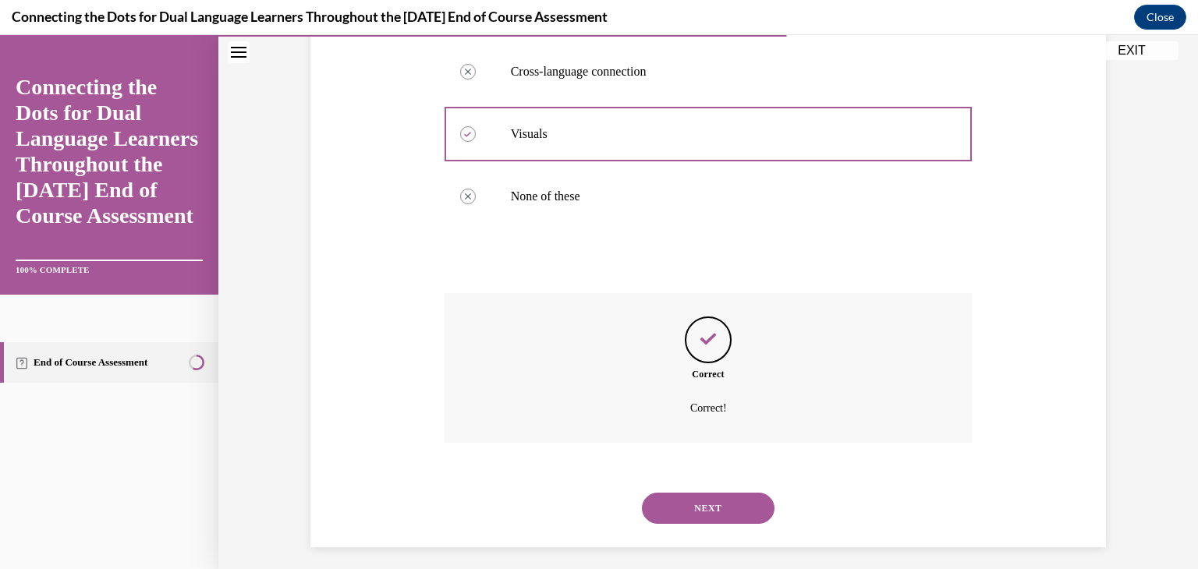
scroll to position [431, 0]
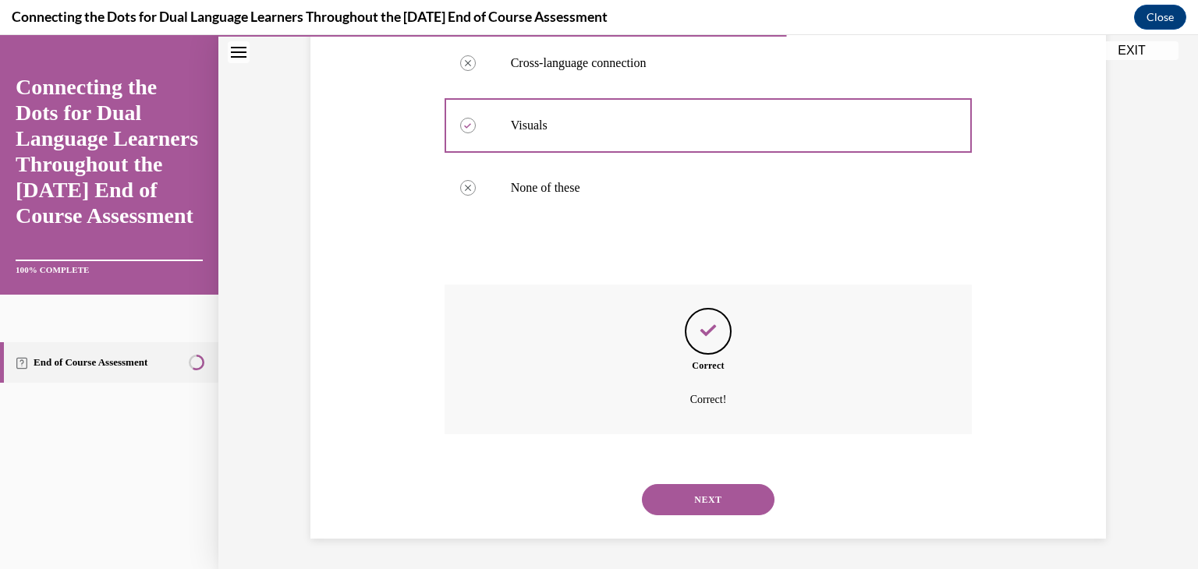
click at [671, 498] on button "NEXT" at bounding box center [708, 499] width 133 height 31
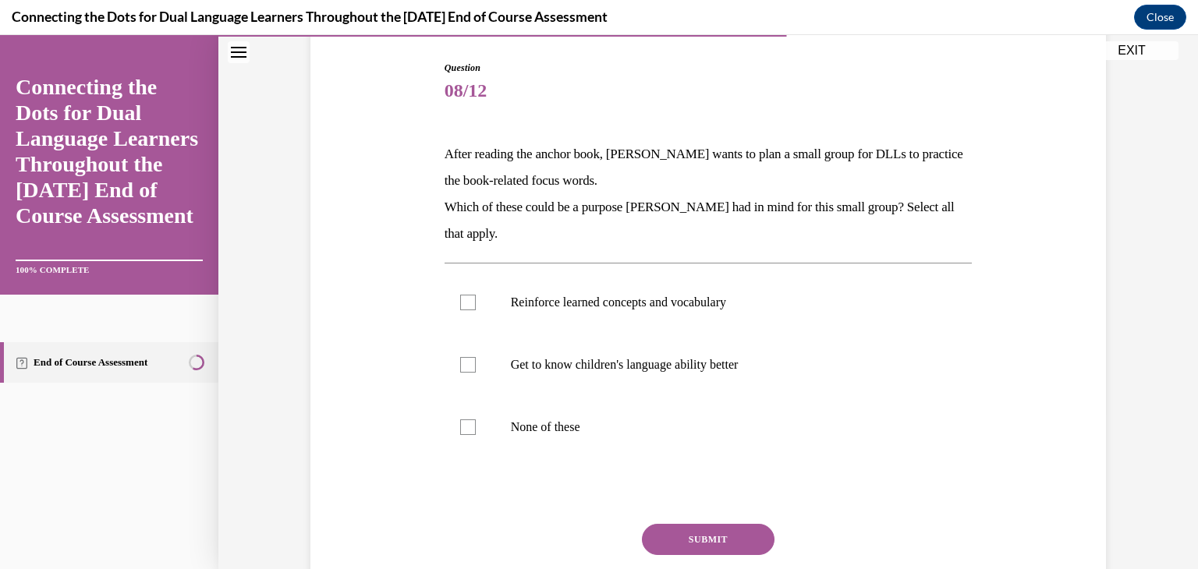
scroll to position [125, 0]
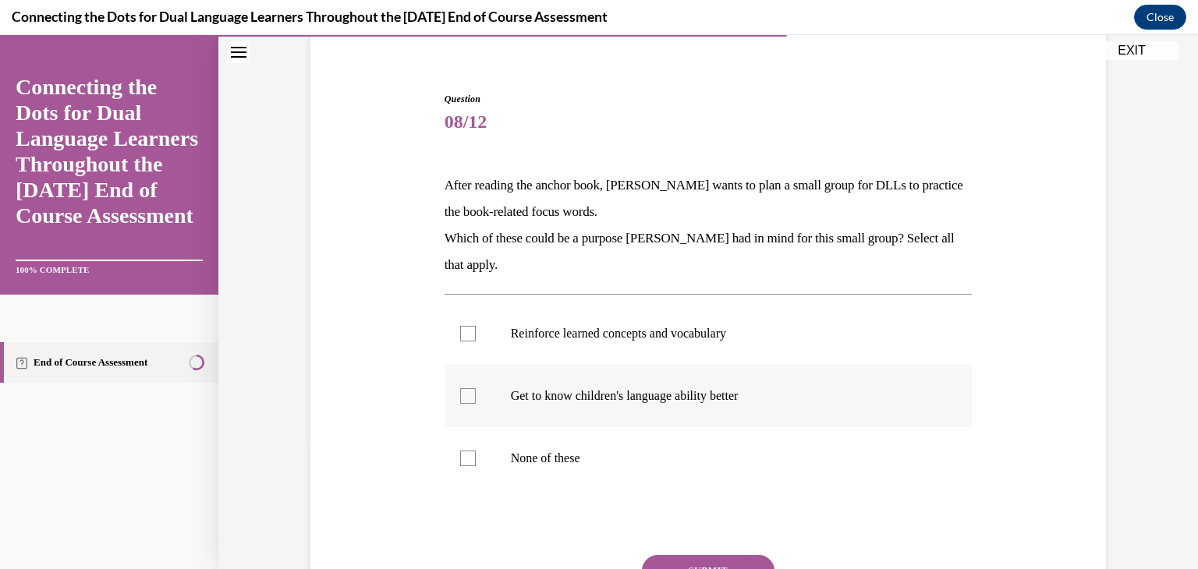
click at [649, 424] on label "Get to know children's language ability better" at bounding box center [709, 396] width 528 height 62
click at [476, 404] on input "Get to know children's language ability better" at bounding box center [468, 396] width 16 height 16
click at [649, 424] on label "Get to know children's language ability better" at bounding box center [709, 396] width 528 height 62
click at [476, 404] on input "Get to know children's language ability better" at bounding box center [468, 396] width 16 height 16
checkbox input "false"
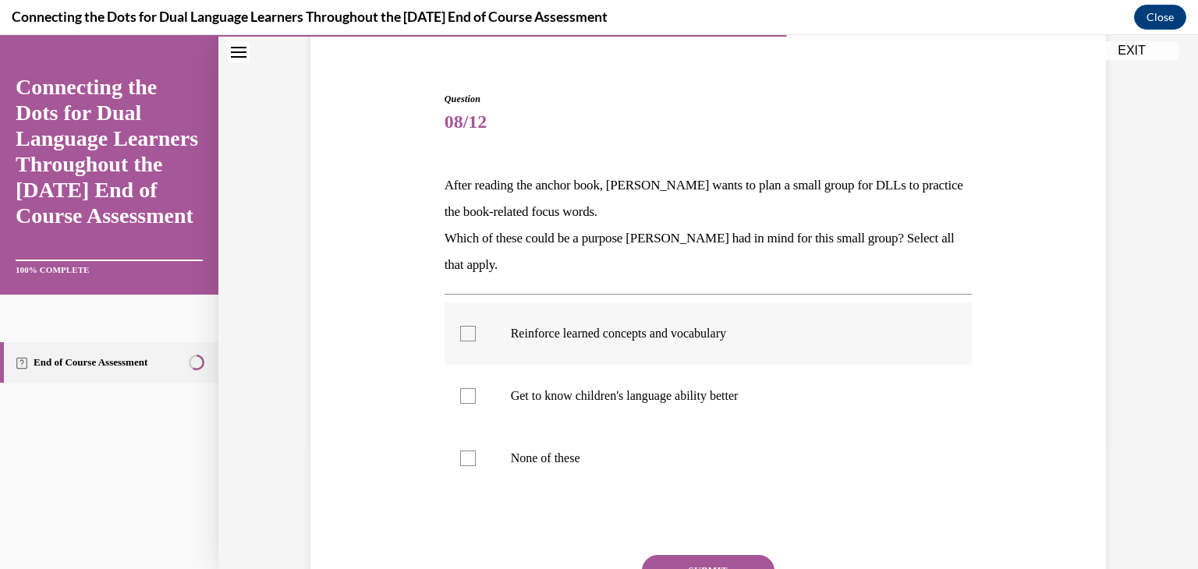
click at [633, 336] on p "Reinforce learned concepts and vocabulary" at bounding box center [722, 334] width 423 height 16
click at [476, 336] on input "Reinforce learned concepts and vocabulary" at bounding box center [468, 334] width 16 height 16
checkbox input "true"
click at [631, 395] on p "Get to know children's language ability better" at bounding box center [722, 396] width 423 height 16
click at [476, 395] on input "Get to know children's language ability better" at bounding box center [468, 396] width 16 height 16
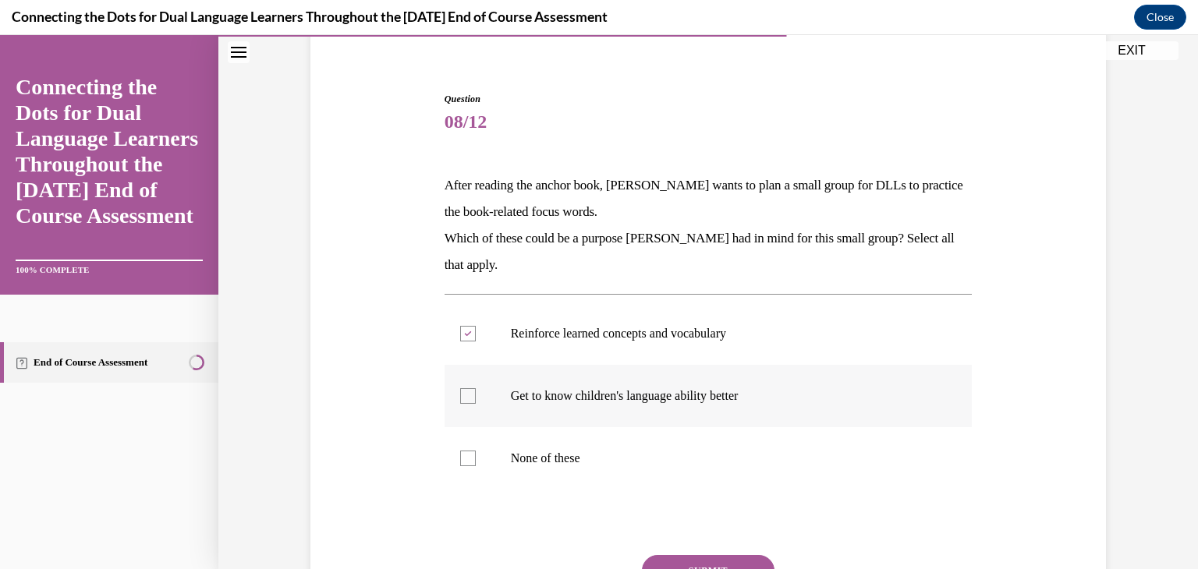
checkbox input "true"
click at [649, 557] on button "SUBMIT" at bounding box center [708, 570] width 133 height 31
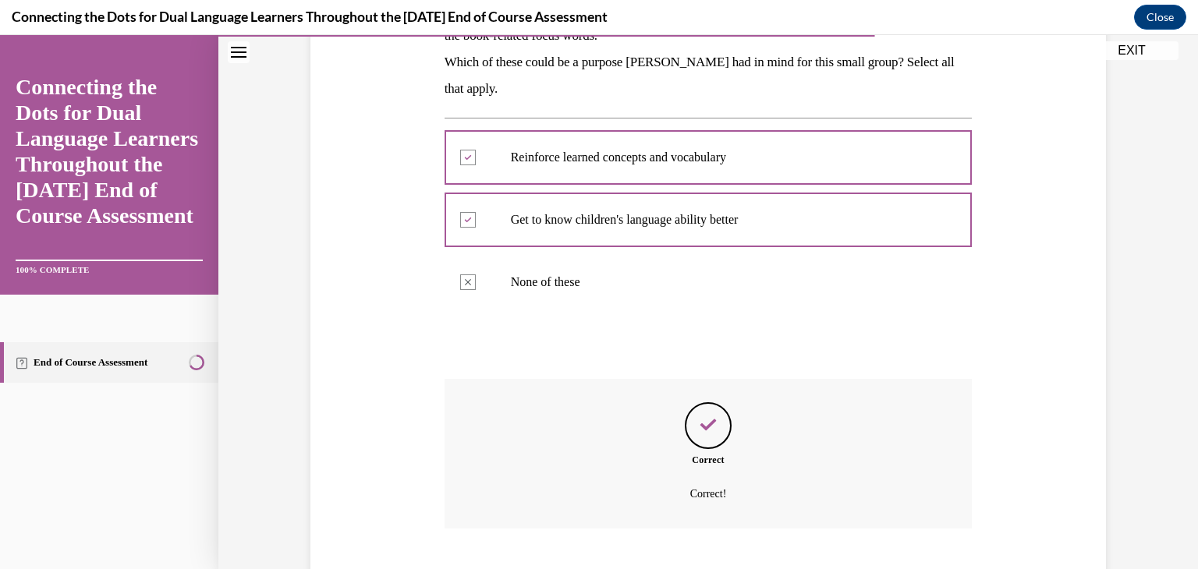
scroll to position [396, 0]
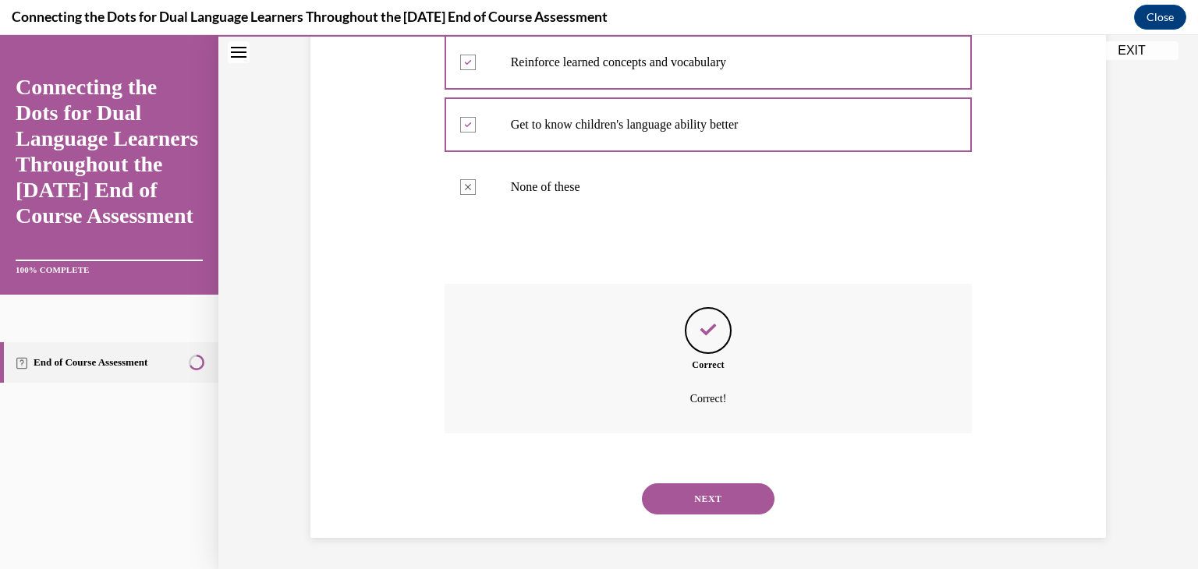
click at [659, 503] on button "NEXT" at bounding box center [708, 499] width 133 height 31
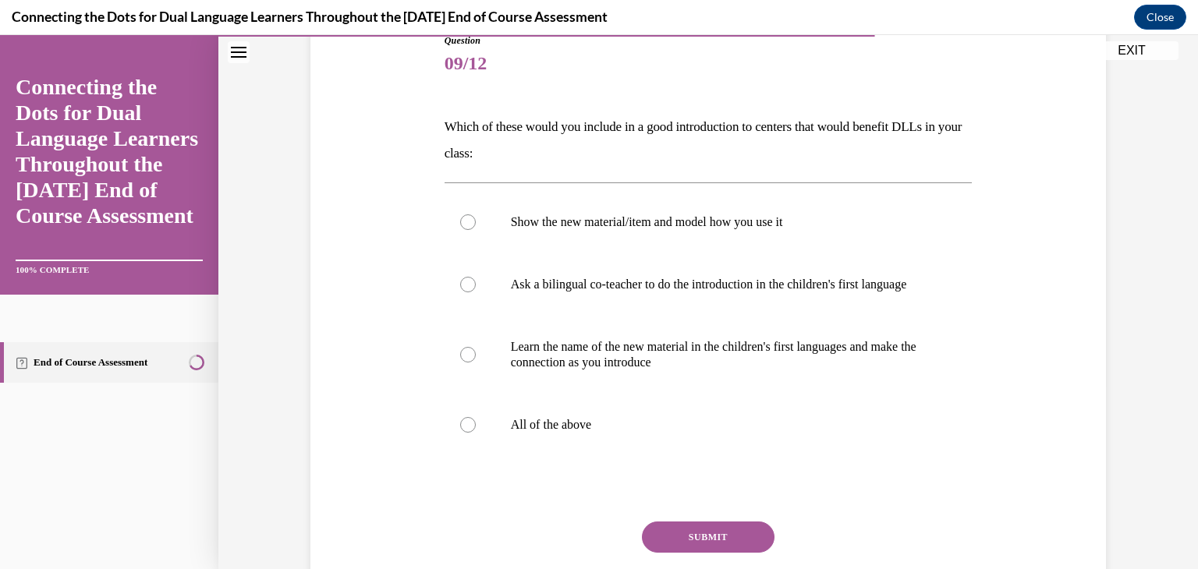
scroll to position [187, 0]
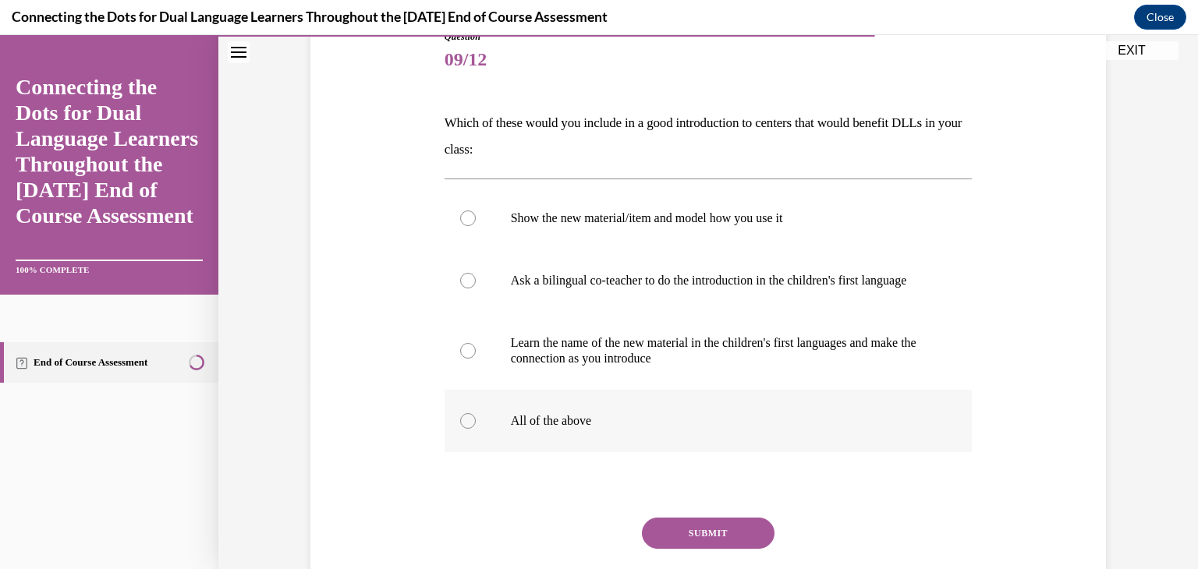
click at [502, 419] on label "All of the above" at bounding box center [709, 421] width 528 height 62
click at [476, 419] on input "All of the above" at bounding box center [468, 421] width 16 height 16
radio input "true"
click at [653, 549] on button "SUBMIT" at bounding box center [708, 533] width 133 height 31
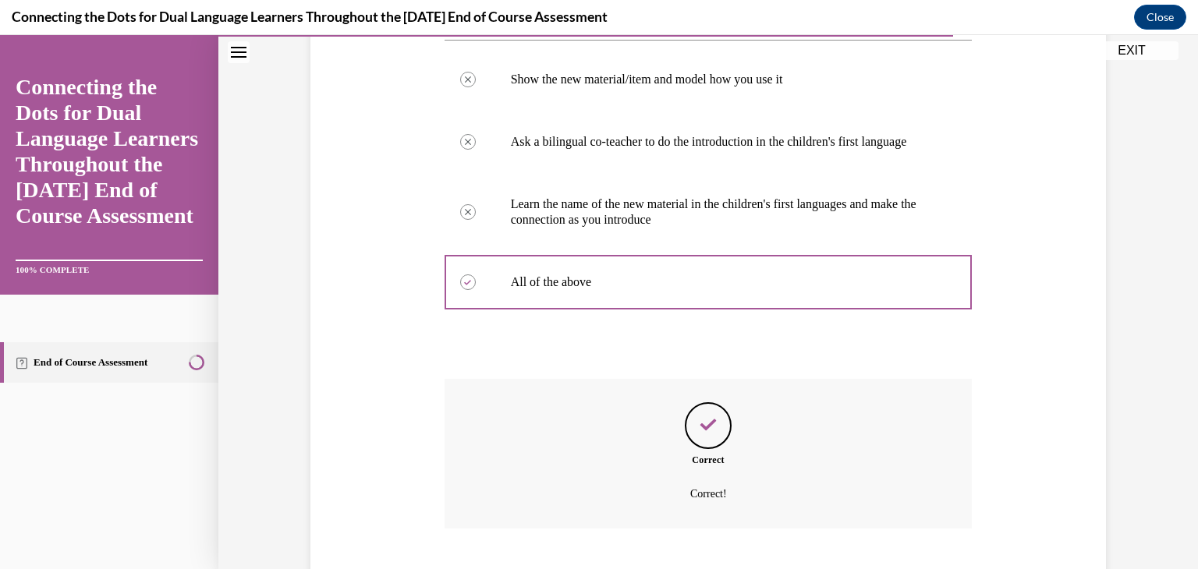
scroll to position [437, 0]
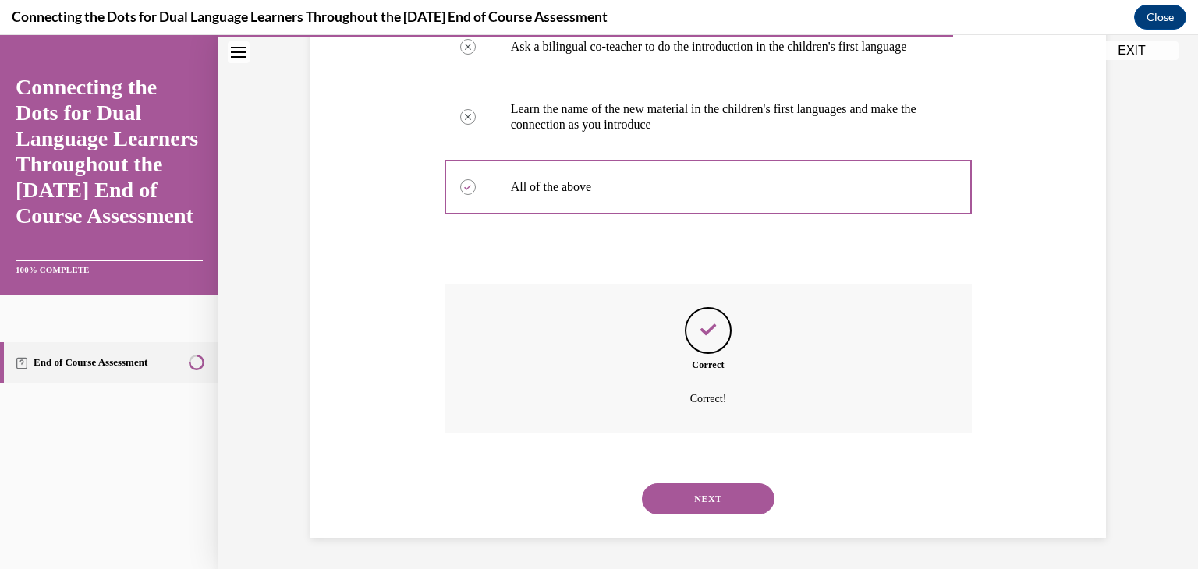
click at [654, 500] on button "NEXT" at bounding box center [708, 499] width 133 height 31
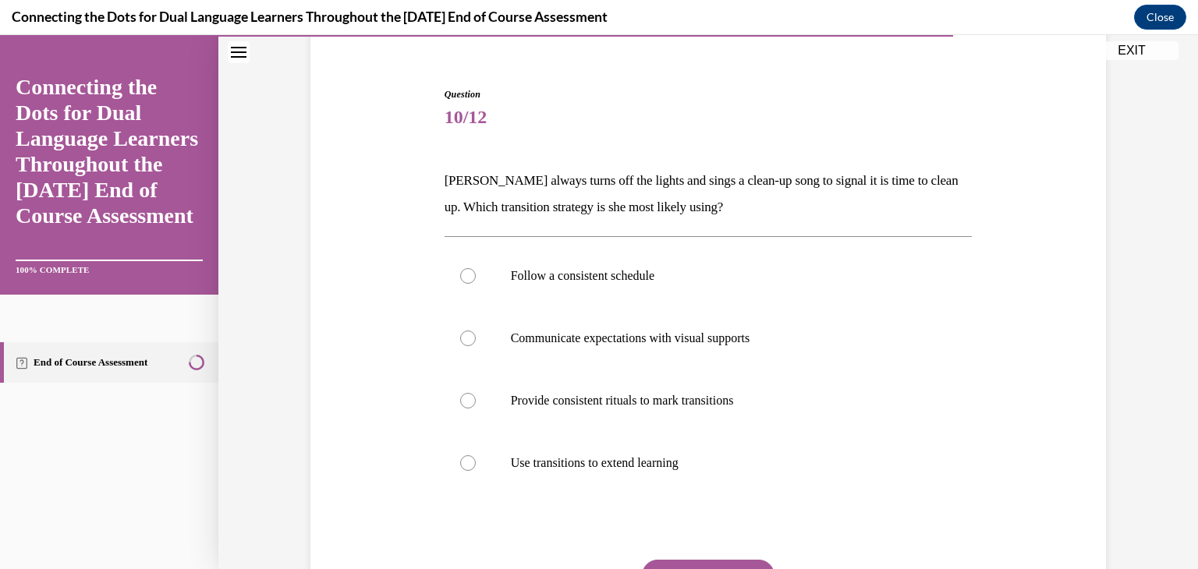
scroll to position [156, 0]
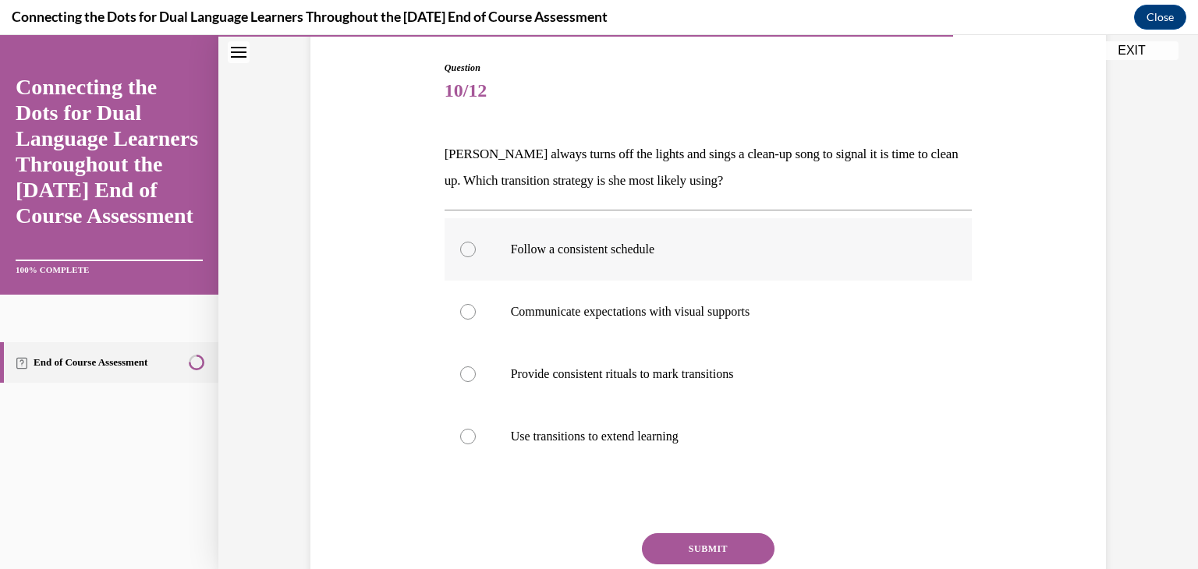
click at [587, 258] on label "Follow a consistent schedule" at bounding box center [709, 249] width 528 height 62
click at [476, 257] on input "Follow a consistent schedule" at bounding box center [468, 250] width 16 height 16
radio input "true"
click at [669, 544] on button "SUBMIT" at bounding box center [708, 549] width 133 height 31
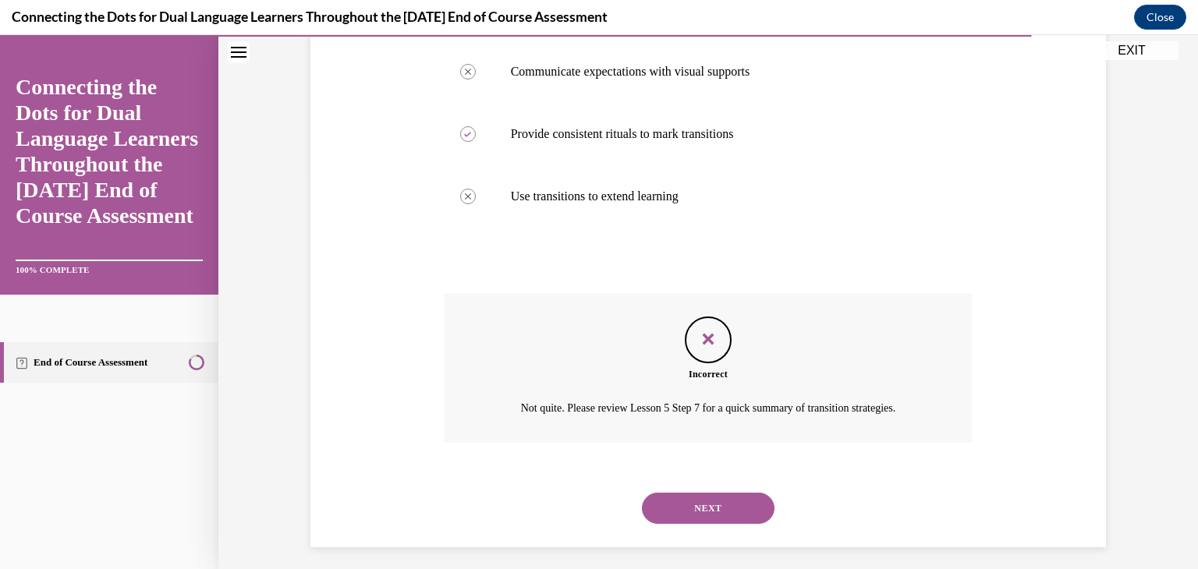
scroll to position [406, 0]
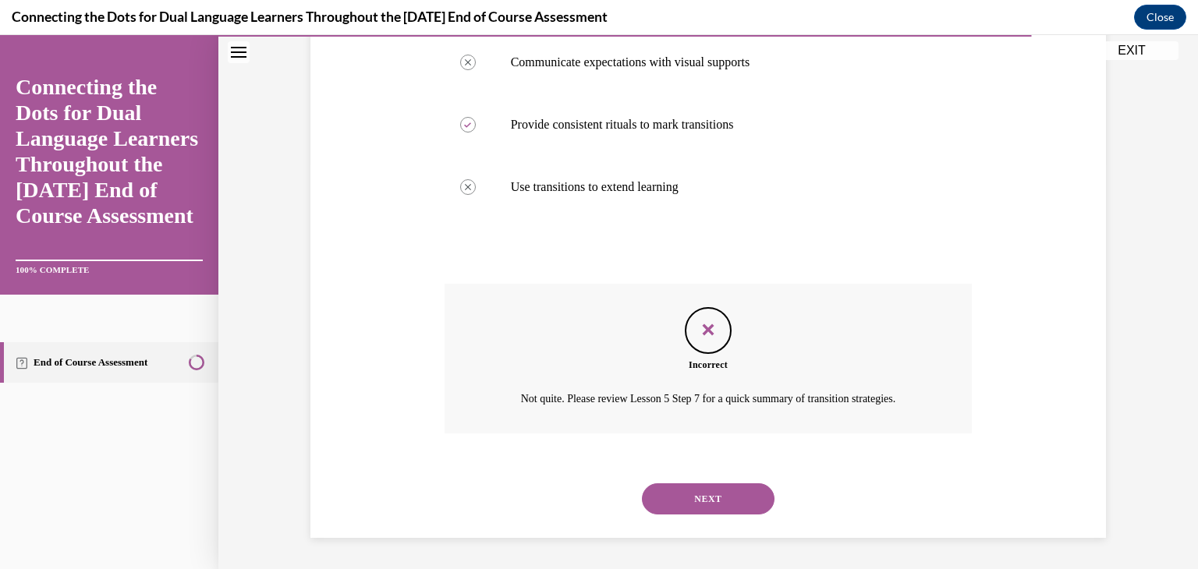
click at [677, 497] on button "NEXT" at bounding box center [708, 499] width 133 height 31
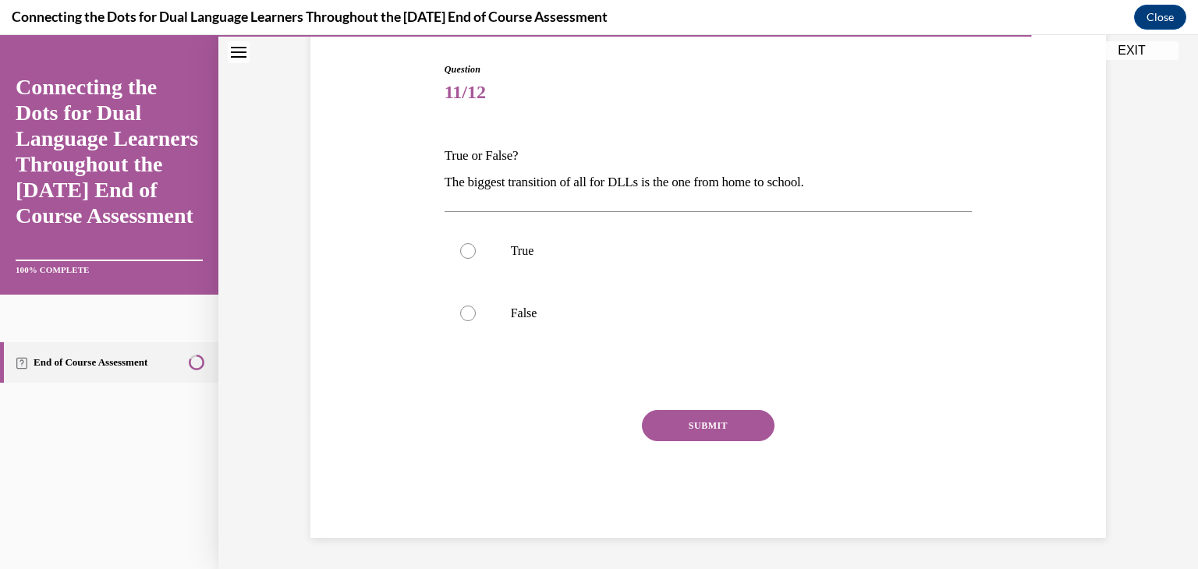
scroll to position [154, 0]
click at [509, 231] on label "True" at bounding box center [709, 251] width 528 height 62
click at [476, 243] on input "True" at bounding box center [468, 251] width 16 height 16
radio input "true"
click at [668, 429] on button "SUBMIT" at bounding box center [708, 425] width 133 height 31
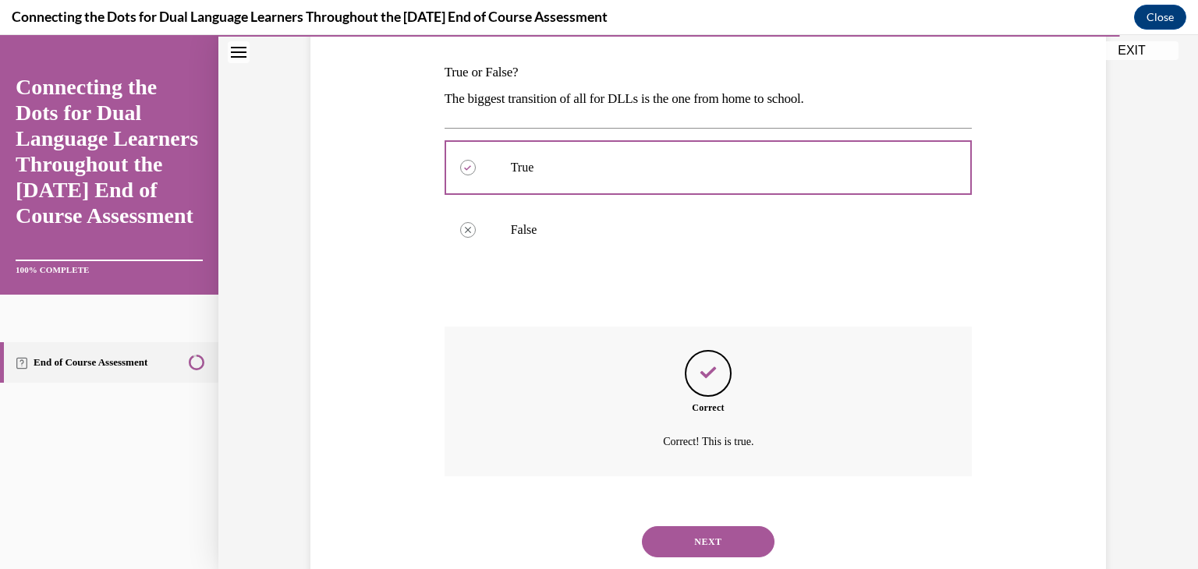
scroll to position [281, 0]
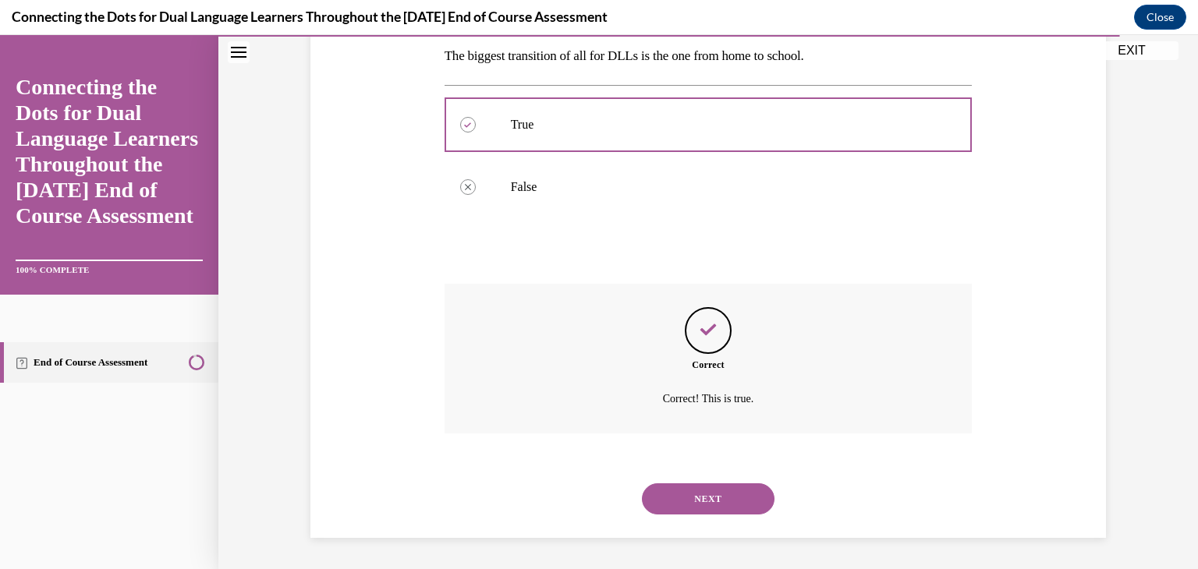
click at [668, 493] on button "NEXT" at bounding box center [708, 499] width 133 height 31
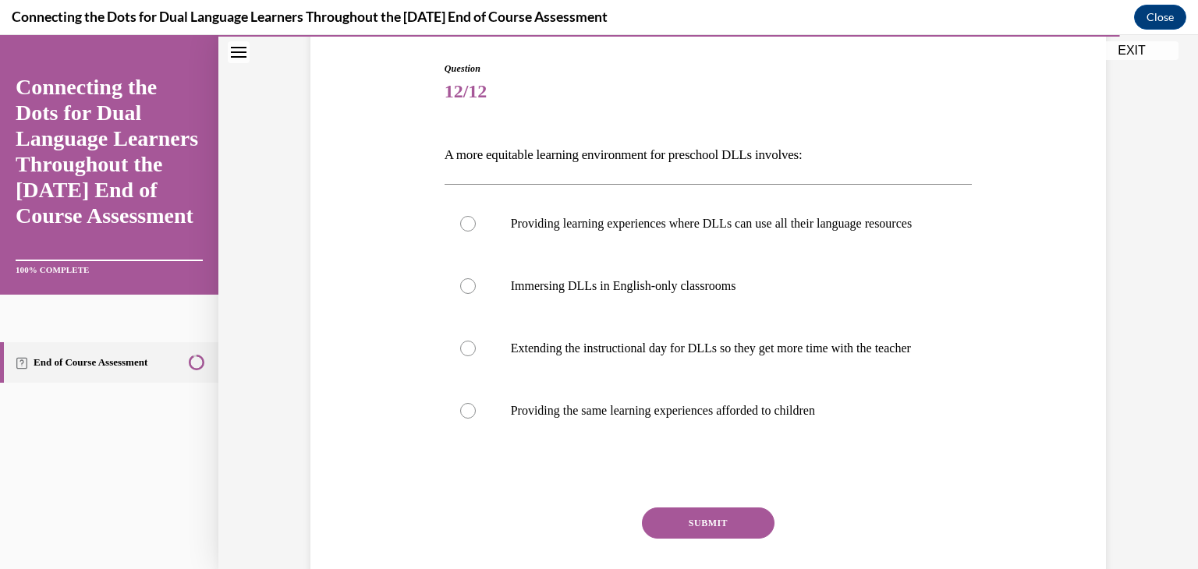
scroll to position [156, 0]
click at [671, 249] on label "Providing learning experiences where DLLs can use all their language resources" at bounding box center [709, 223] width 528 height 62
click at [476, 231] on input "Providing learning experiences where DLLs can use all their language resources" at bounding box center [468, 223] width 16 height 16
radio input "true"
click at [651, 538] on button "SUBMIT" at bounding box center [708, 522] width 133 height 31
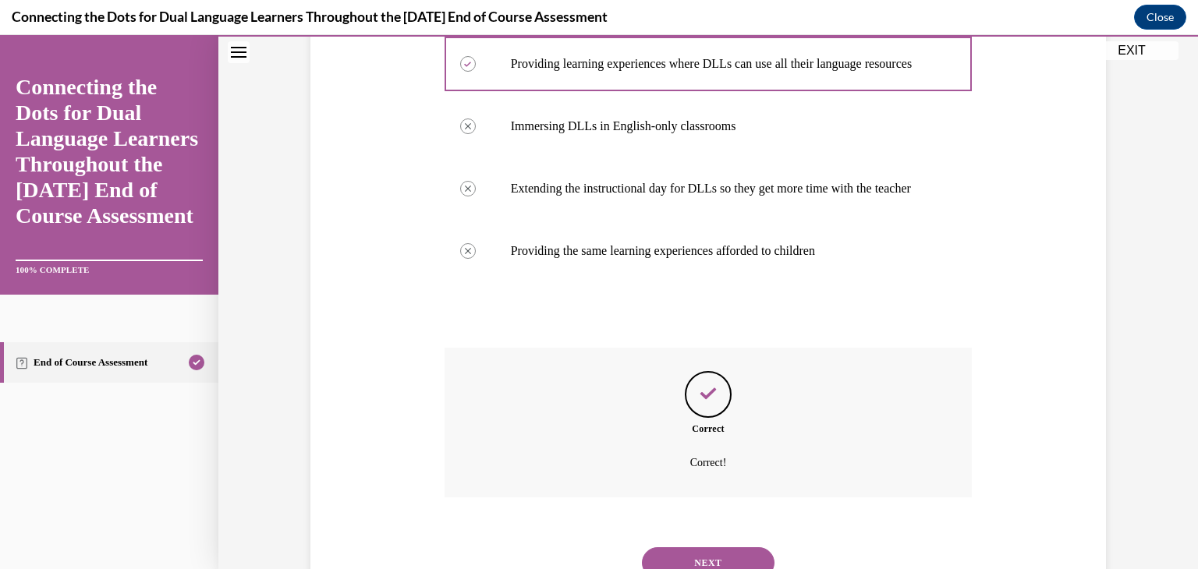
scroll to position [409, 0]
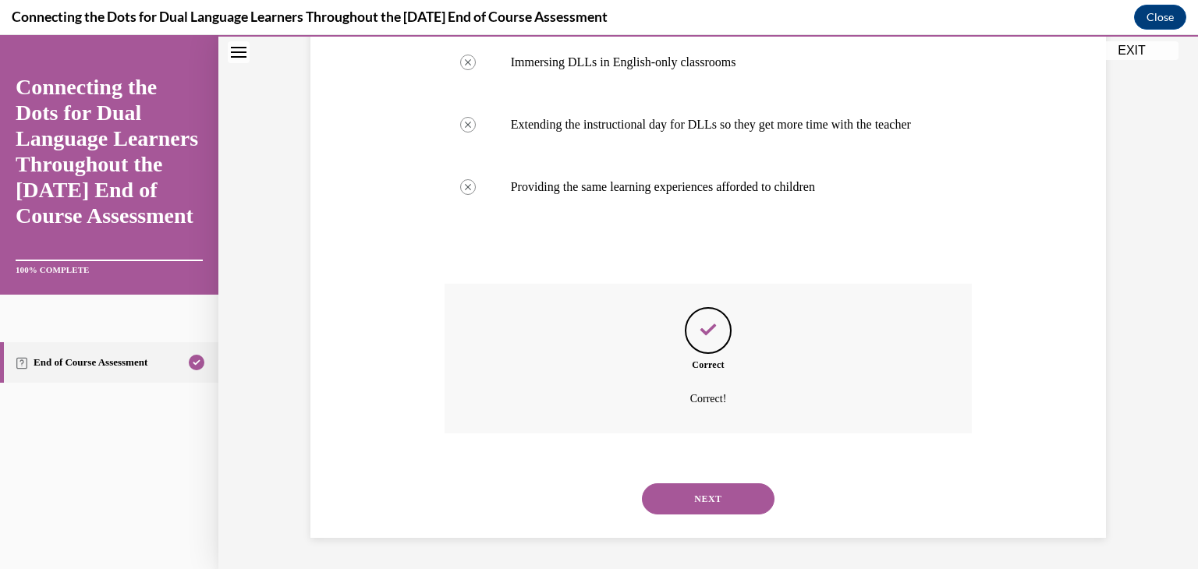
click at [672, 503] on button "NEXT" at bounding box center [708, 499] width 133 height 31
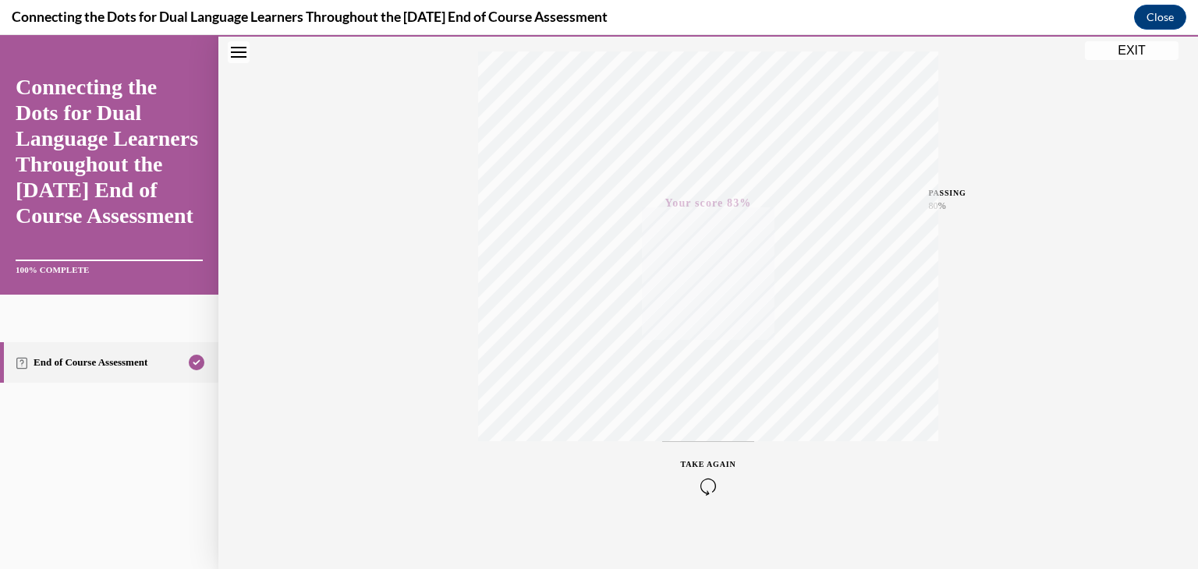
scroll to position [265, 0]
click at [1129, 54] on button "EXIT" at bounding box center [1132, 50] width 94 height 19
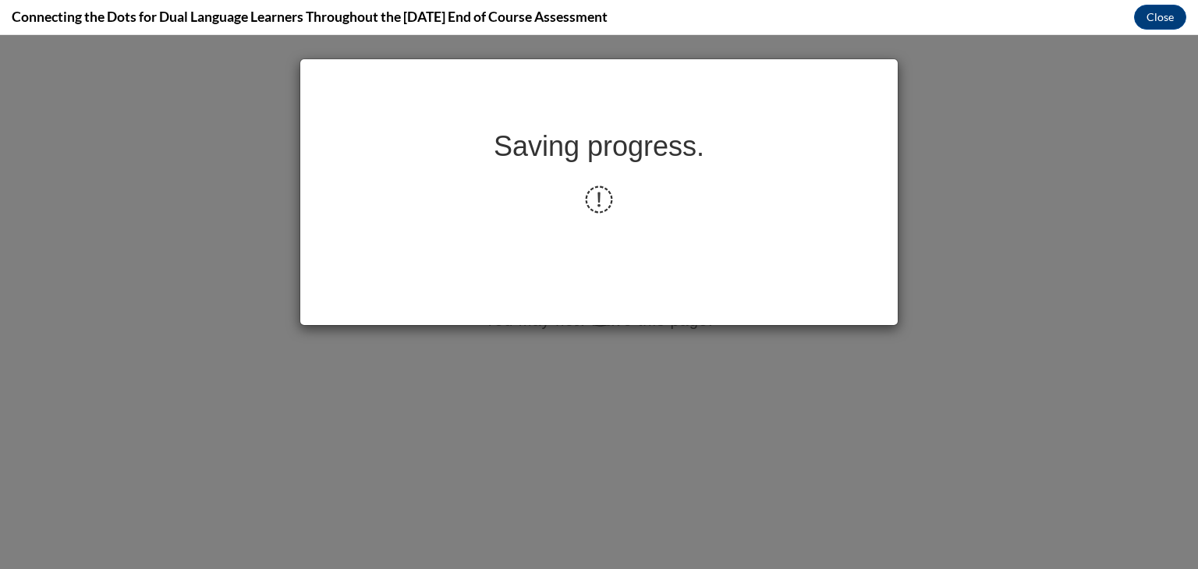
scroll to position [0, 0]
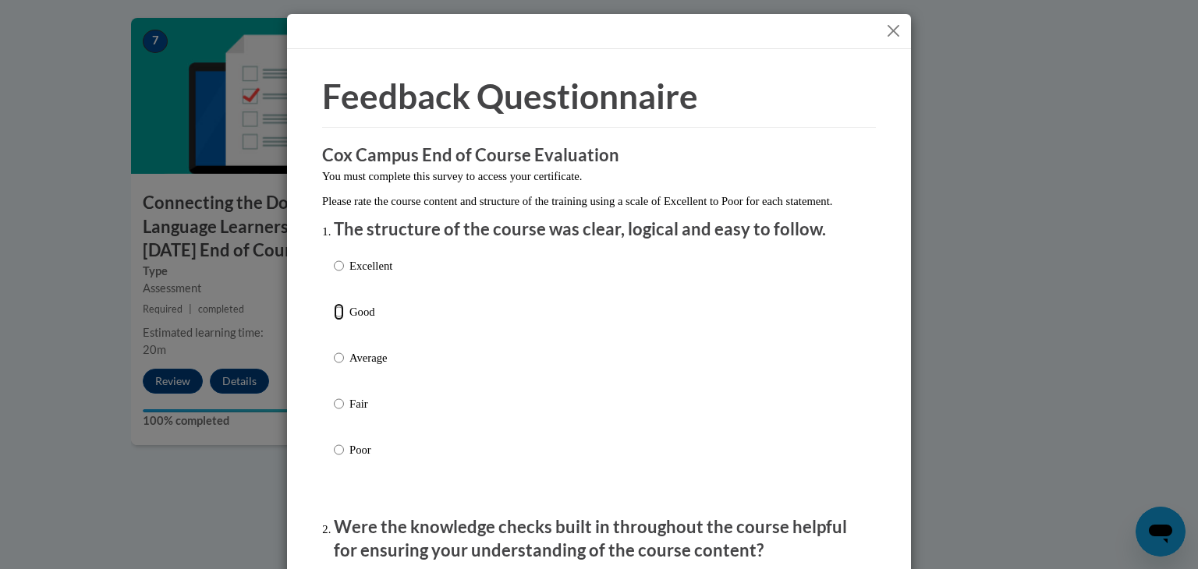
click at [334, 321] on input "Good" at bounding box center [339, 311] width 10 height 17
radio input "true"
click at [334, 349] on input "Average" at bounding box center [339, 357] width 10 height 17
radio input "true"
click at [334, 303] on input "Good" at bounding box center [339, 311] width 10 height 17
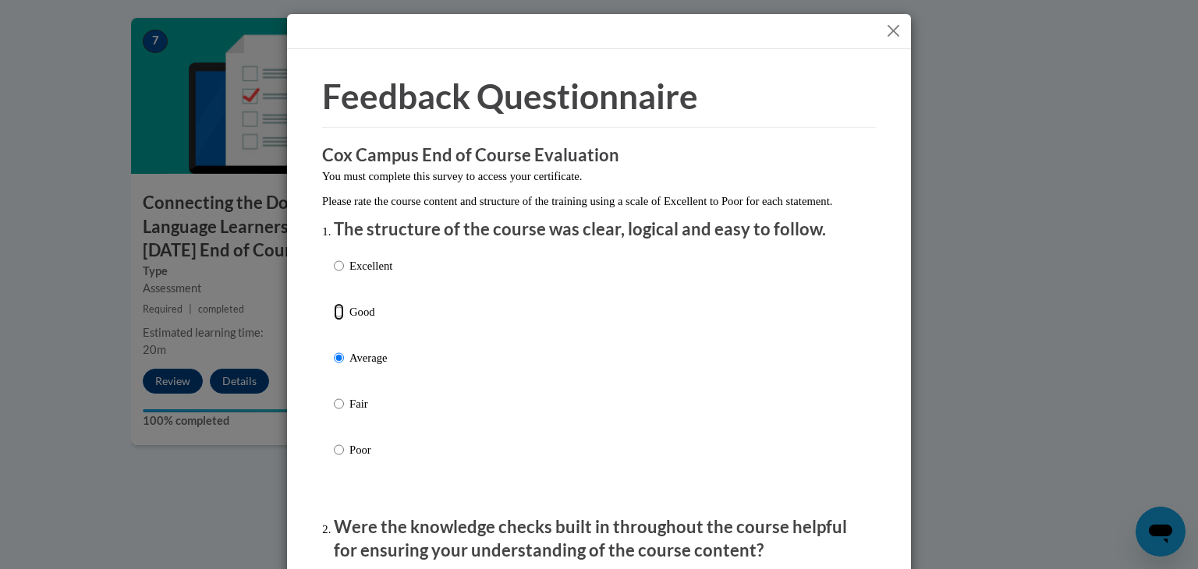
radio input "true"
click at [334, 275] on input "Excellent" at bounding box center [339, 265] width 10 height 17
radio input "true"
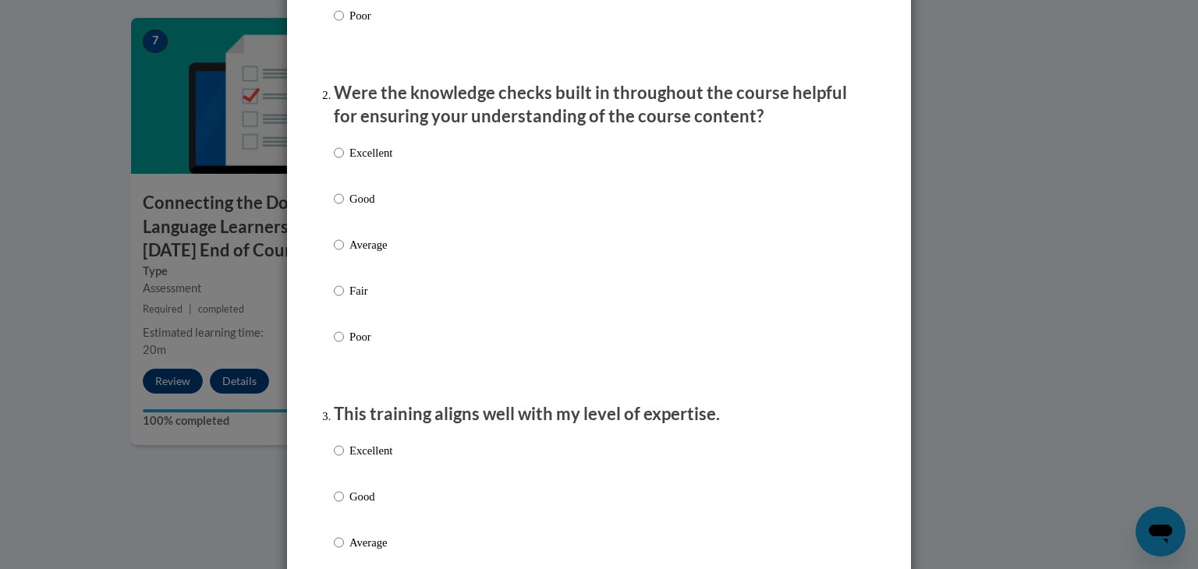
scroll to position [437, 0]
drag, startPoint x: 376, startPoint y: 167, endPoint x: 356, endPoint y: 182, distance: 25.1
click at [356, 182] on label "Excellent" at bounding box center [363, 163] width 58 height 42
click at [334, 159] on input "Excellent" at bounding box center [339, 150] width 10 height 17
radio input "true"
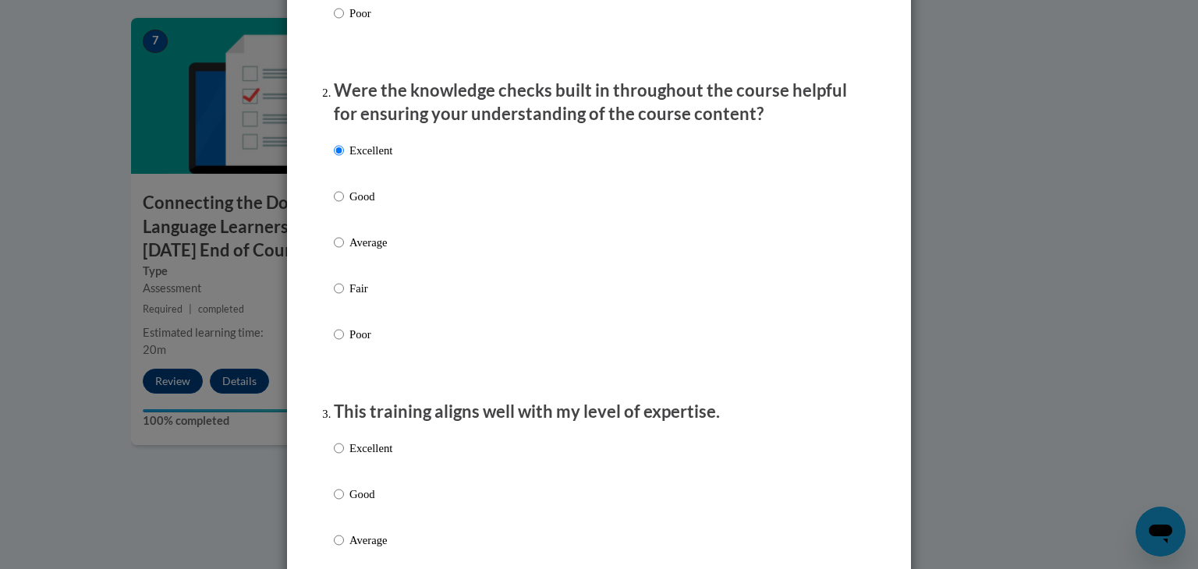
click at [373, 457] on p "Excellent" at bounding box center [370, 448] width 43 height 17
click at [344, 457] on input "Excellent" at bounding box center [339, 448] width 10 height 17
radio input "true"
click at [373, 457] on p "Excellent" at bounding box center [370, 448] width 43 height 17
click at [344, 457] on input "Excellent" at bounding box center [339, 448] width 10 height 17
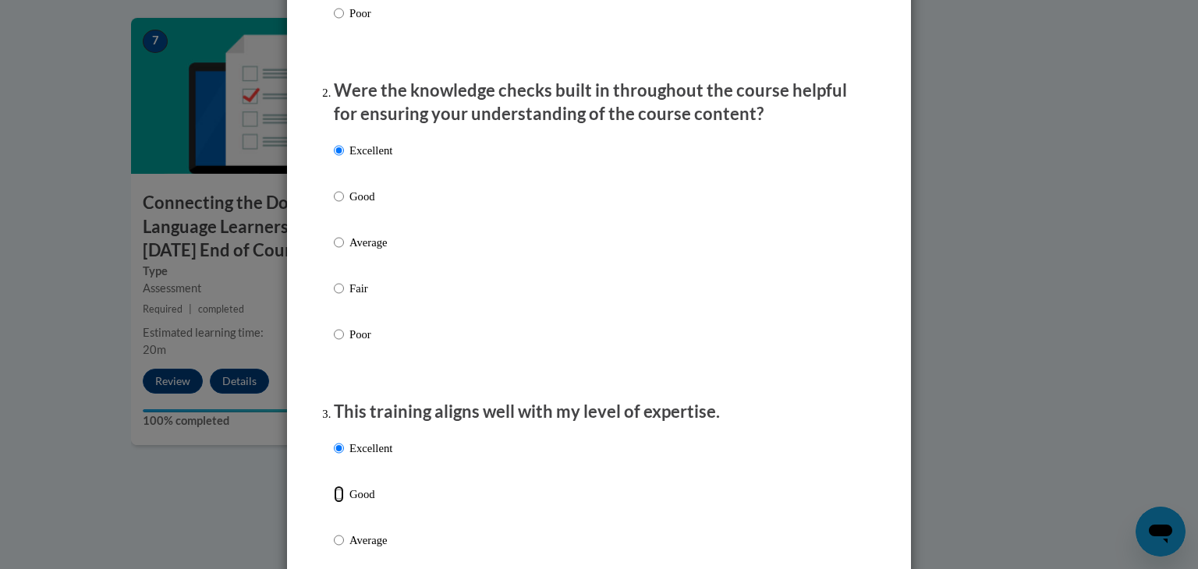
click at [334, 486] on input "Good" at bounding box center [339, 494] width 10 height 17
radio input "true"
click at [334, 440] on input "Excellent" at bounding box center [339, 448] width 10 height 17
radio input "true"
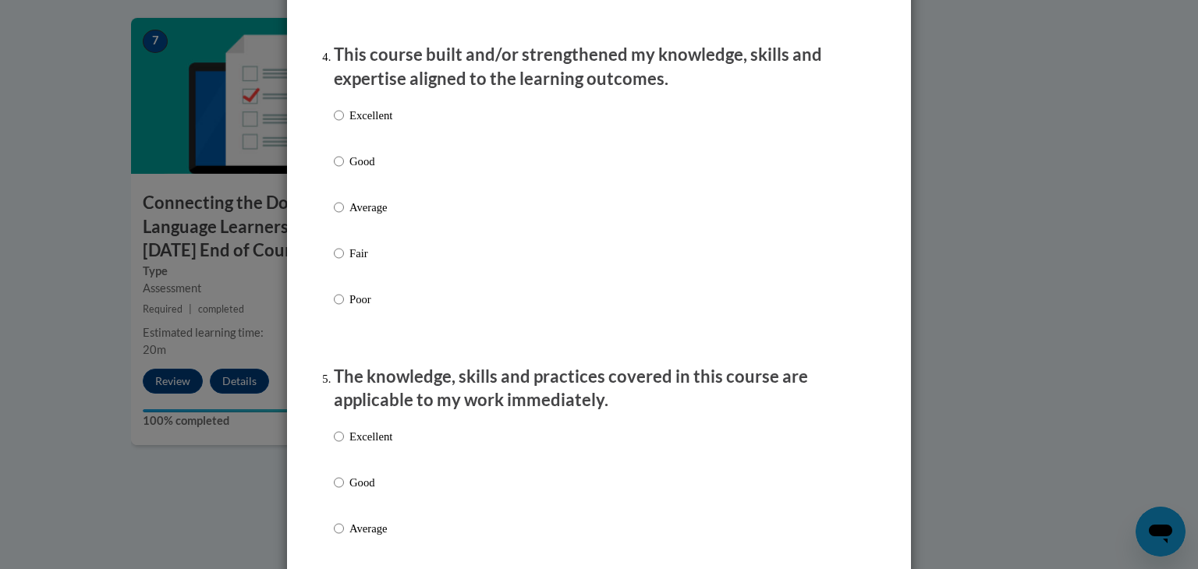
scroll to position [1123, 0]
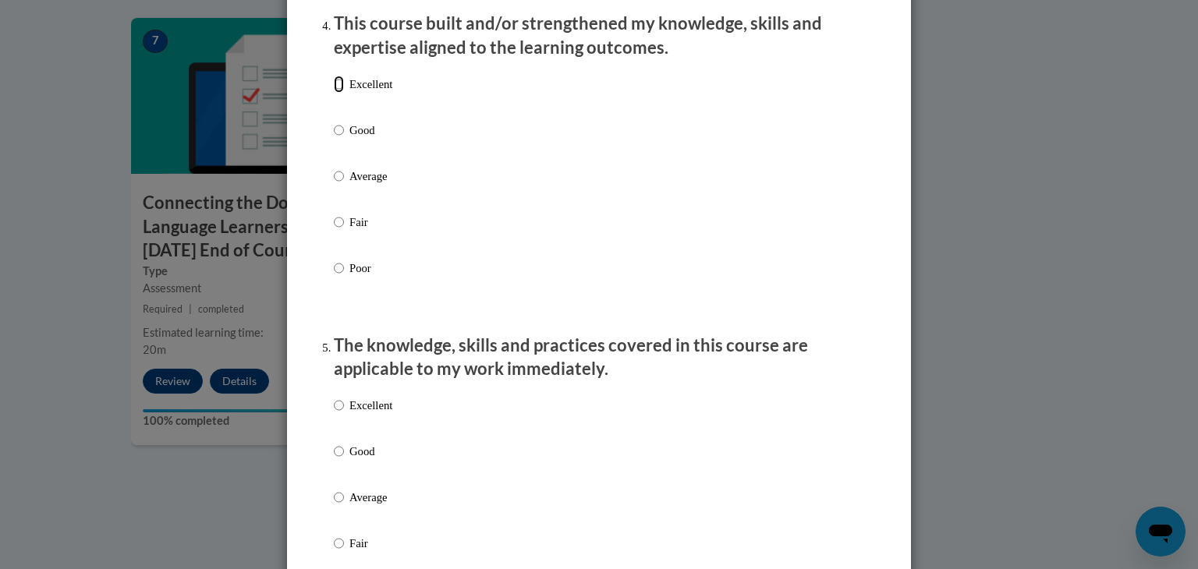
click at [335, 93] on input "Excellent" at bounding box center [339, 84] width 10 height 17
radio input "true"
click at [334, 414] on input "Excellent" at bounding box center [339, 405] width 10 height 17
radio input "true"
click at [302, 431] on div "Feedback Questionnaire Rate Course Comments Cox Campus End of Course Evaluation…" at bounding box center [599, 534] width 624 height 3217
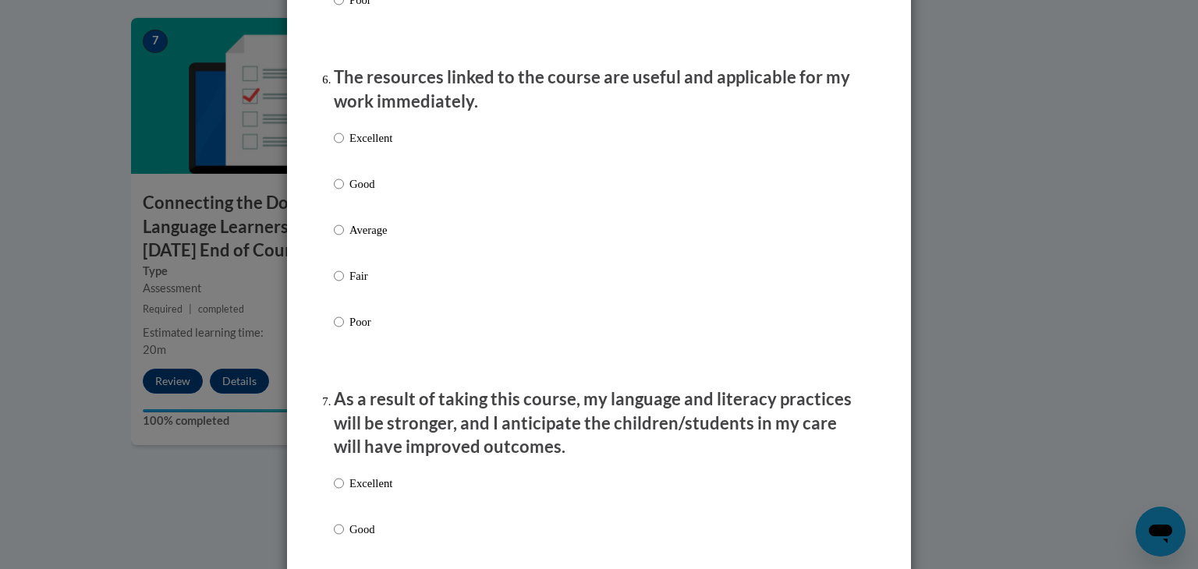
scroll to position [1716, 0]
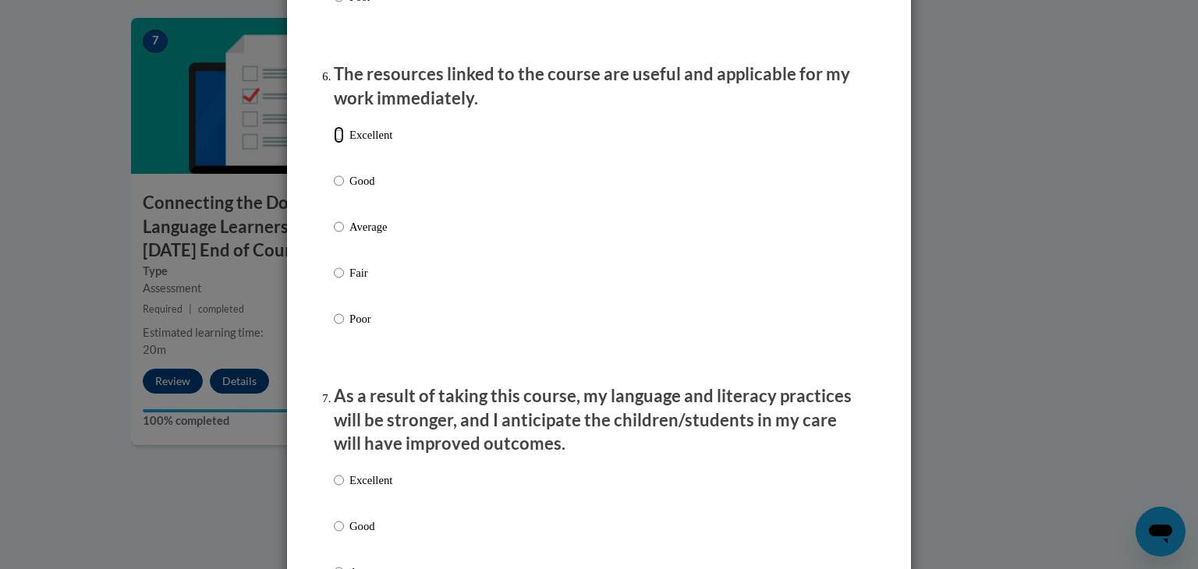
click at [334, 144] on input "Excellent" at bounding box center [339, 134] width 10 height 17
radio input "true"
click at [334, 489] on input "Excellent" at bounding box center [339, 480] width 10 height 17
radio input "true"
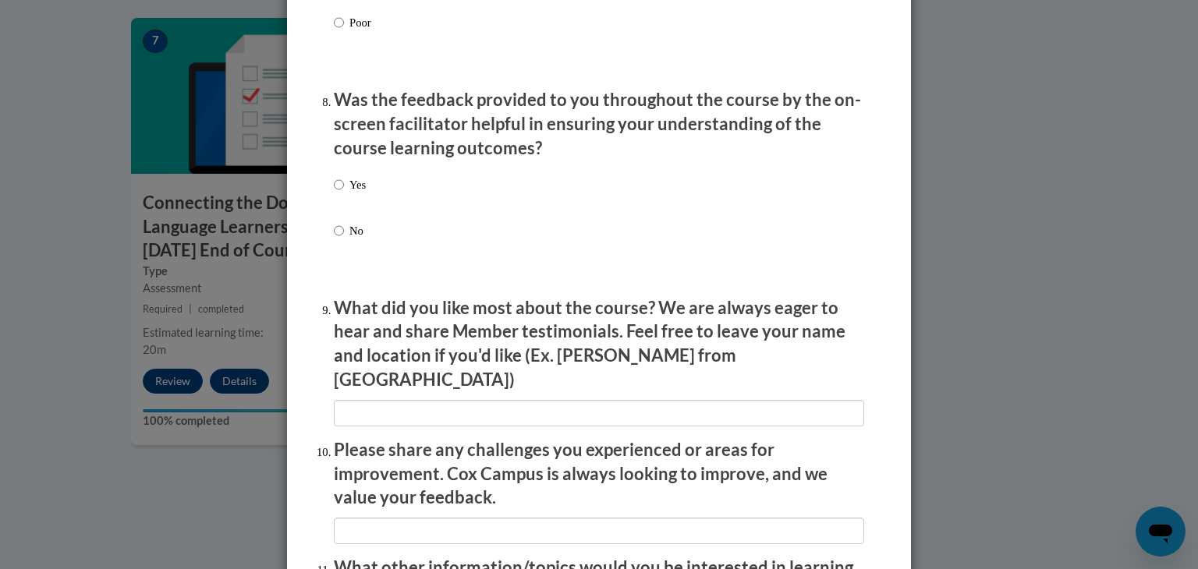
scroll to position [2402, 0]
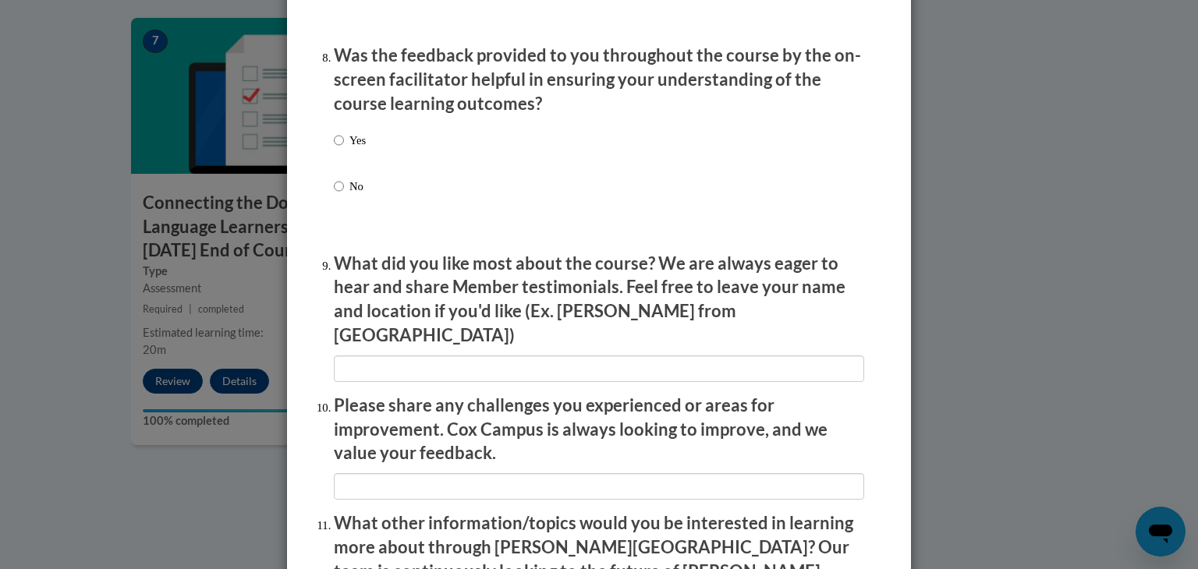
click at [342, 155] on label "Yes" at bounding box center [350, 153] width 32 height 42
click at [342, 149] on input "Yes" at bounding box center [339, 140] width 10 height 17
radio input "true"
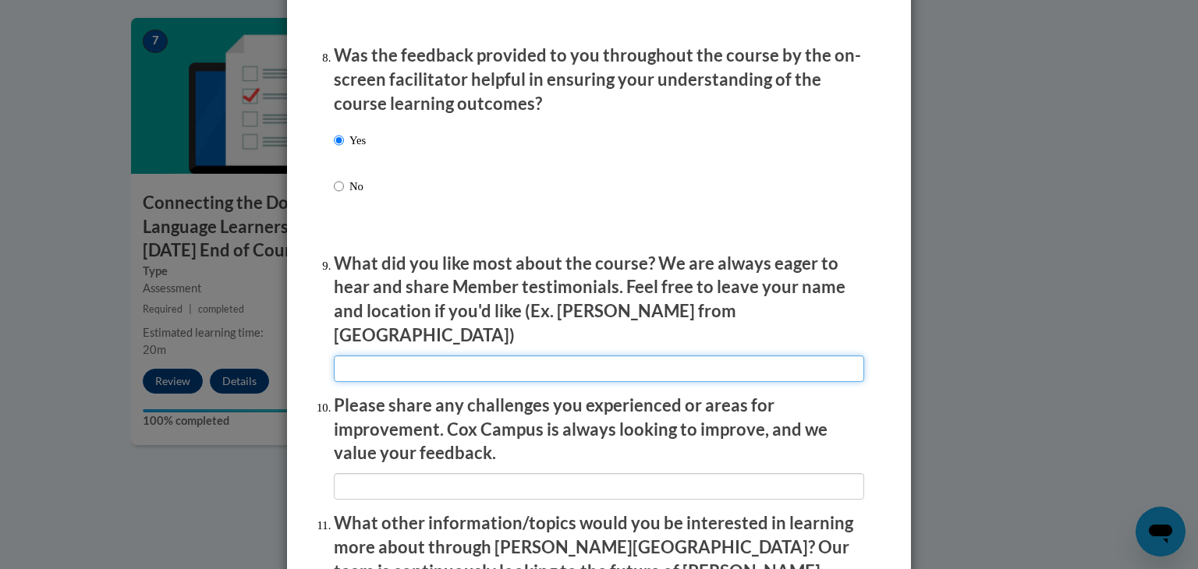
click at [434, 366] on input "textbox" at bounding box center [599, 369] width 530 height 27
type input "Everything Was very informational"
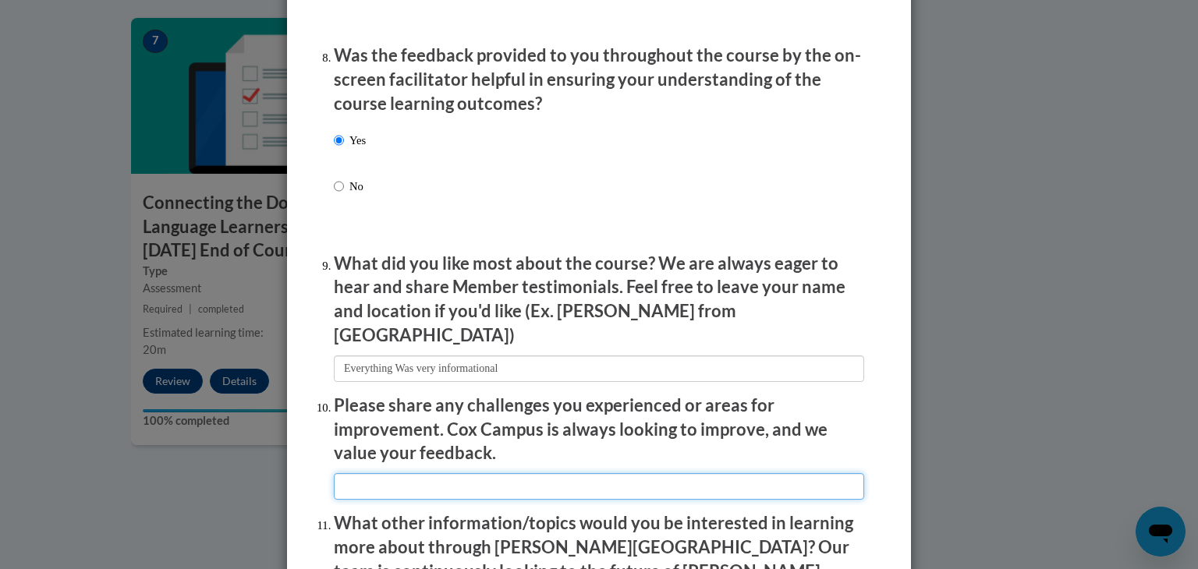
click at [417, 477] on input "textbox" at bounding box center [599, 486] width 530 height 27
type input "None it was a great course"
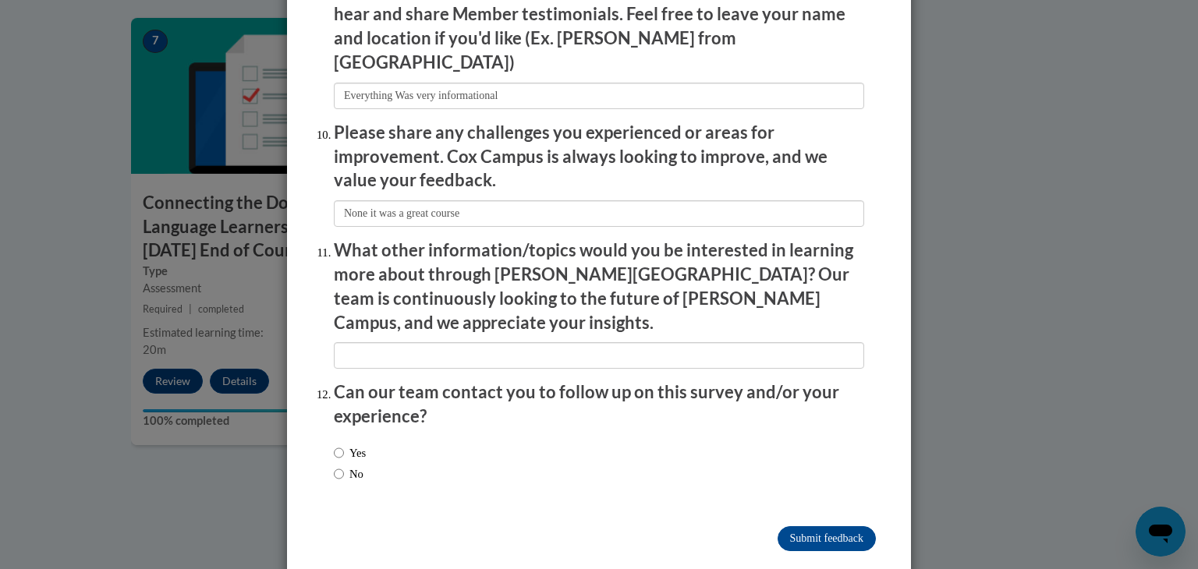
scroll to position [2679, 0]
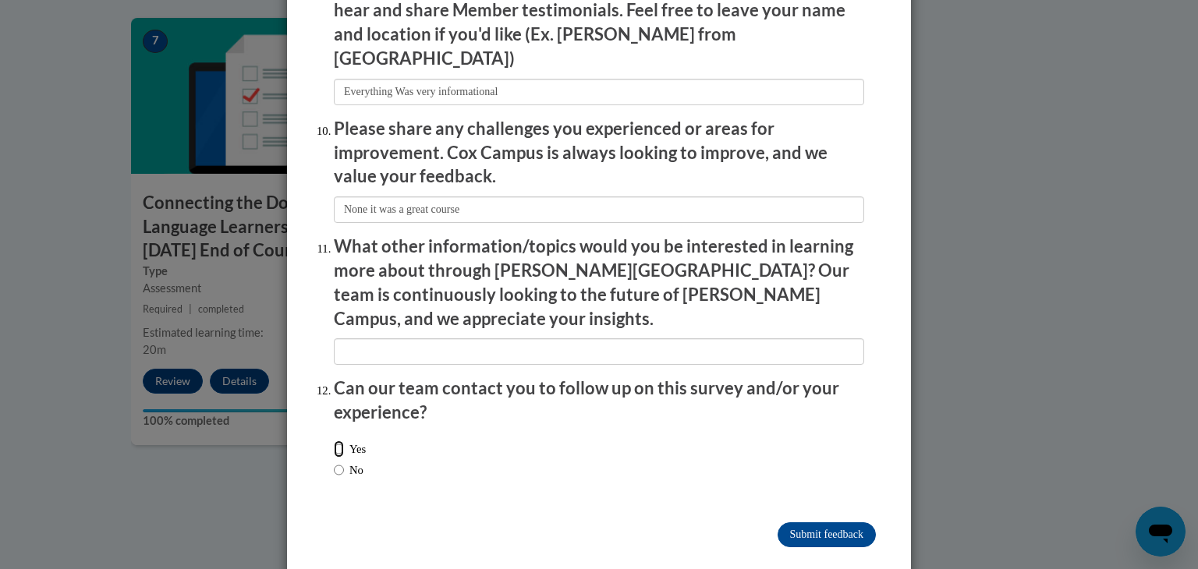
click at [334, 441] on input "Yes" at bounding box center [339, 449] width 10 height 17
radio input "true"
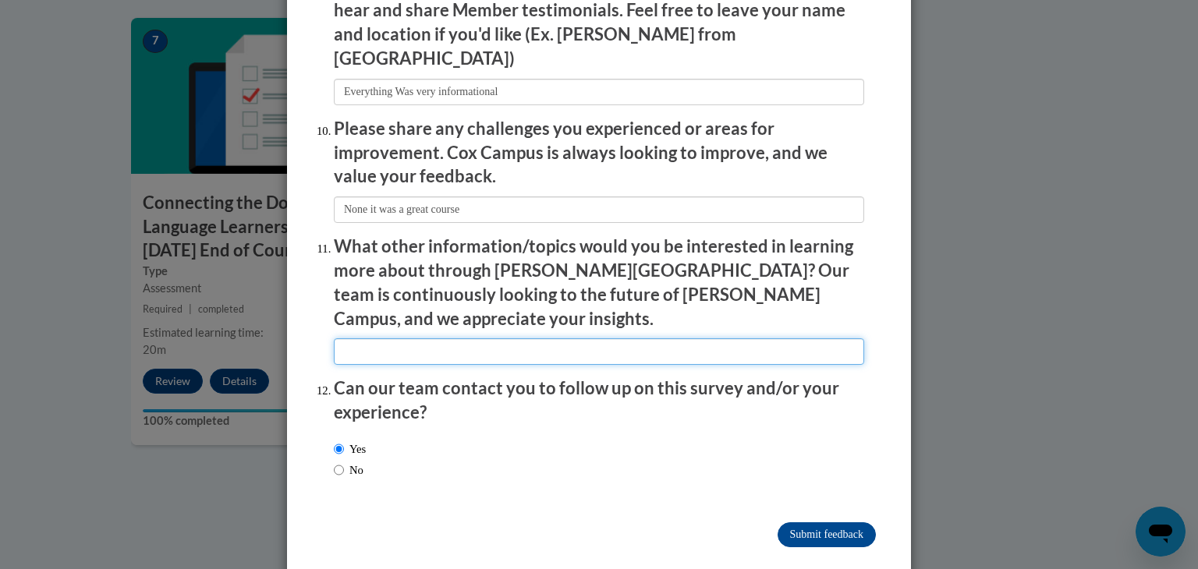
click at [409, 339] on input "textbox" at bounding box center [599, 352] width 530 height 27
type input "Any Really, [PERSON_NAME] campus is GREAT !"
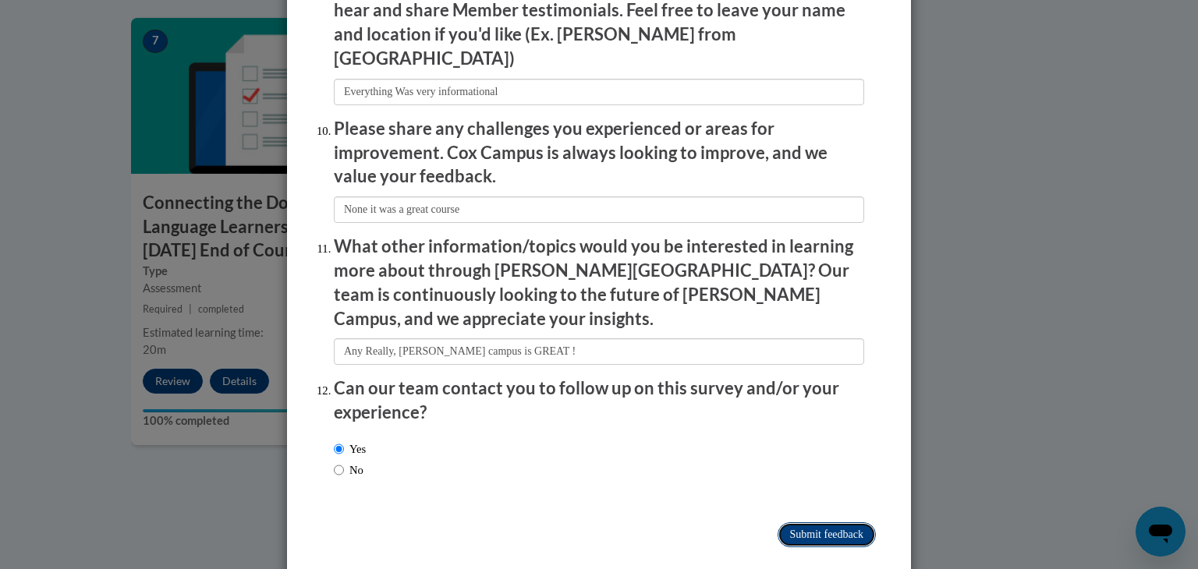
click at [795, 523] on input "Submit feedback" at bounding box center [827, 535] width 98 height 25
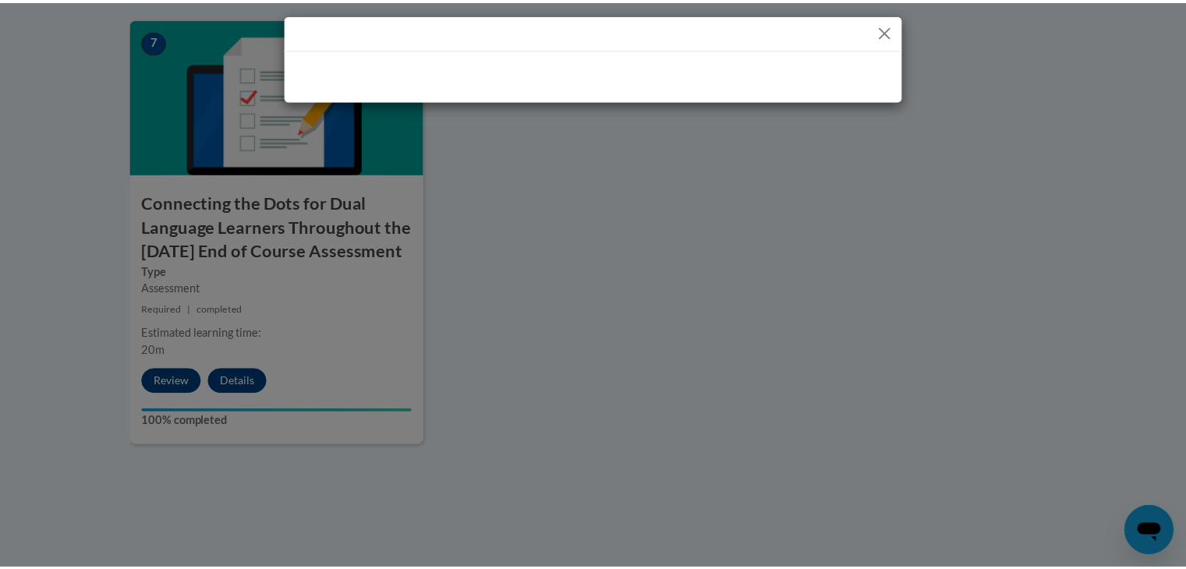
scroll to position [0, 0]
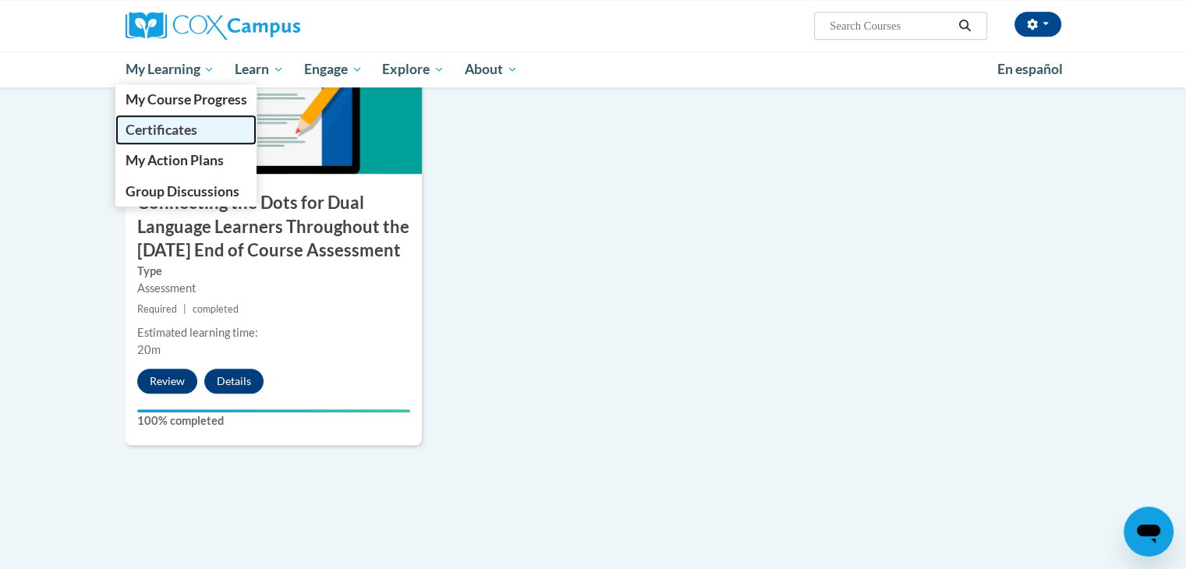
click at [179, 127] on span "Certificates" at bounding box center [161, 130] width 72 height 16
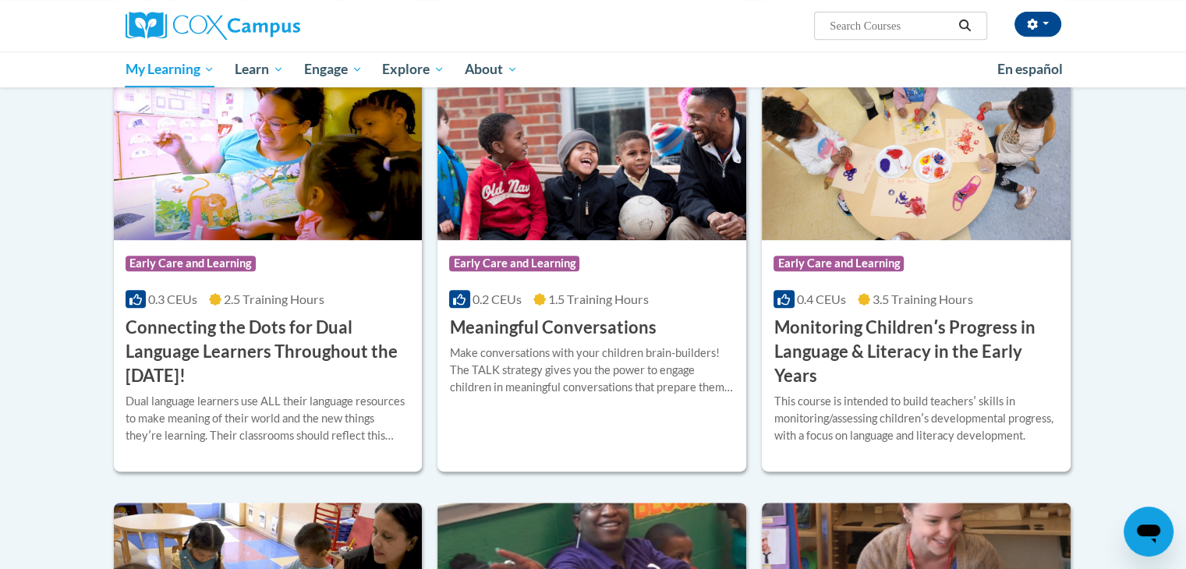
scroll to position [718, 0]
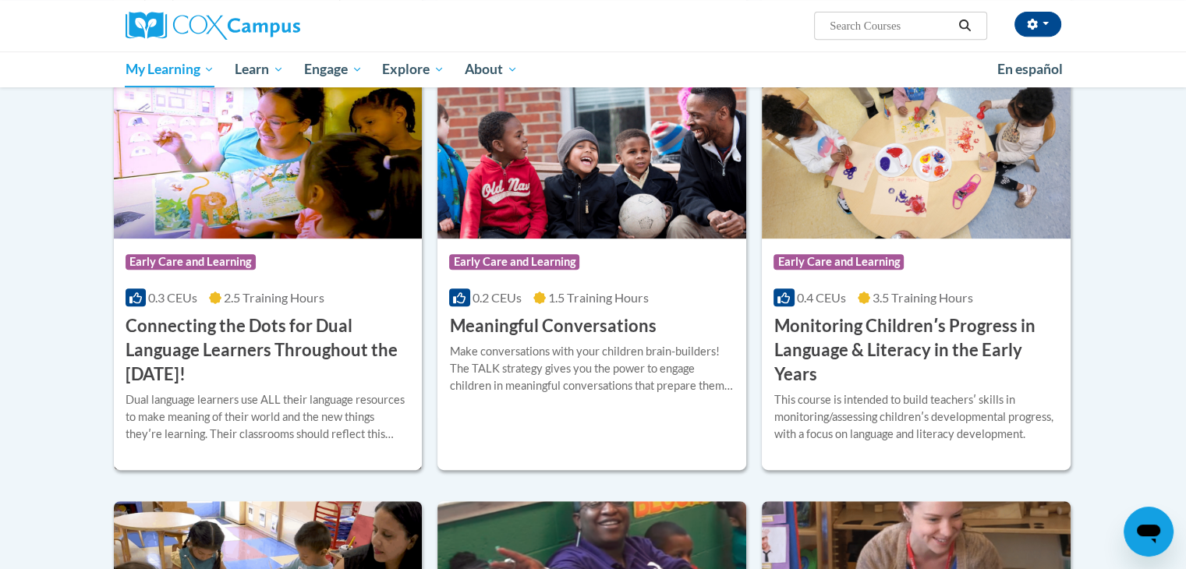
click at [303, 359] on h3 "Connecting the Dots for Dual Language Learners Throughout the [DATE]!" at bounding box center [268, 350] width 285 height 72
